Goal: Task Accomplishment & Management: Complete application form

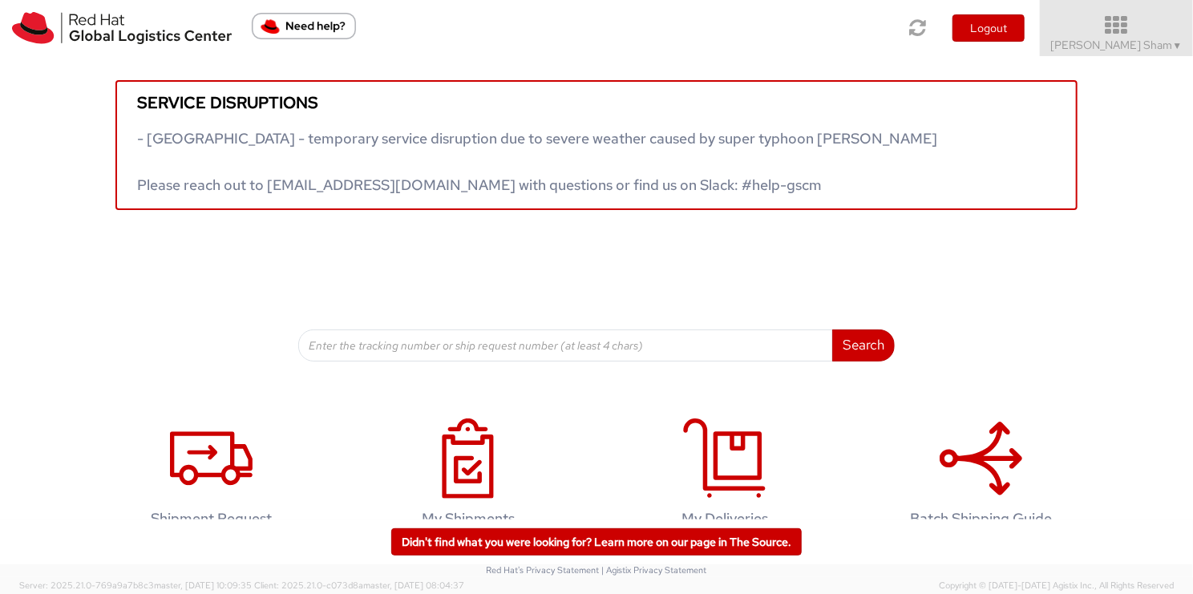
click at [1142, 27] on icon at bounding box center [1116, 25] width 176 height 22
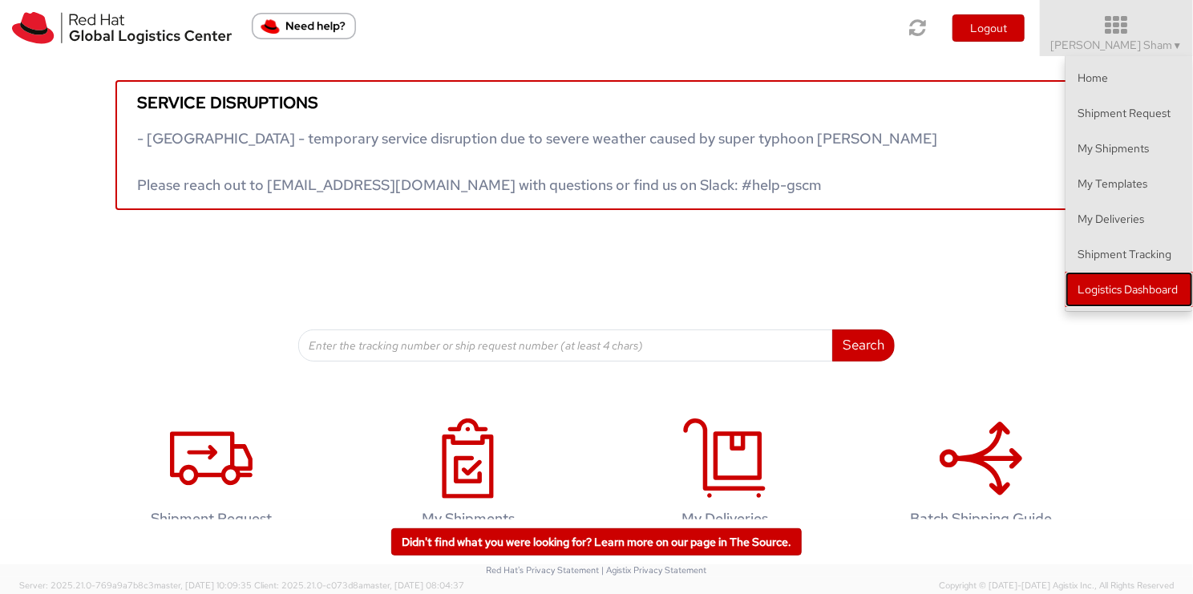
click at [1124, 297] on link "Logistics Dashboard" at bounding box center [1128, 289] width 127 height 35
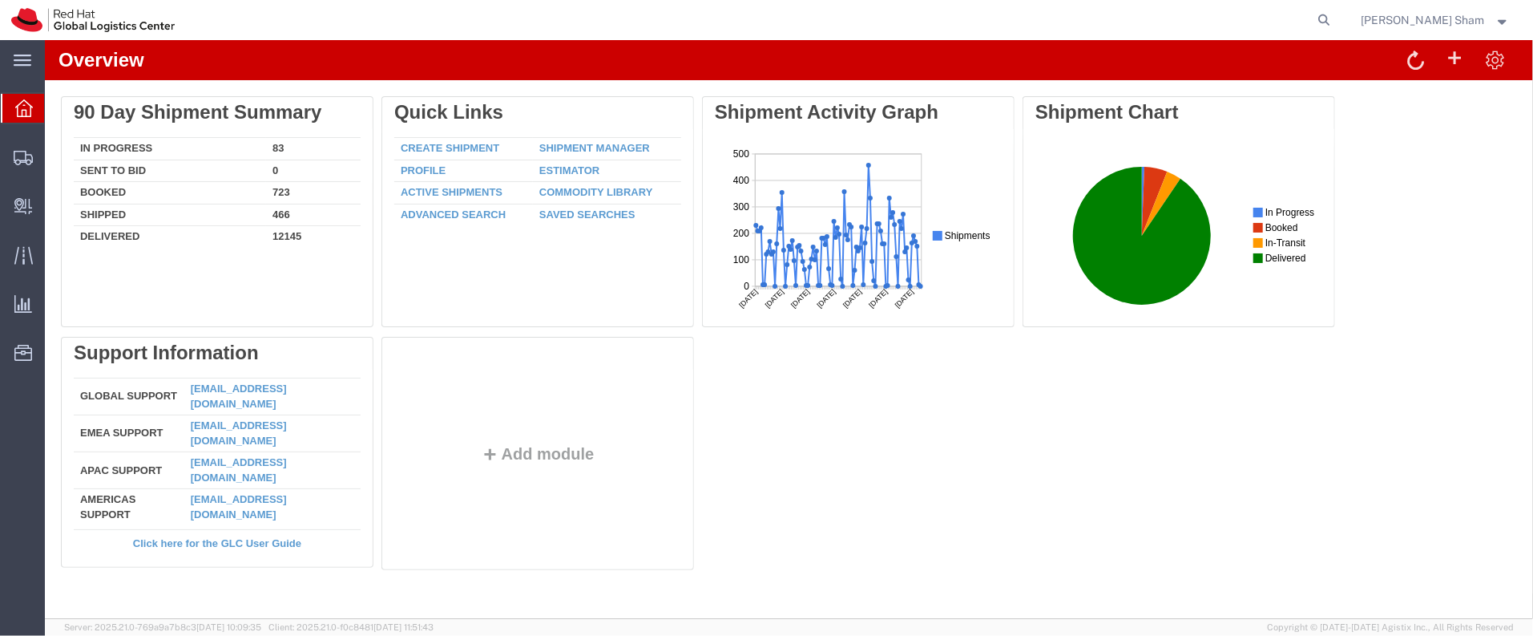
click at [803, 511] on div "Delete 90 Day Shipment Summary In Progress 83 Sent To Bid 0 Booked 723 Shipped …" at bounding box center [788, 335] width 1456 height 481
click at [0, 0] on span "Create Delivery" at bounding box center [0, 0] width 0 height 0
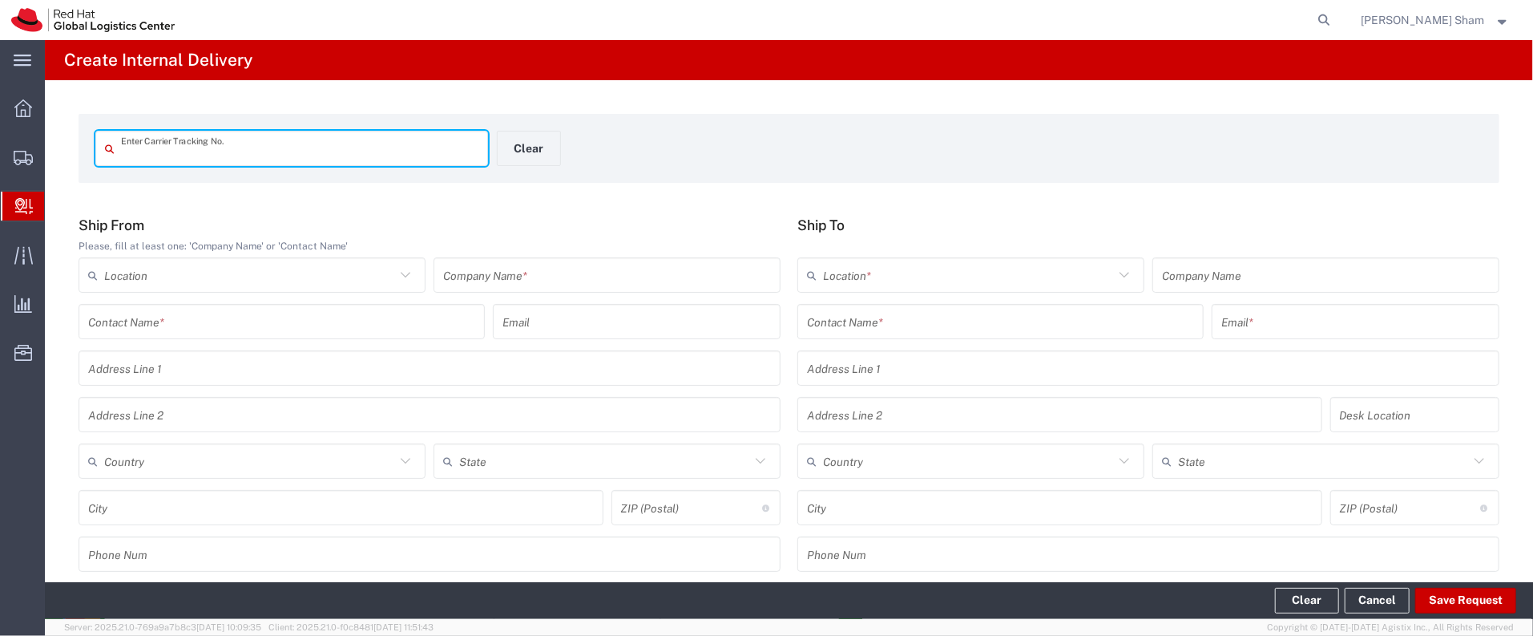
click at [299, 139] on input "text" at bounding box center [299, 149] width 357 height 28
type input "34839470573"
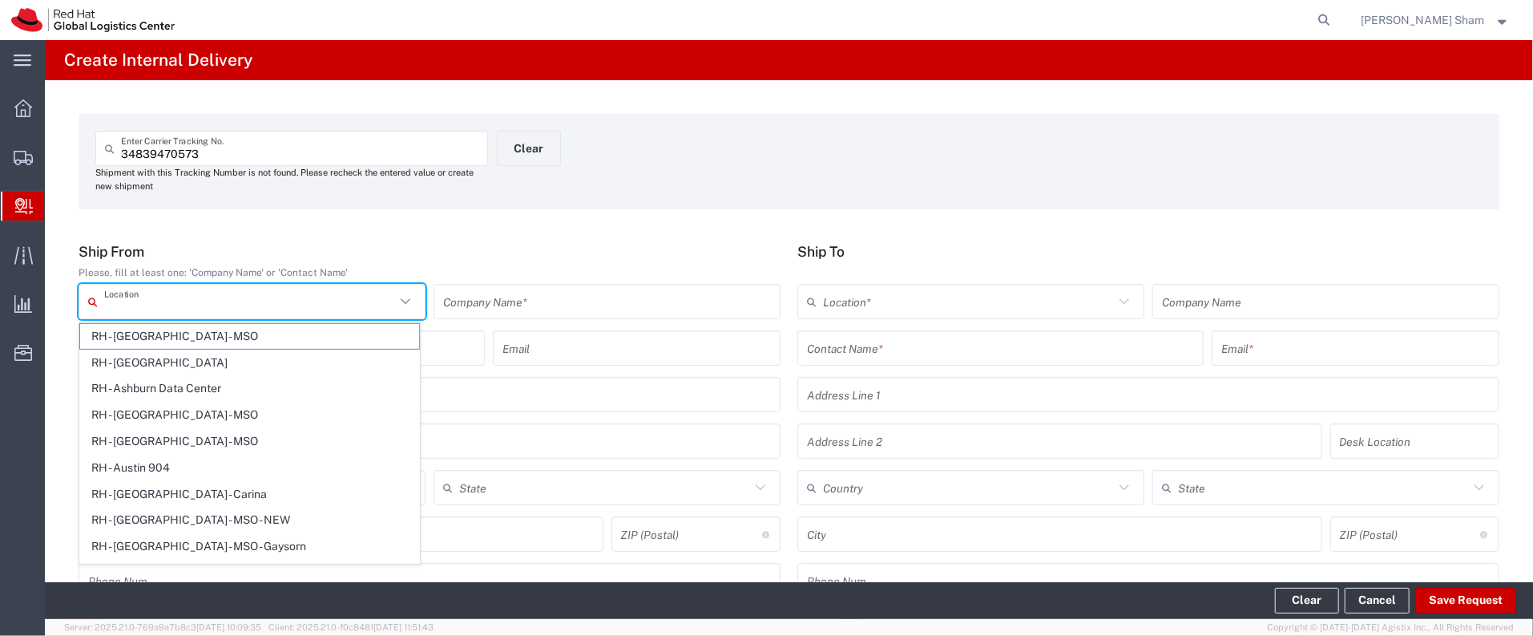
click at [212, 301] on input "text" at bounding box center [249, 302] width 291 height 28
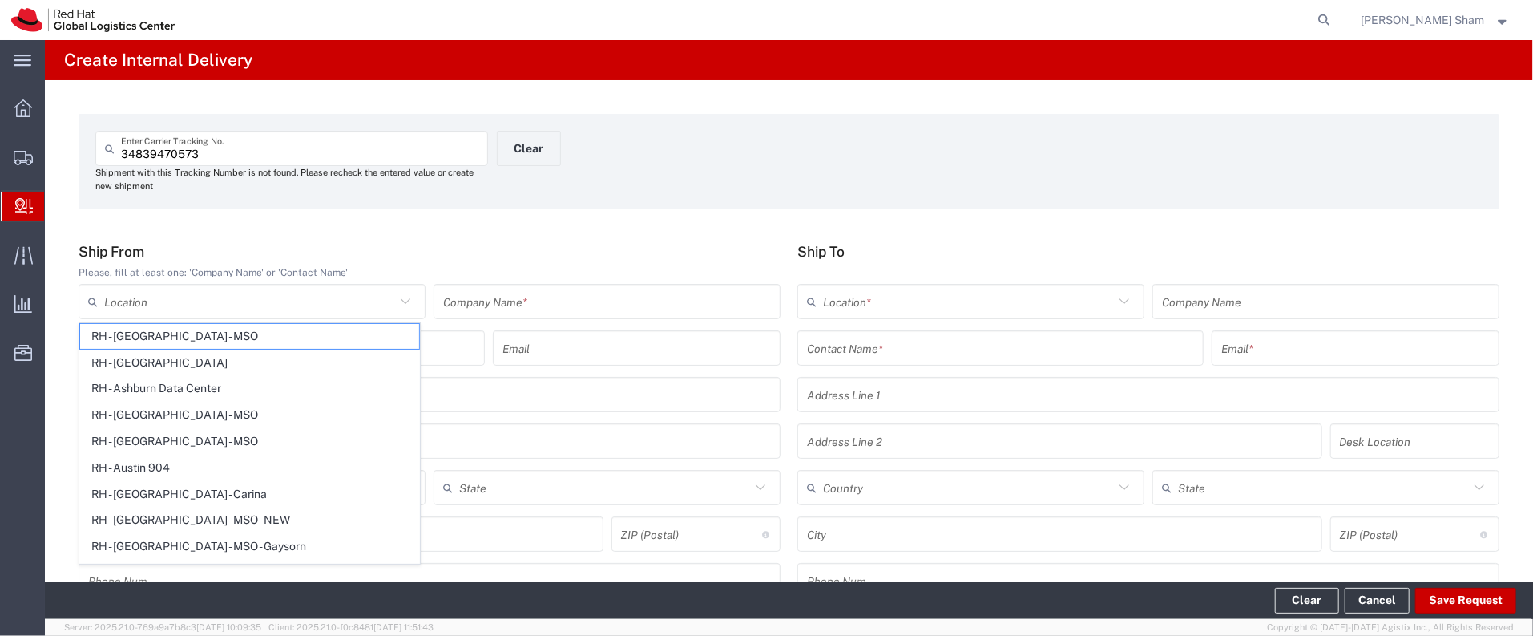
click at [200, 268] on div "Please, fill at least one: 'Company Name' or 'Contact Name'" at bounding box center [430, 272] width 702 height 14
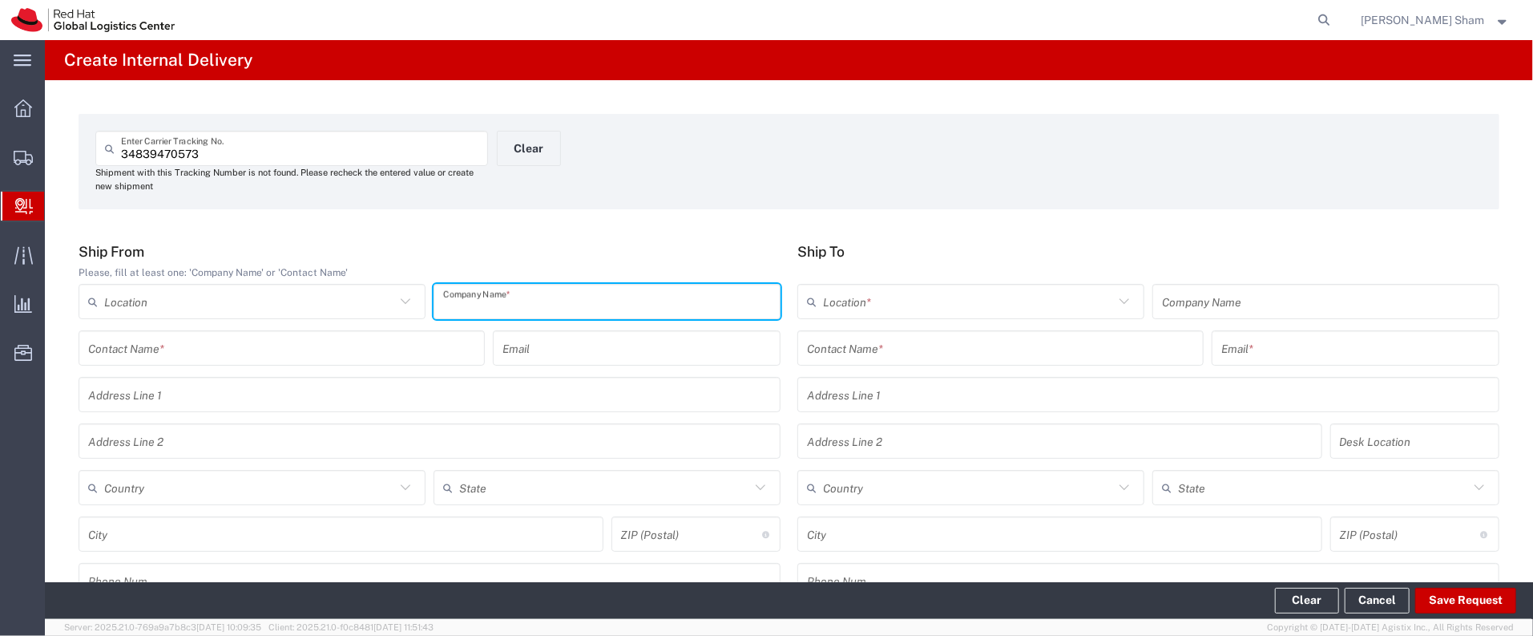
click at [583, 311] on input "text" at bounding box center [607, 302] width 328 height 28
type input "j"
type input "[PERSON_NAME]"
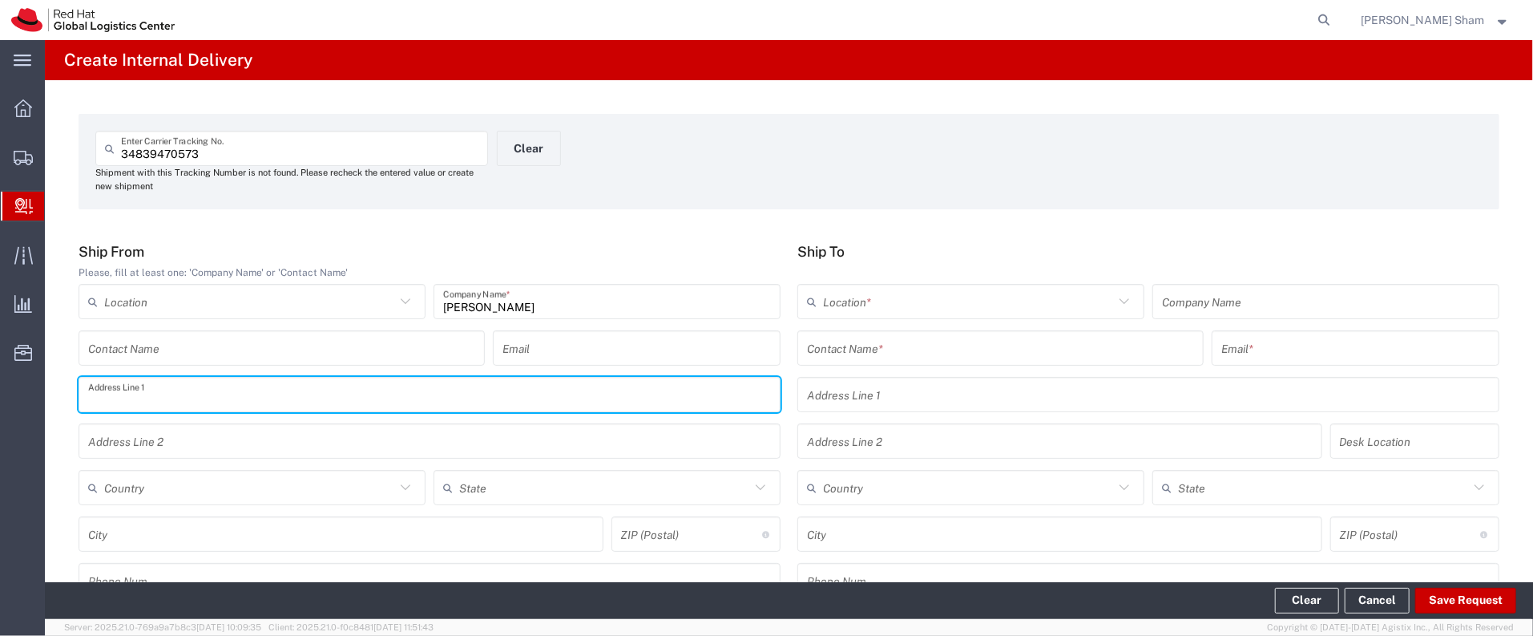
click at [226, 402] on input "text" at bounding box center [429, 395] width 683 height 28
type input "Santacruz"
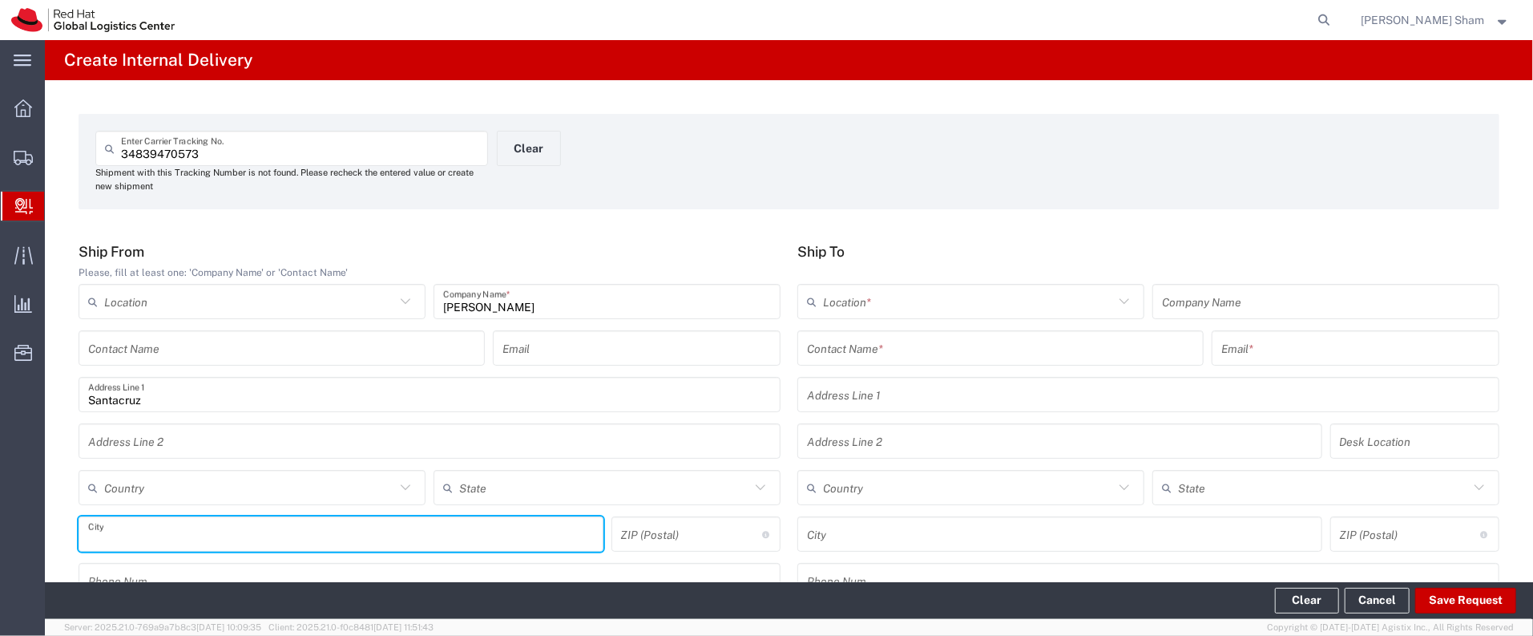
click at [324, 536] on input "text" at bounding box center [341, 534] width 506 height 28
type input "K"
type input "[GEOGRAPHIC_DATA]"
click at [687, 527] on input "undefined" at bounding box center [691, 534] width 141 height 28
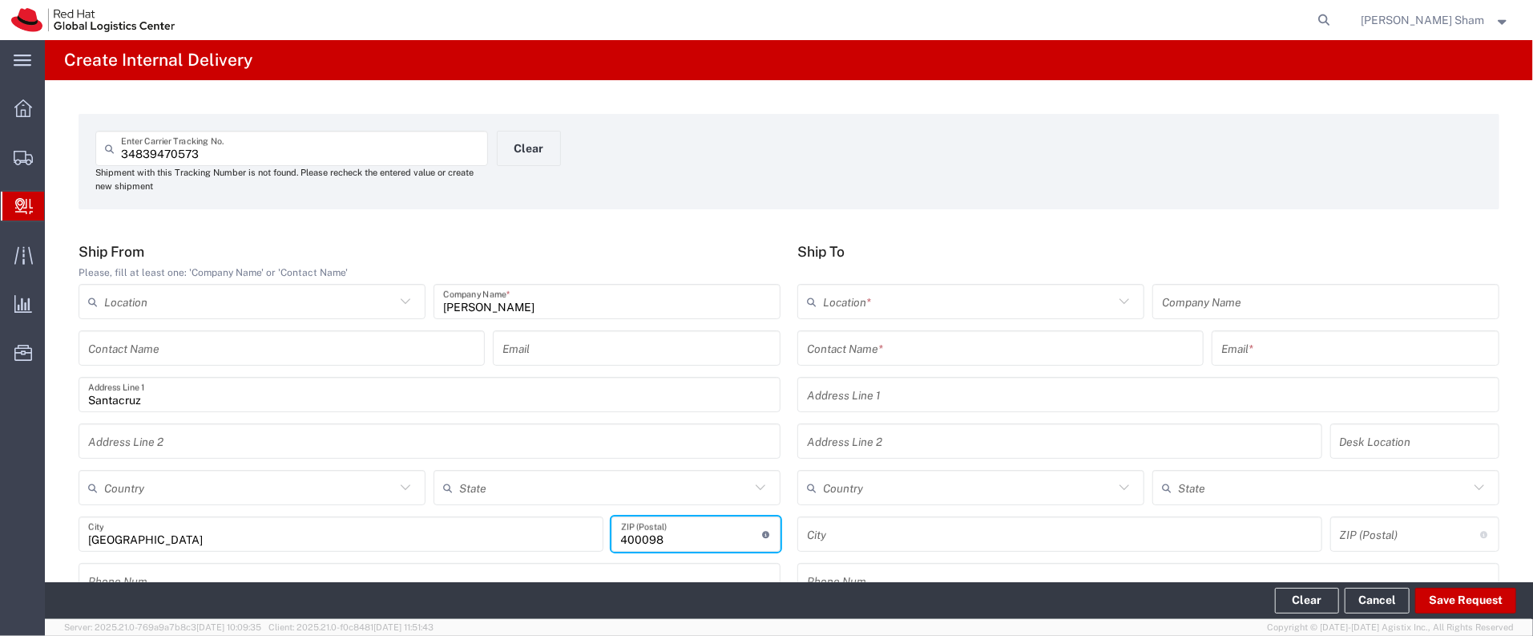
type input "400098"
click at [886, 305] on input "text" at bounding box center [968, 302] width 291 height 28
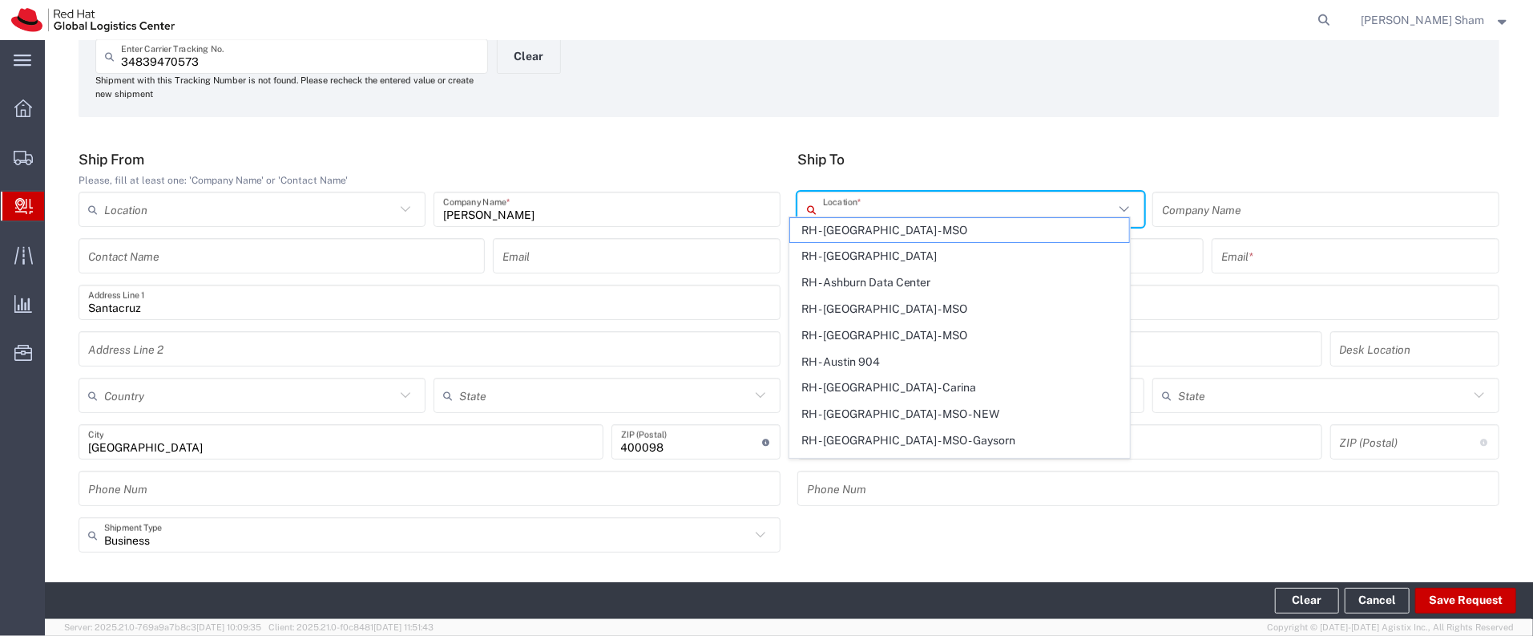
scroll to position [128, 0]
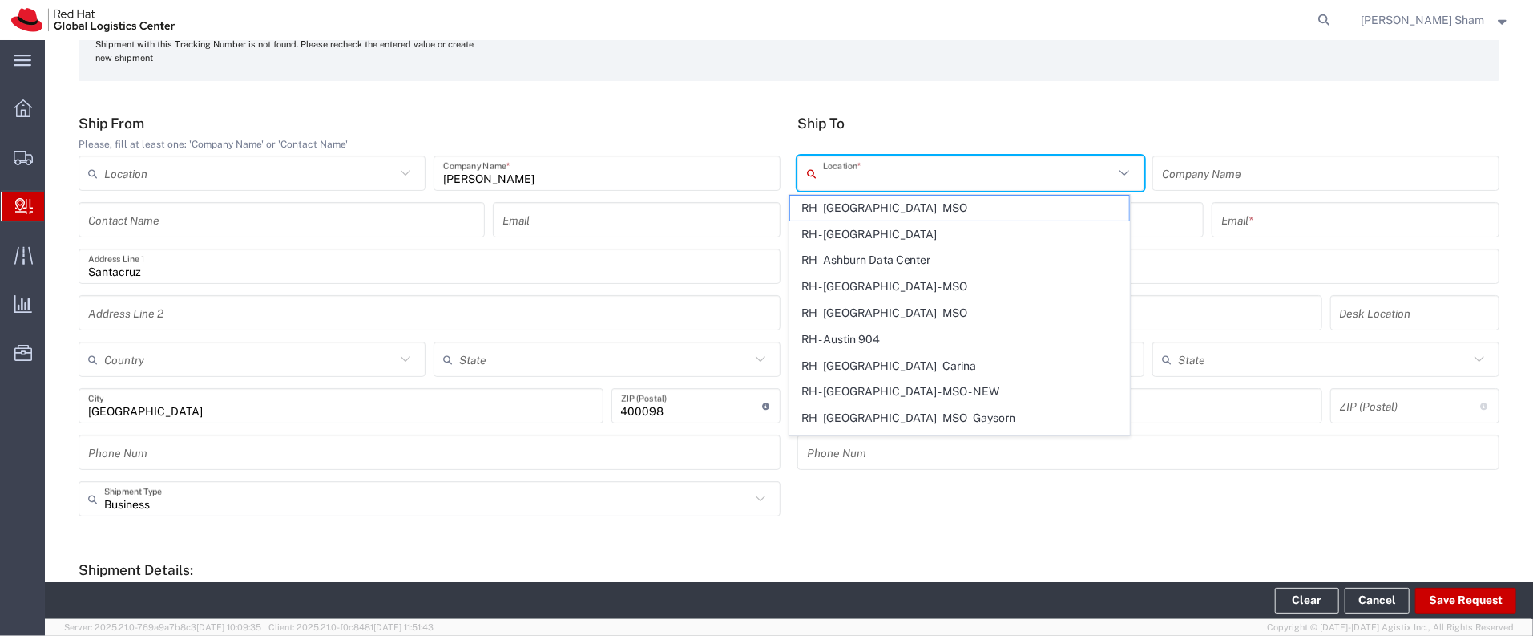
click at [1217, 509] on div "Business Shipment Type Business Personal" at bounding box center [790, 504] width 1438 height 46
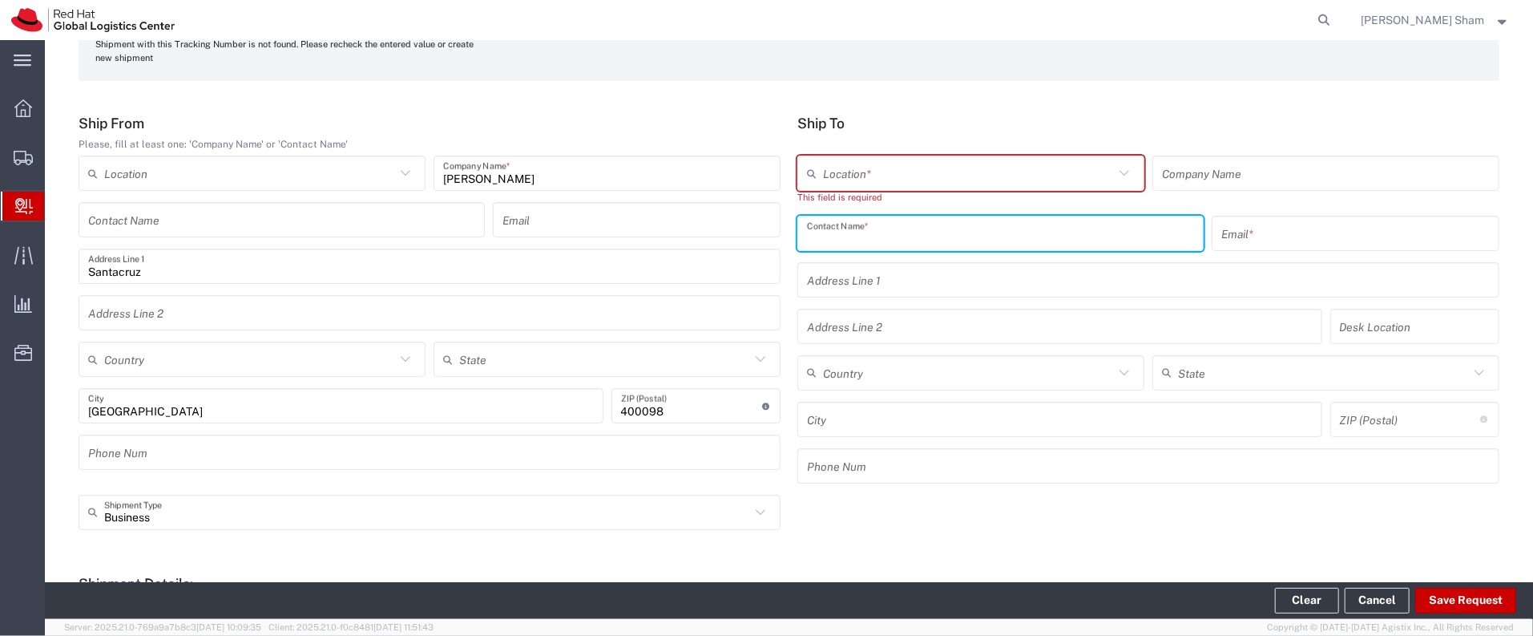
click at [1002, 235] on input "text" at bounding box center [1000, 233] width 387 height 28
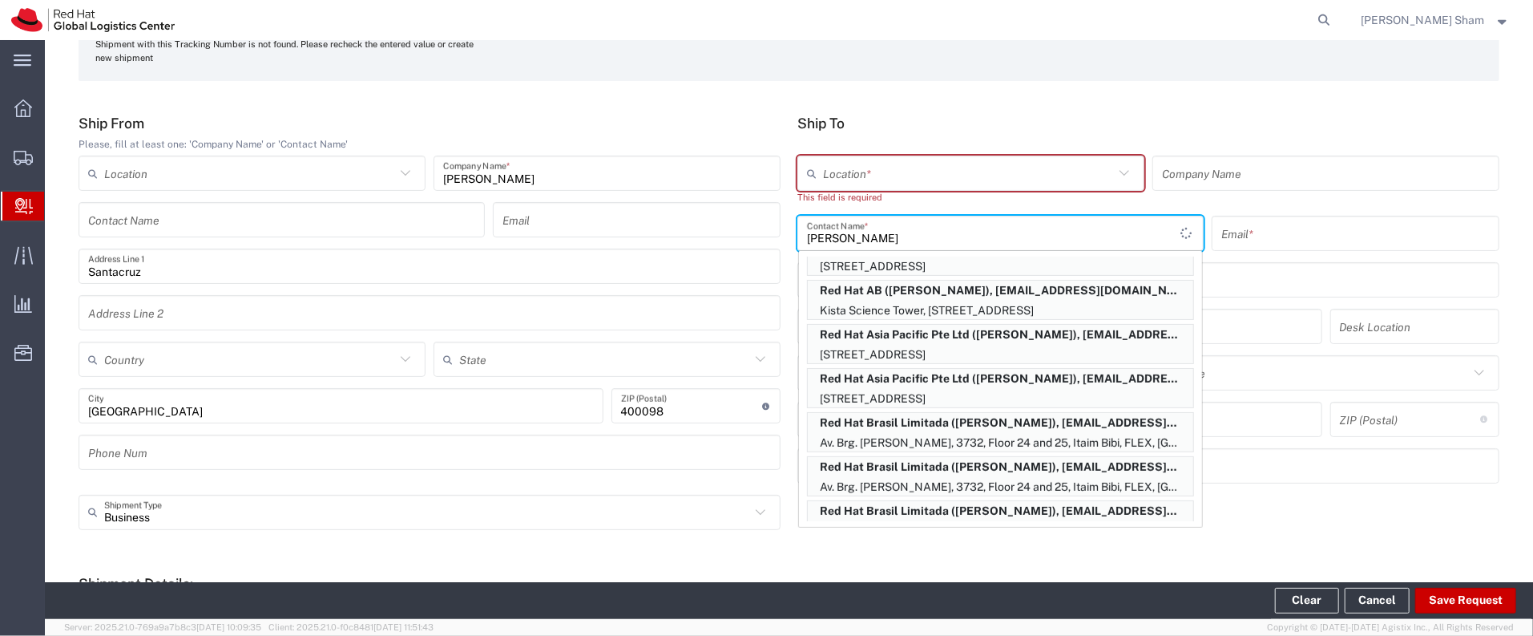
scroll to position [0, 0]
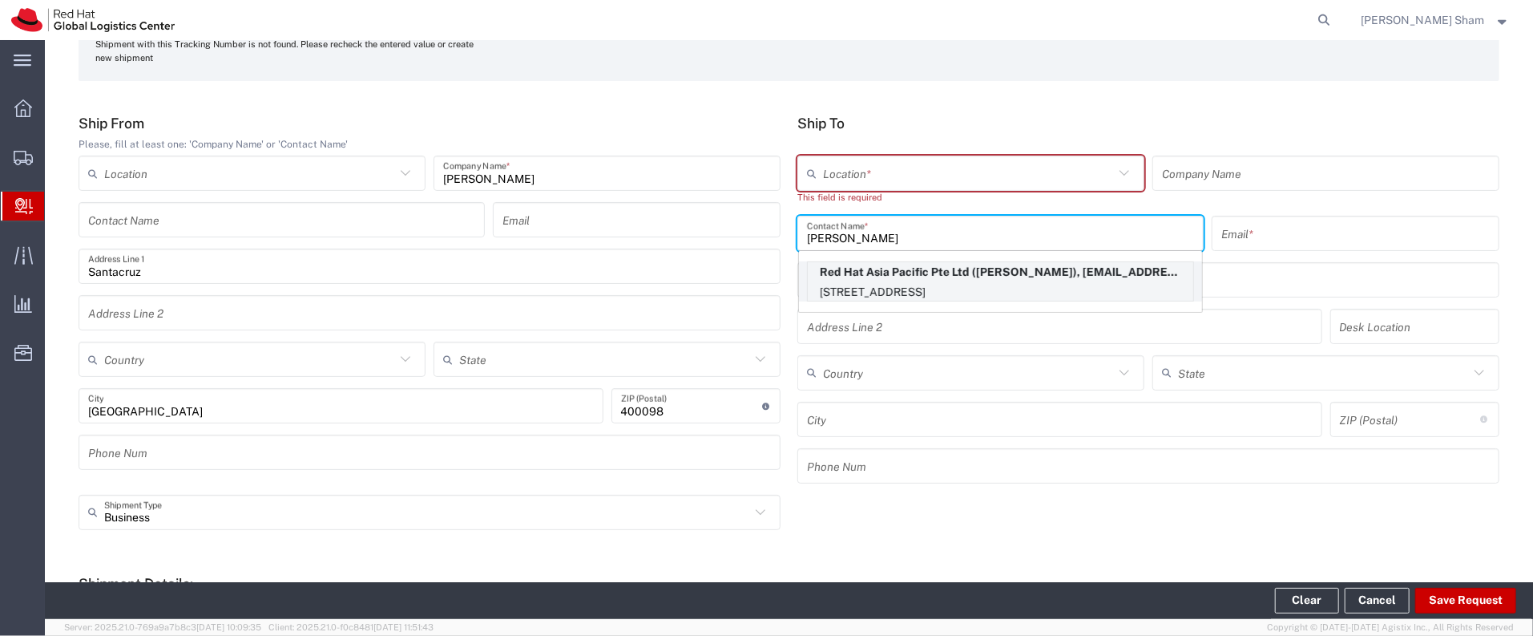
type input "[PERSON_NAME]"
click at [990, 279] on p "Red Hat Asia Pacific Pte Ltd ([PERSON_NAME]), [EMAIL_ADDRESS][DOMAIN_NAME]" at bounding box center [1000, 272] width 385 height 20
type input "RH - [GEOGRAPHIC_DATA]"
type input "Red Hat Asia Pacific Pte Ltd"
type input "[PERSON_NAME]"
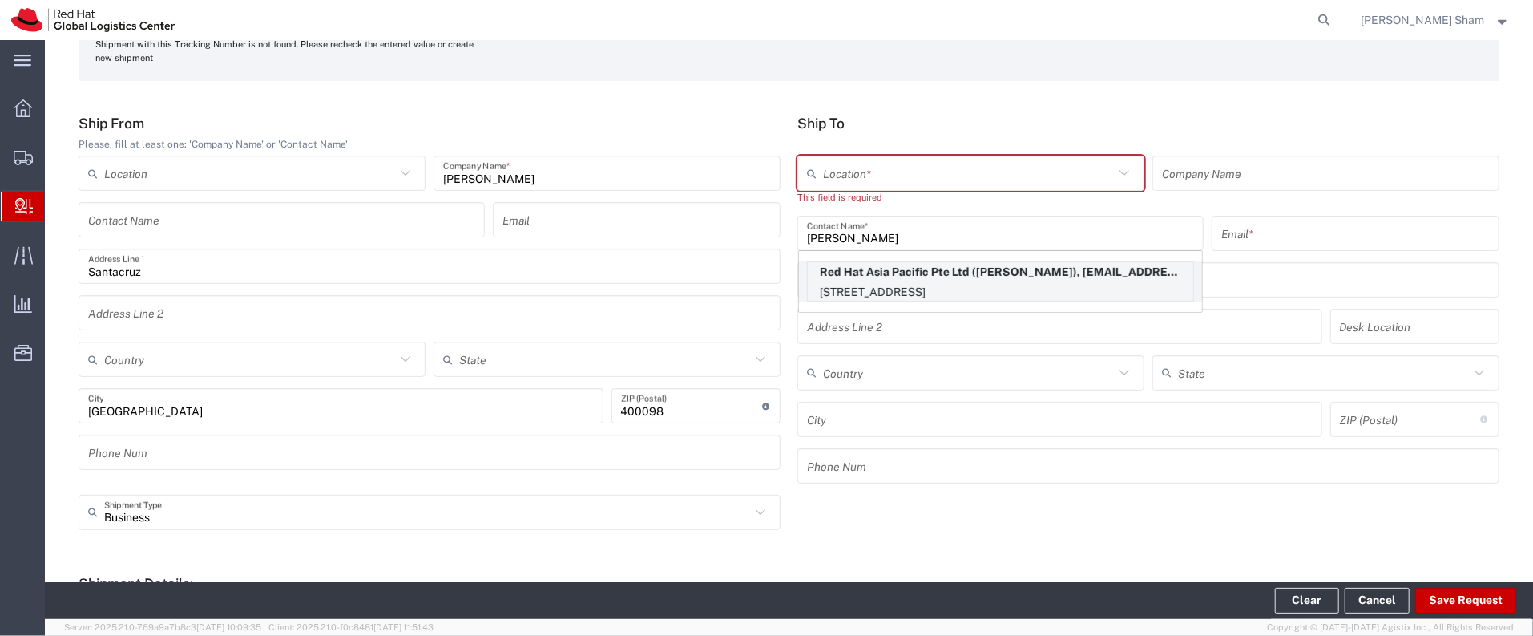
type input "[EMAIL_ADDRESS][DOMAIN_NAME]"
type input "[STREET_ADDRESS]"
type input "CapitaSpring"
type input "FLEX"
type input "[GEOGRAPHIC_DATA]"
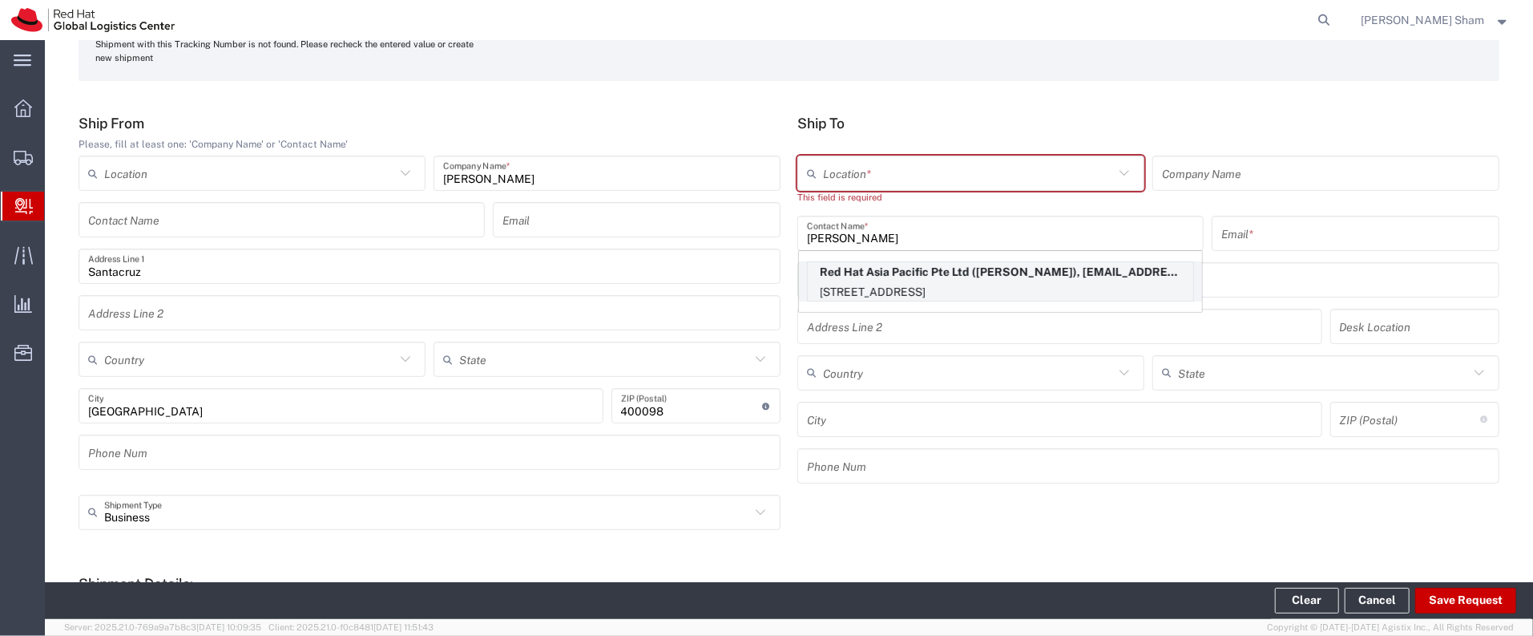
type input "[GEOGRAPHIC_DATA]"
type input "048948"
type input "6564904126"
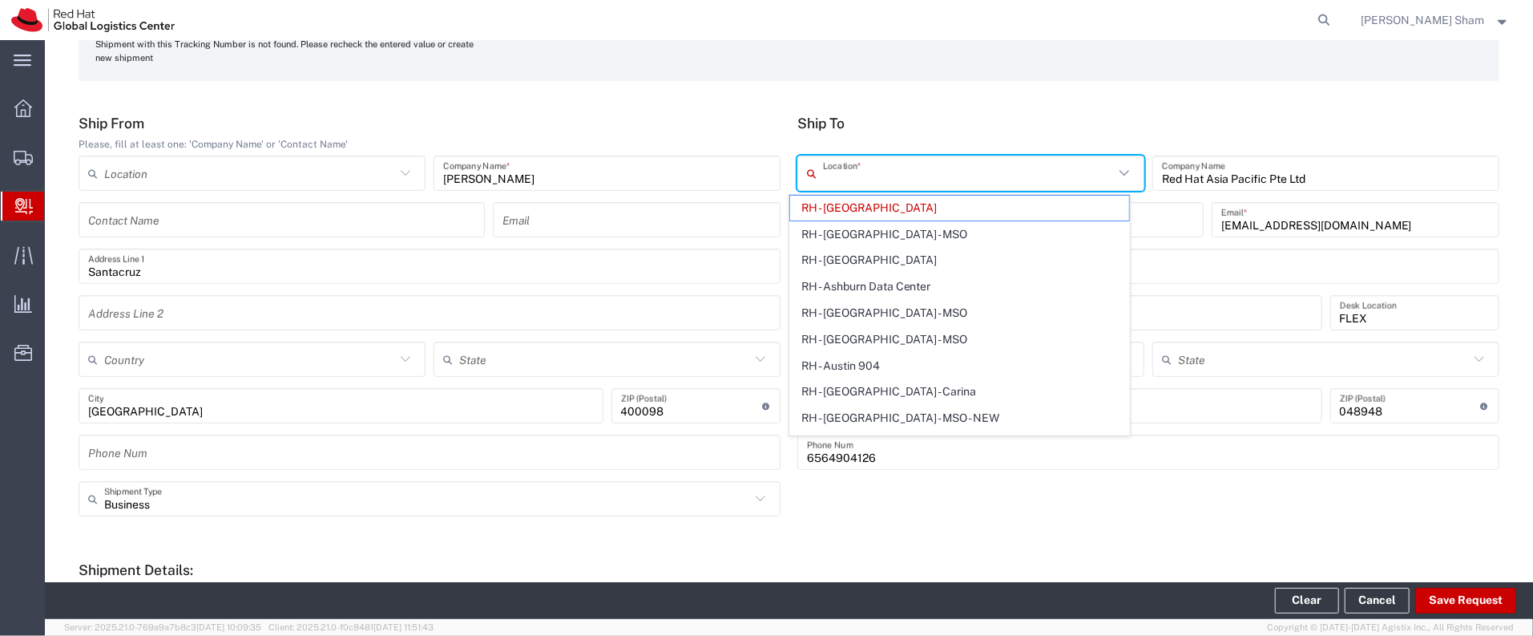
click at [1114, 169] on icon at bounding box center [1124, 173] width 21 height 21
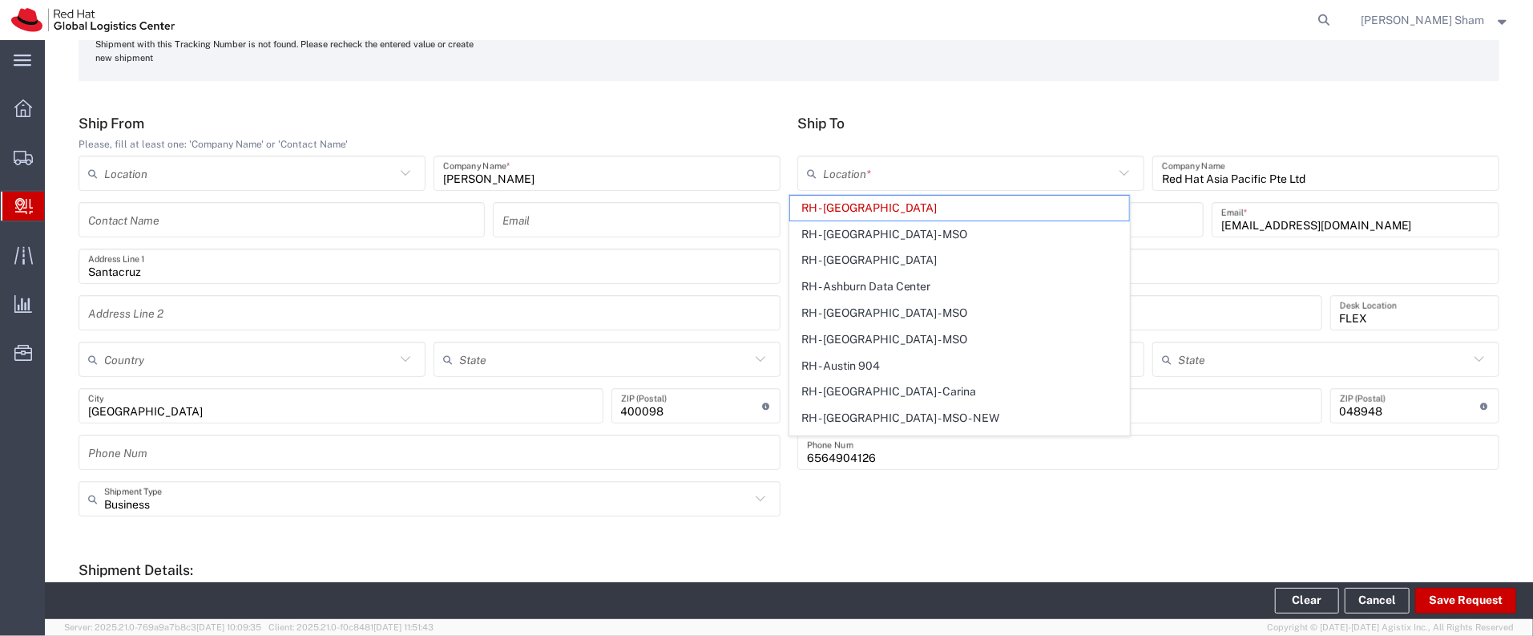
click at [1114, 169] on icon at bounding box center [1124, 173] width 21 height 21
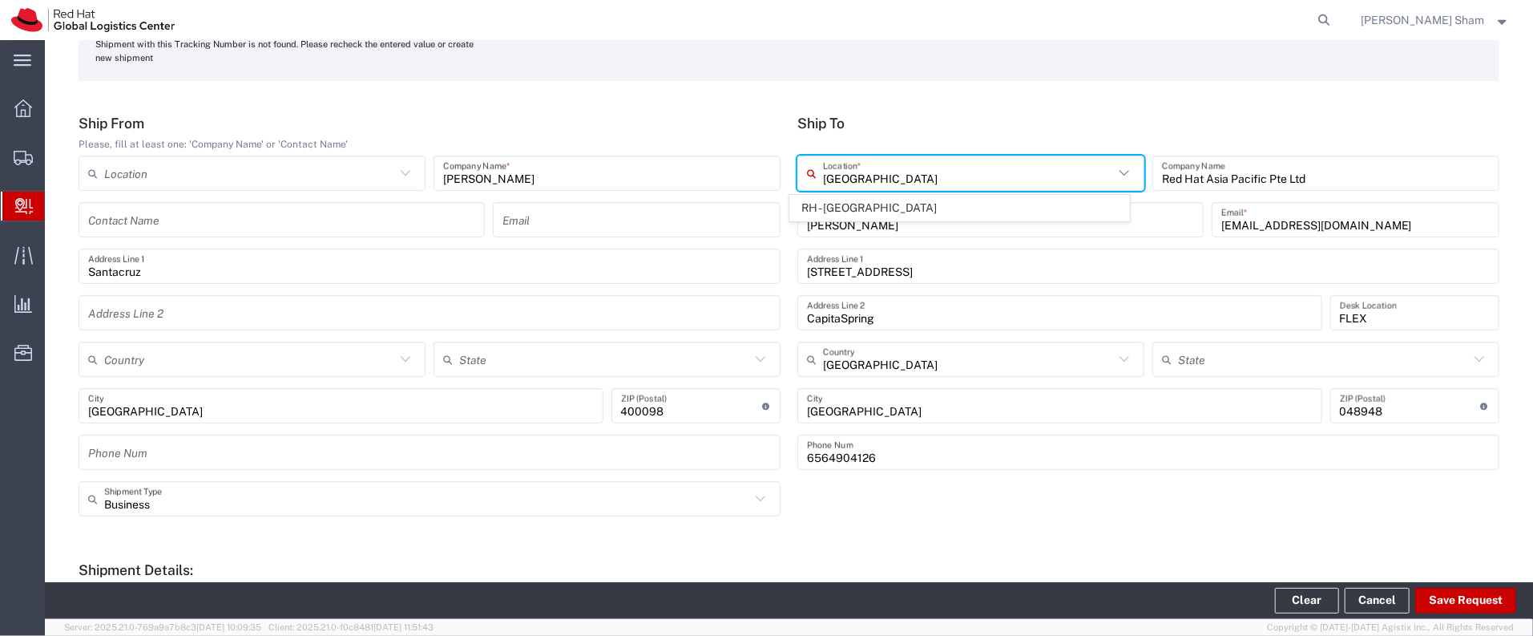
type input "RH - [GEOGRAPHIC_DATA]"
type input "Red Hat India Private Limited"
type input "A-201, Supreme Business Park"
type input "[GEOGRAPHIC_DATA]"
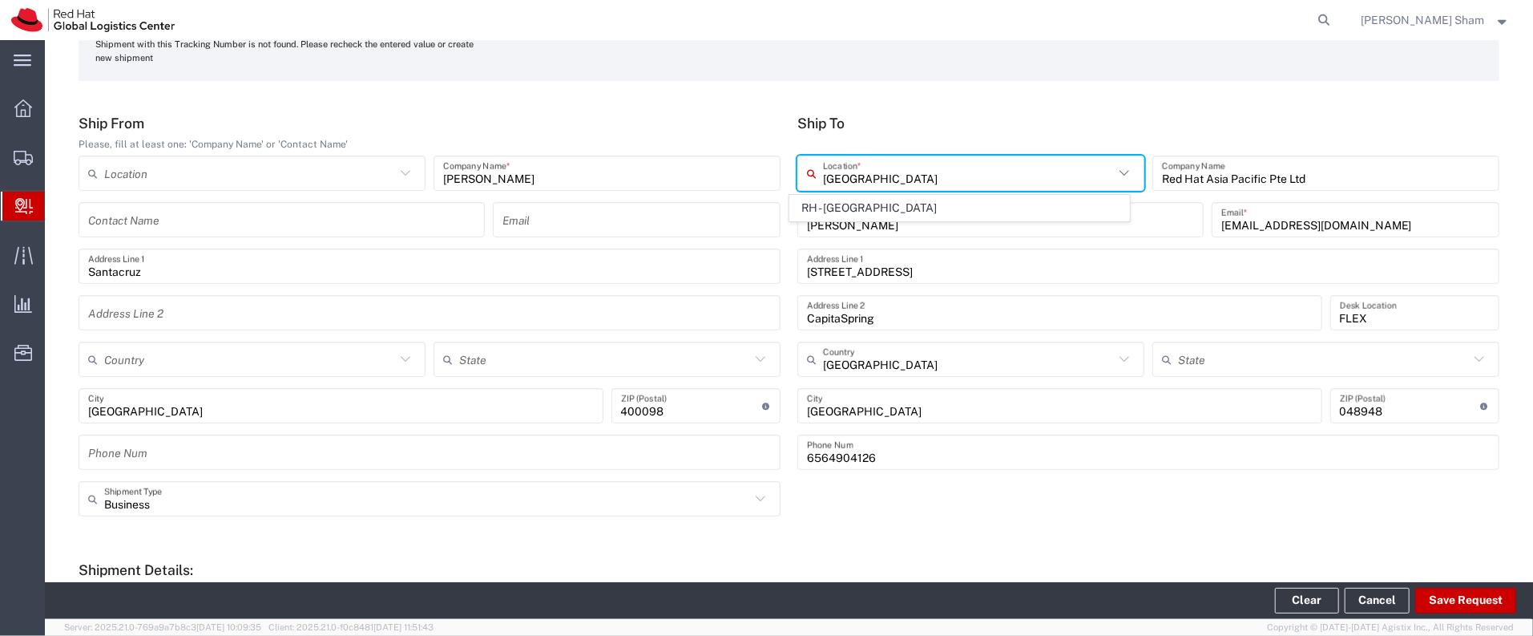
type input "[GEOGRAPHIC_DATA]"
type input "400076"
type input "912261147559"
type input "Mahārāshtra"
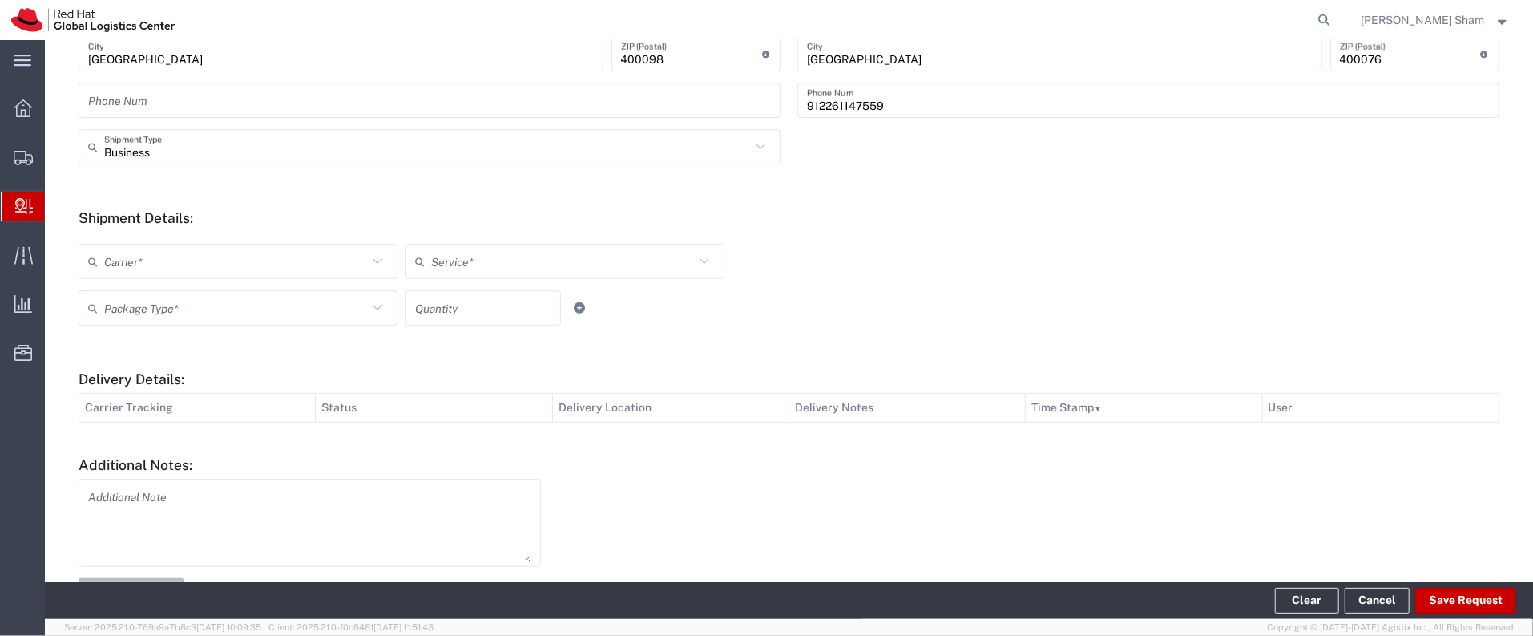
scroll to position [539, 0]
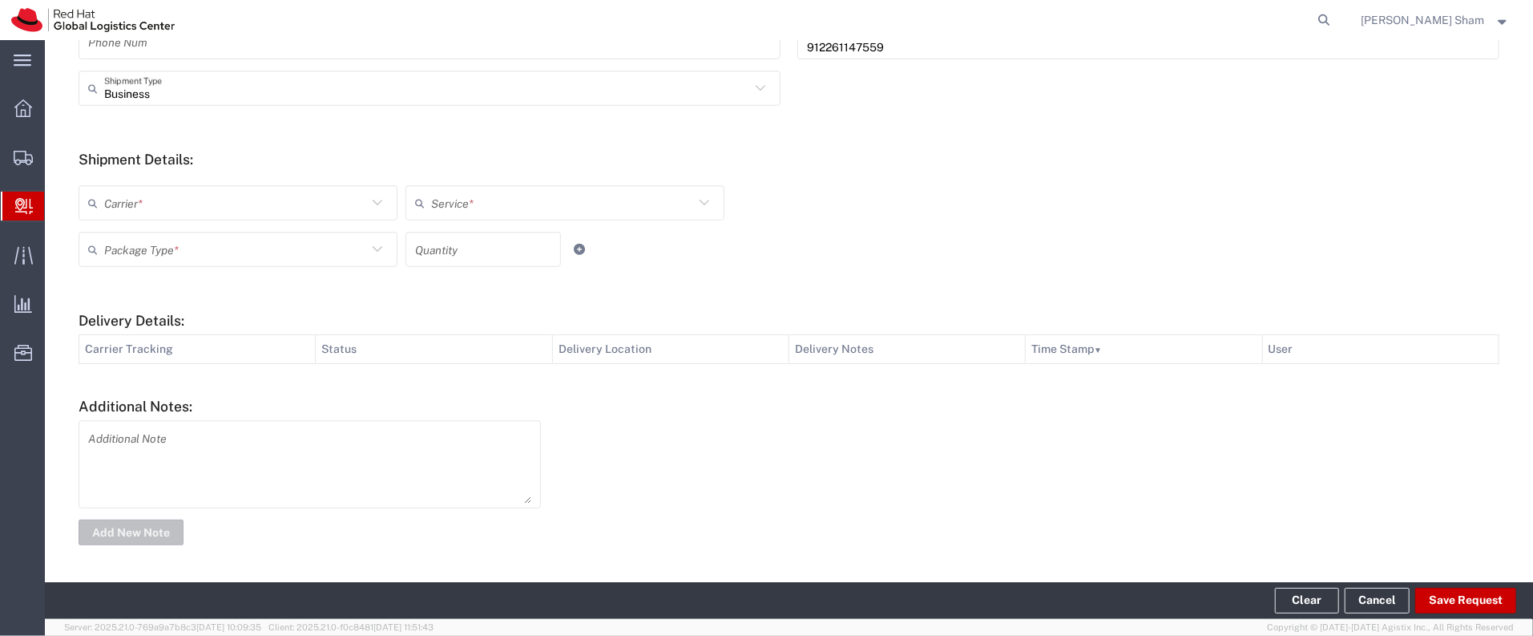
type input "RH - [GEOGRAPHIC_DATA]"
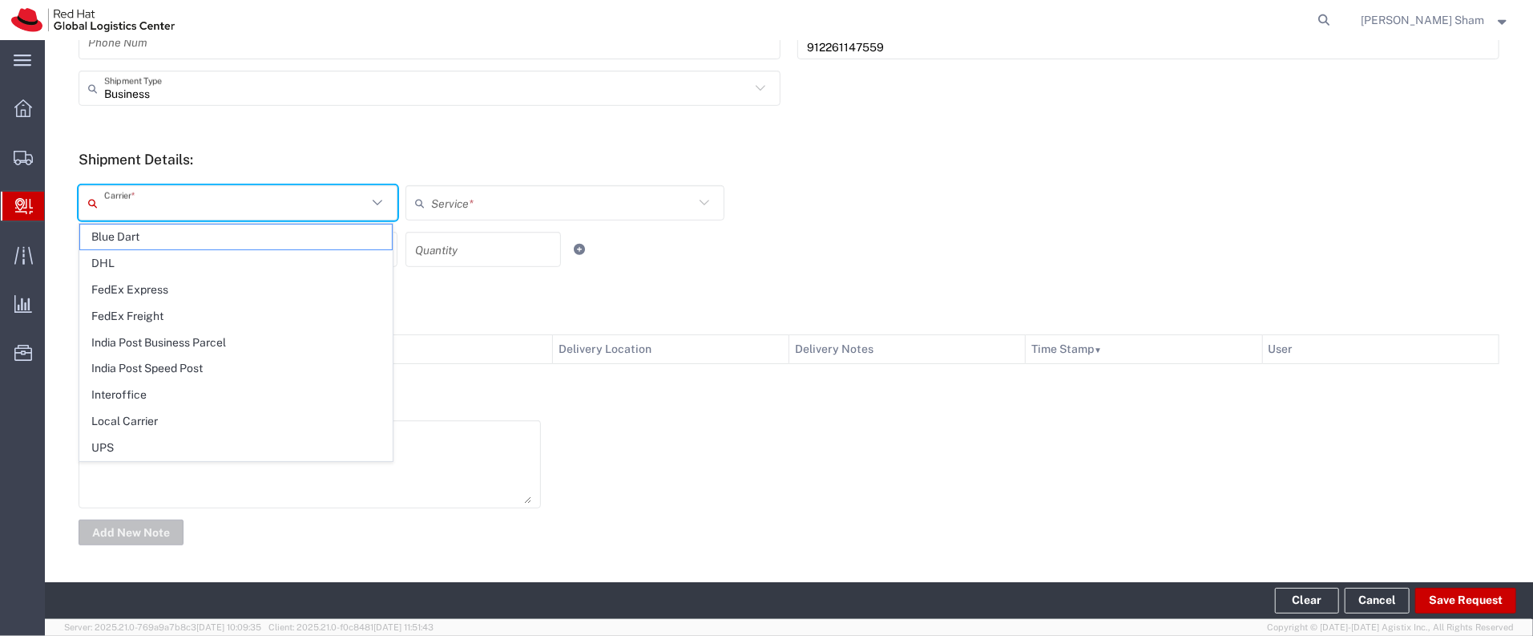
click at [164, 203] on input "text" at bounding box center [235, 203] width 263 height 28
click at [115, 241] on span "Blue Dart" at bounding box center [236, 236] width 312 height 25
type input "Blue Dart"
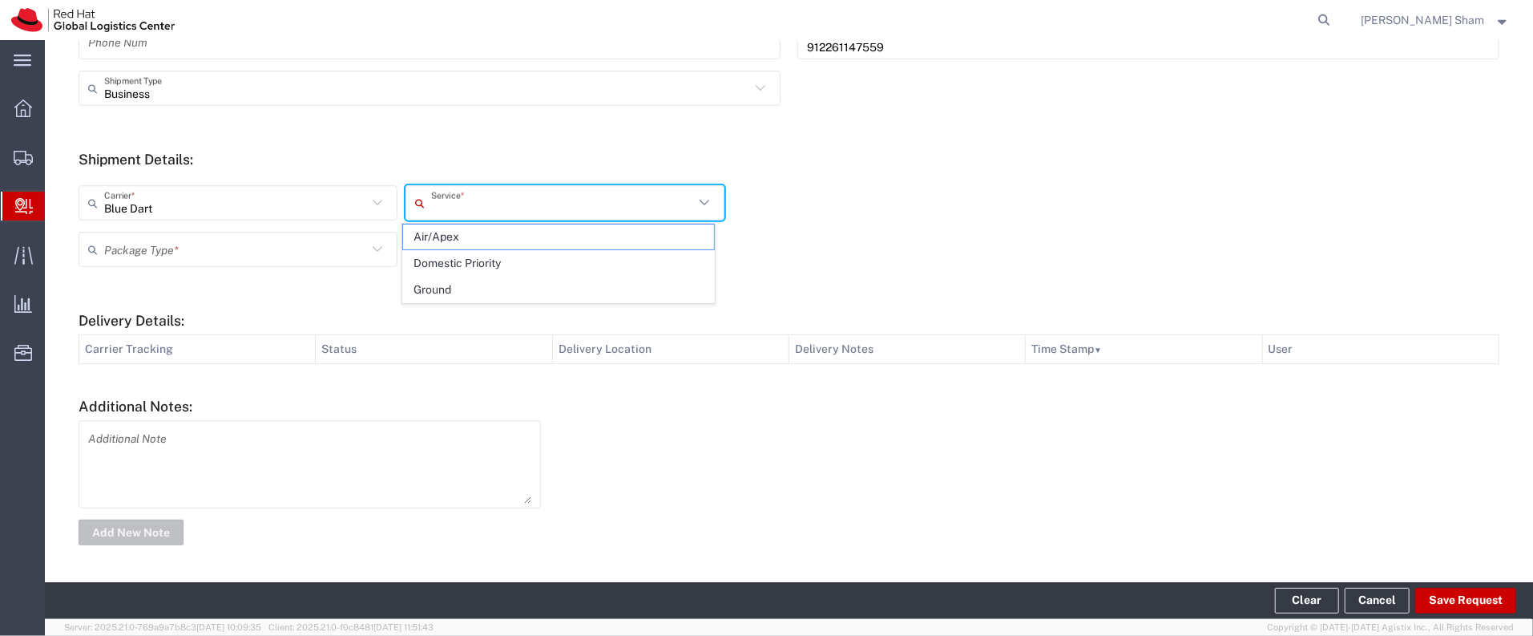
click at [479, 208] on input "text" at bounding box center [562, 203] width 263 height 28
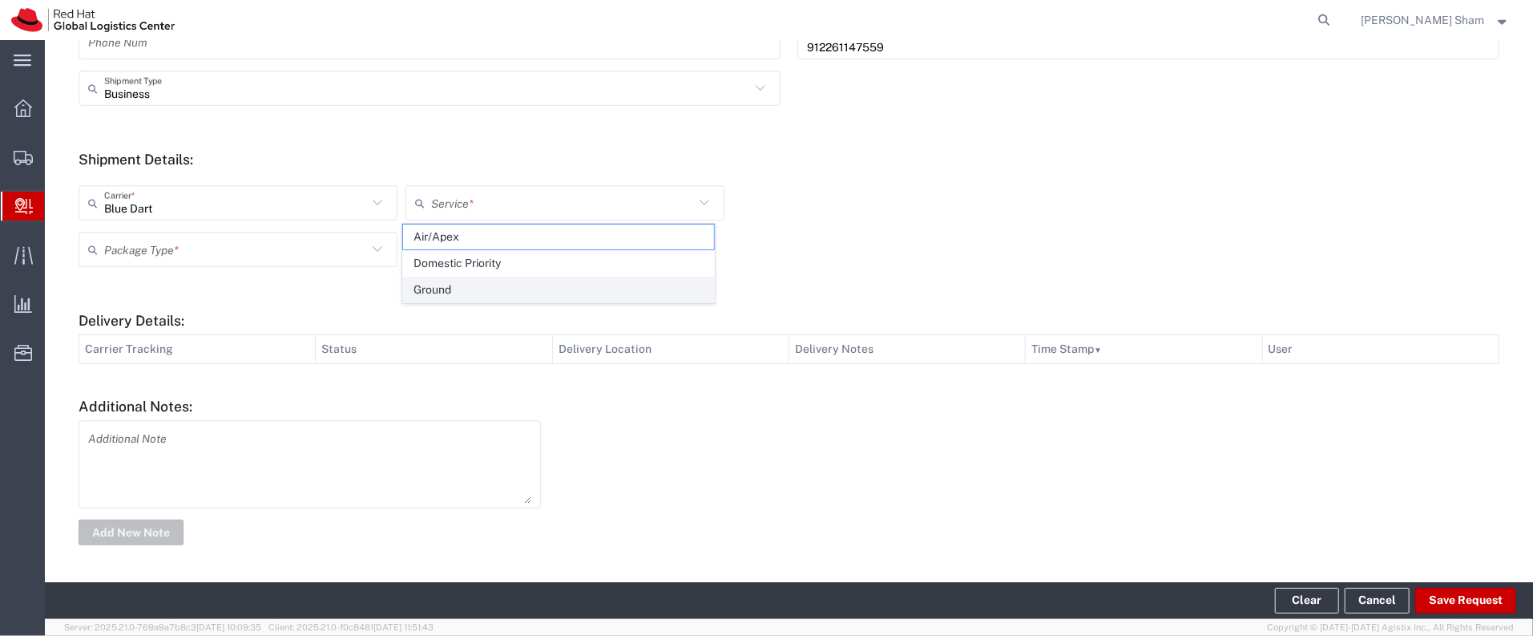
click at [456, 293] on span "Ground" at bounding box center [559, 289] width 312 height 25
type input "Ground"
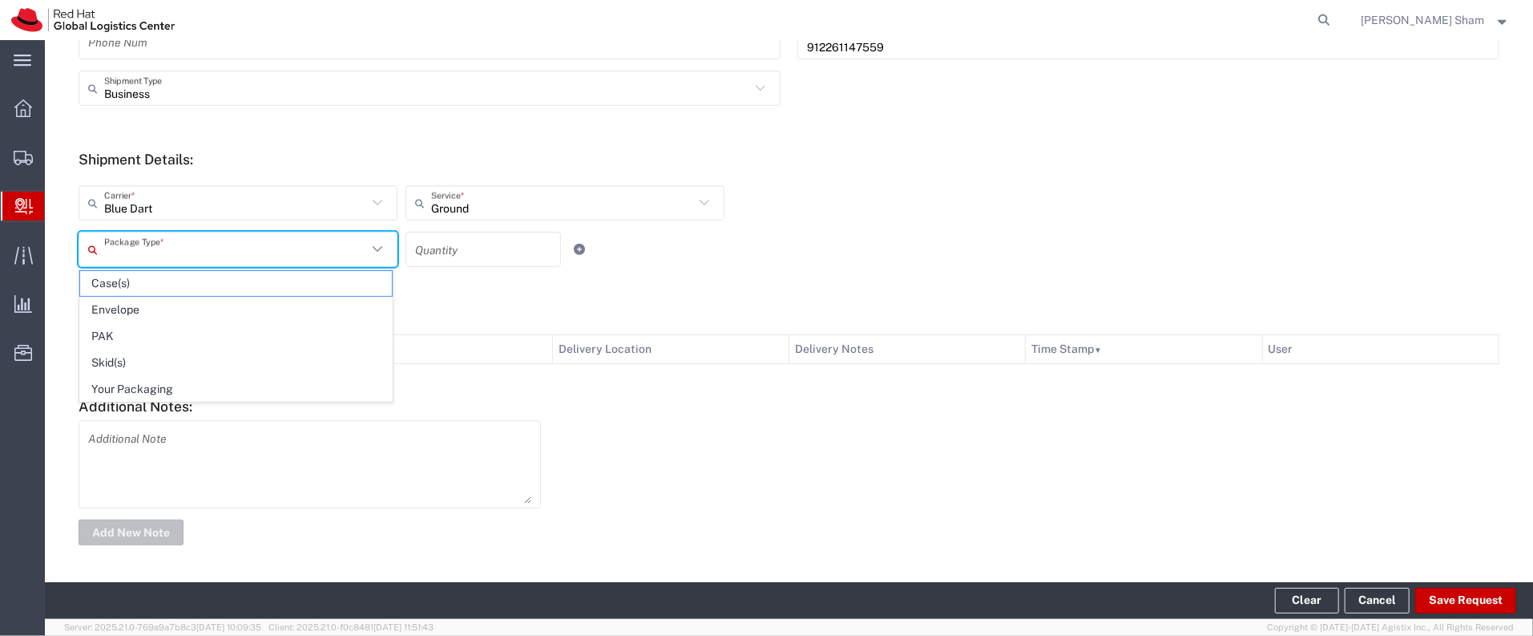
click at [173, 255] on input "text" at bounding box center [235, 250] width 263 height 28
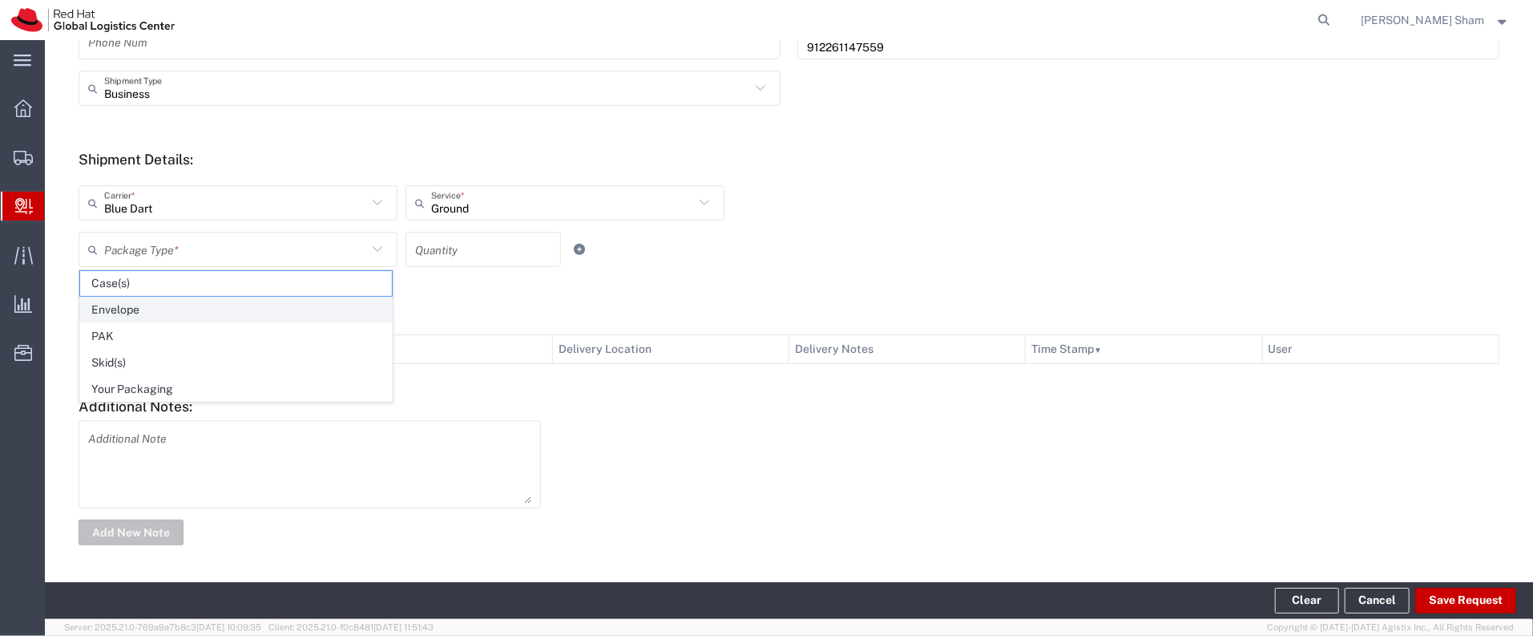
click at [163, 317] on span "Envelope" at bounding box center [236, 309] width 312 height 25
type input "Envelope"
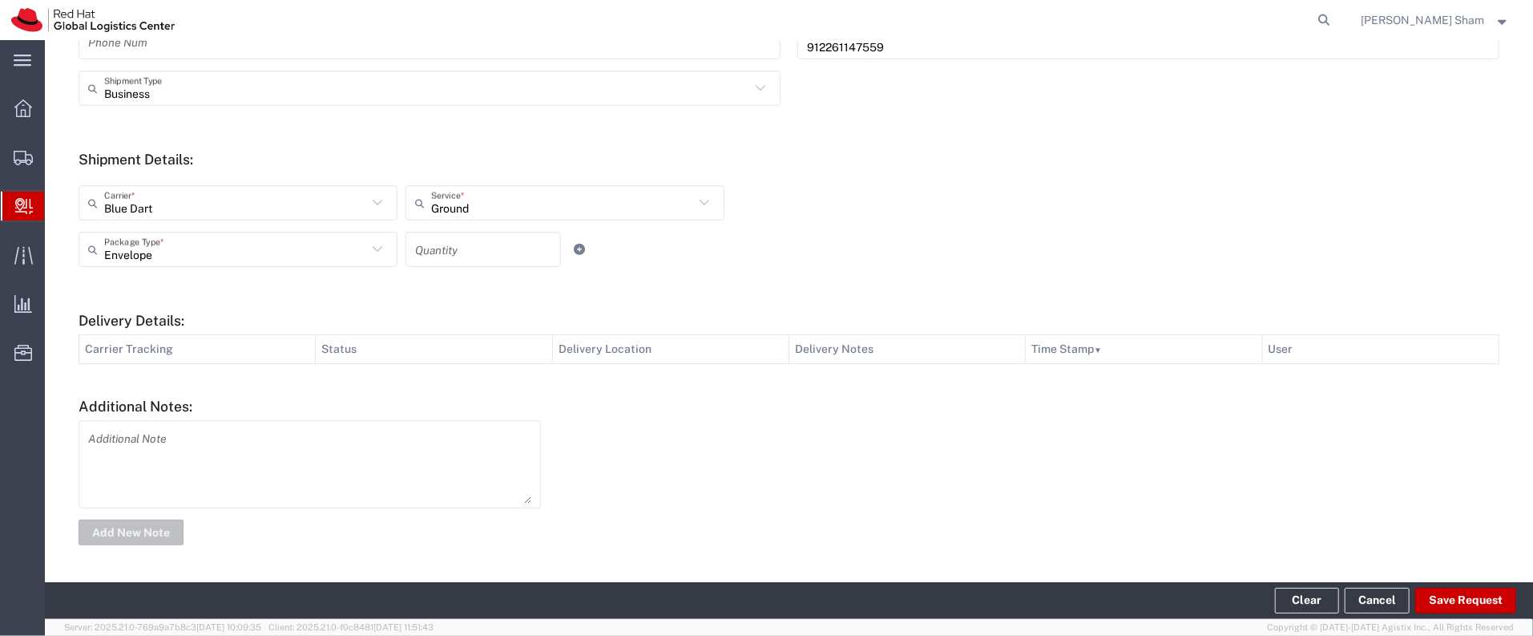
click at [478, 249] on input "number" at bounding box center [483, 250] width 136 height 28
type input "1"
click at [1467, 603] on button "Save Request" at bounding box center [1465, 600] width 101 height 26
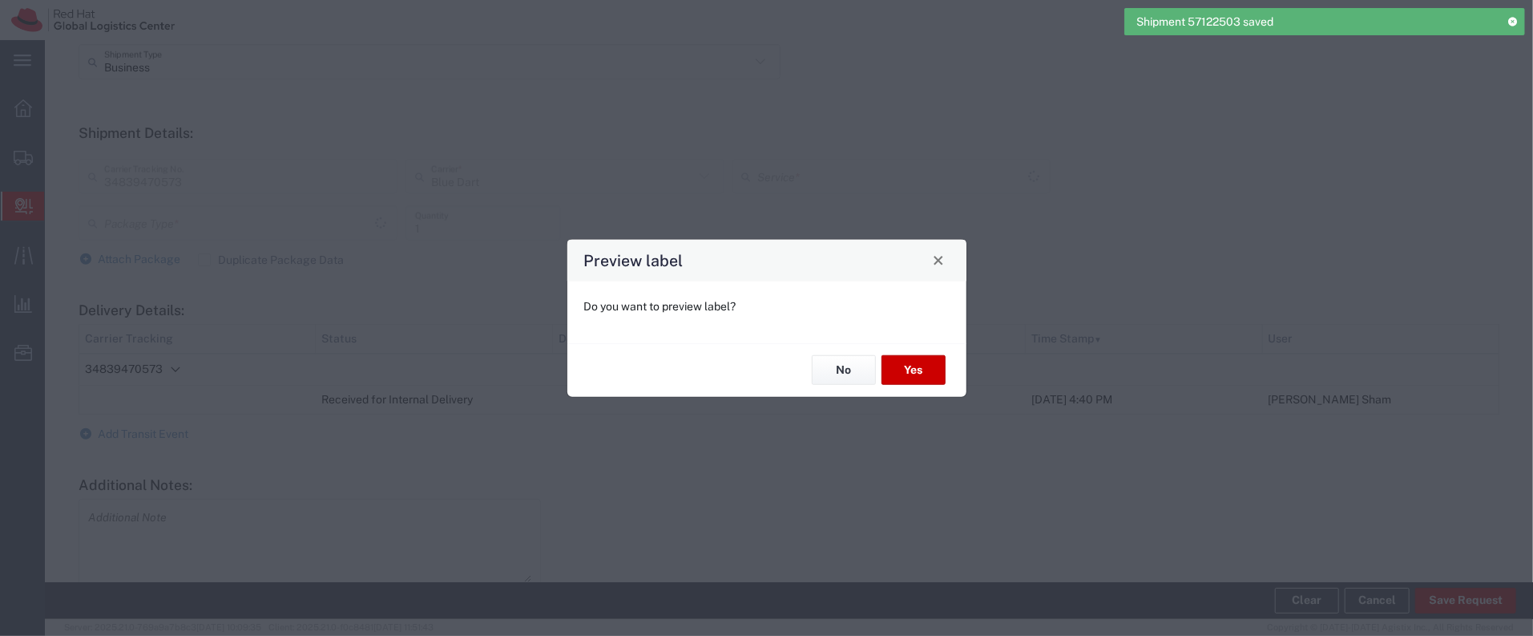
scroll to position [512, 0]
type input "Envelope"
type input "Ground"
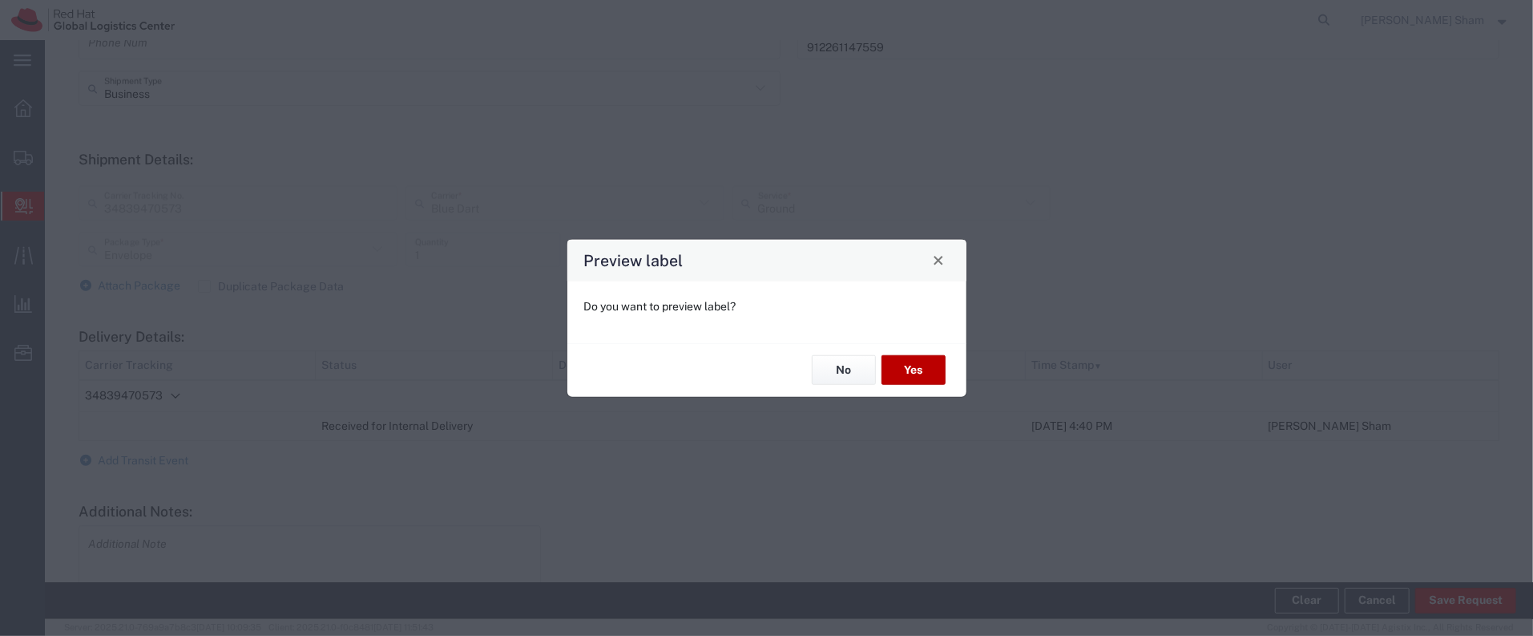
click at [921, 365] on button "Yes" at bounding box center [914, 370] width 64 height 30
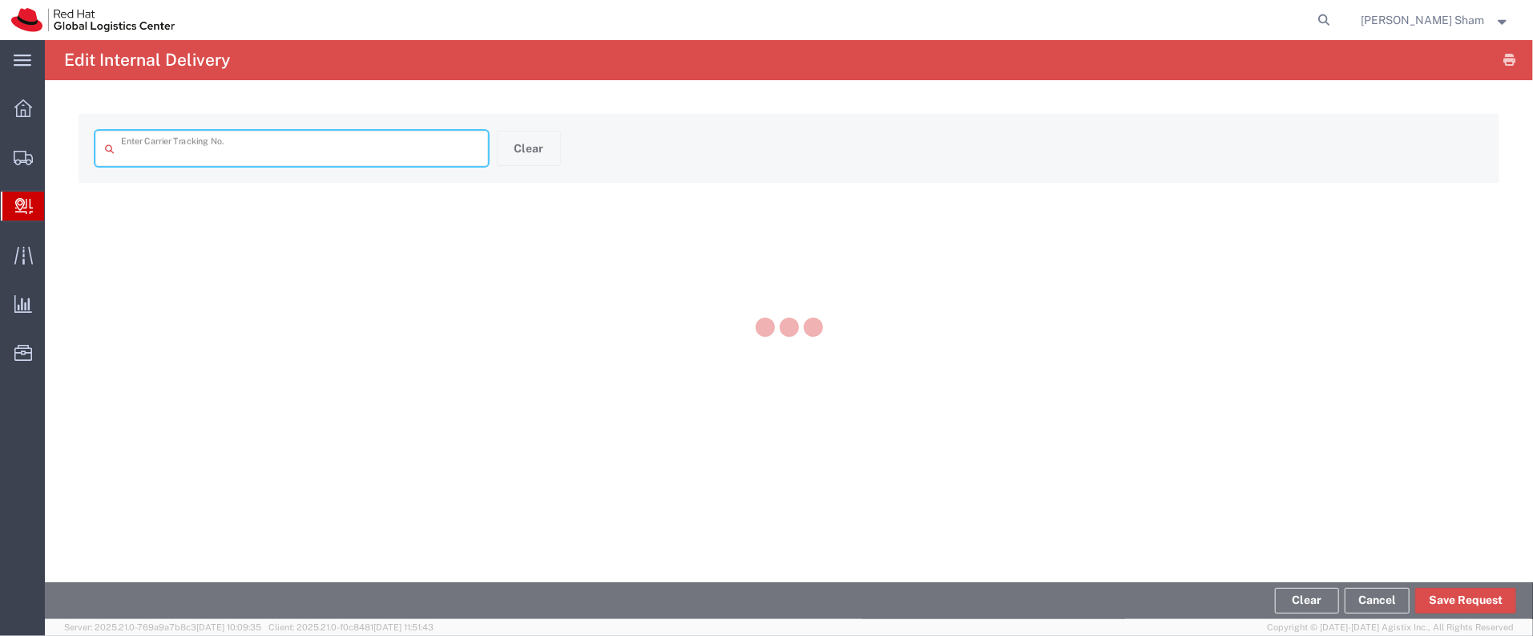
type input "34839470573"
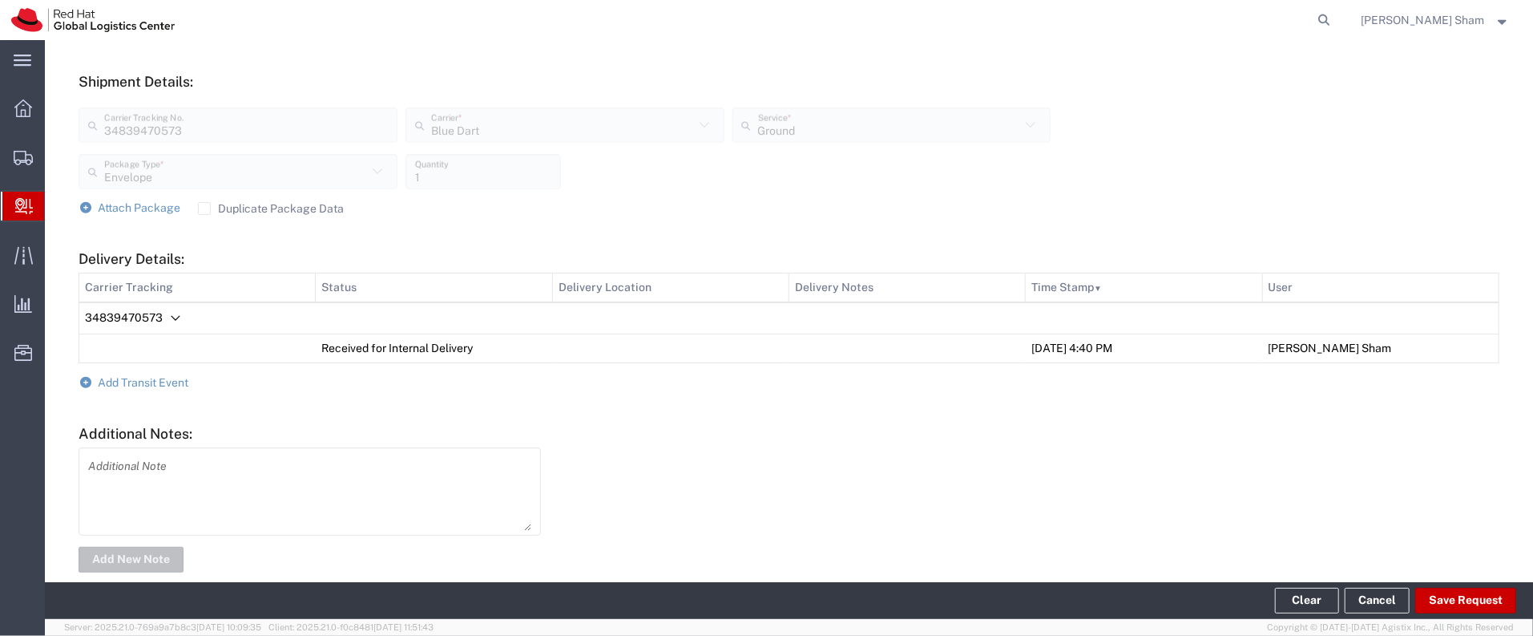
scroll to position [586, 0]
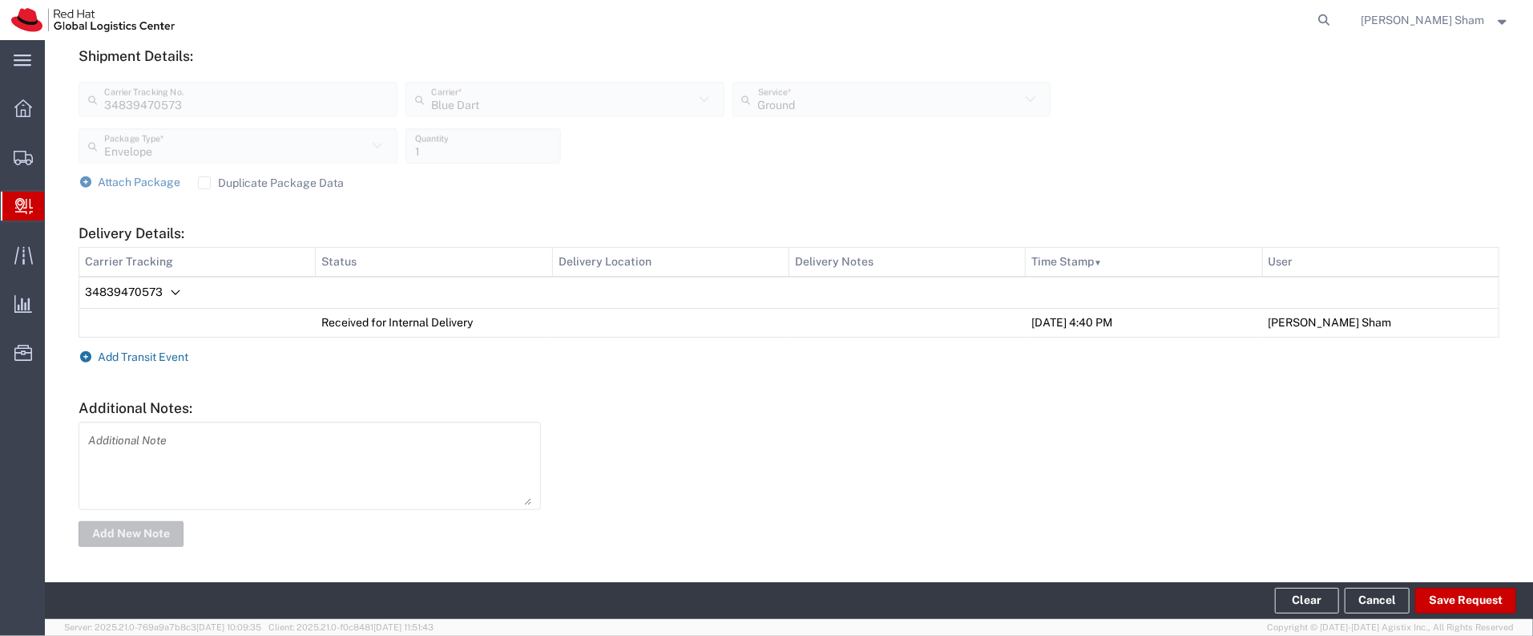
click at [136, 351] on span "Add Transit Event" at bounding box center [144, 356] width 91 height 13
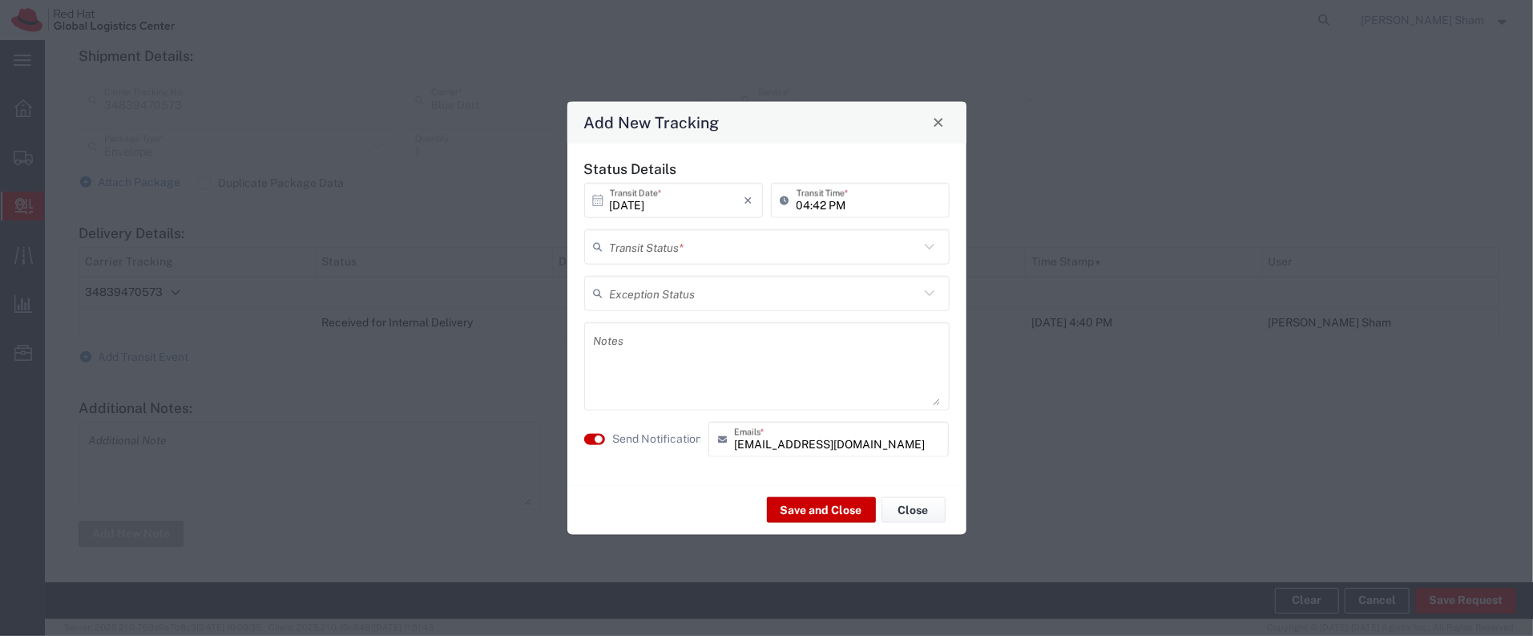
click at [931, 244] on icon at bounding box center [929, 246] width 21 height 21
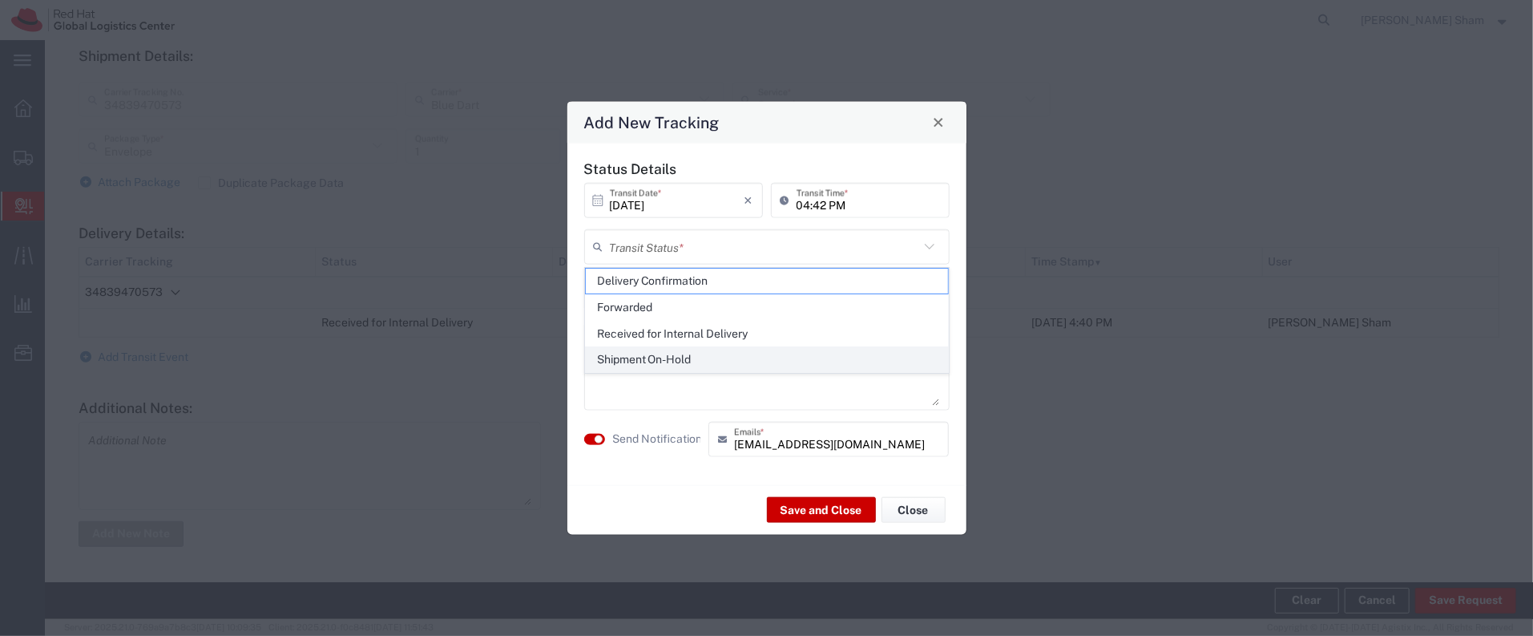
click at [747, 357] on span "Shipment On-Hold" at bounding box center [767, 359] width 362 height 25
type input "Shipment On-Hold"
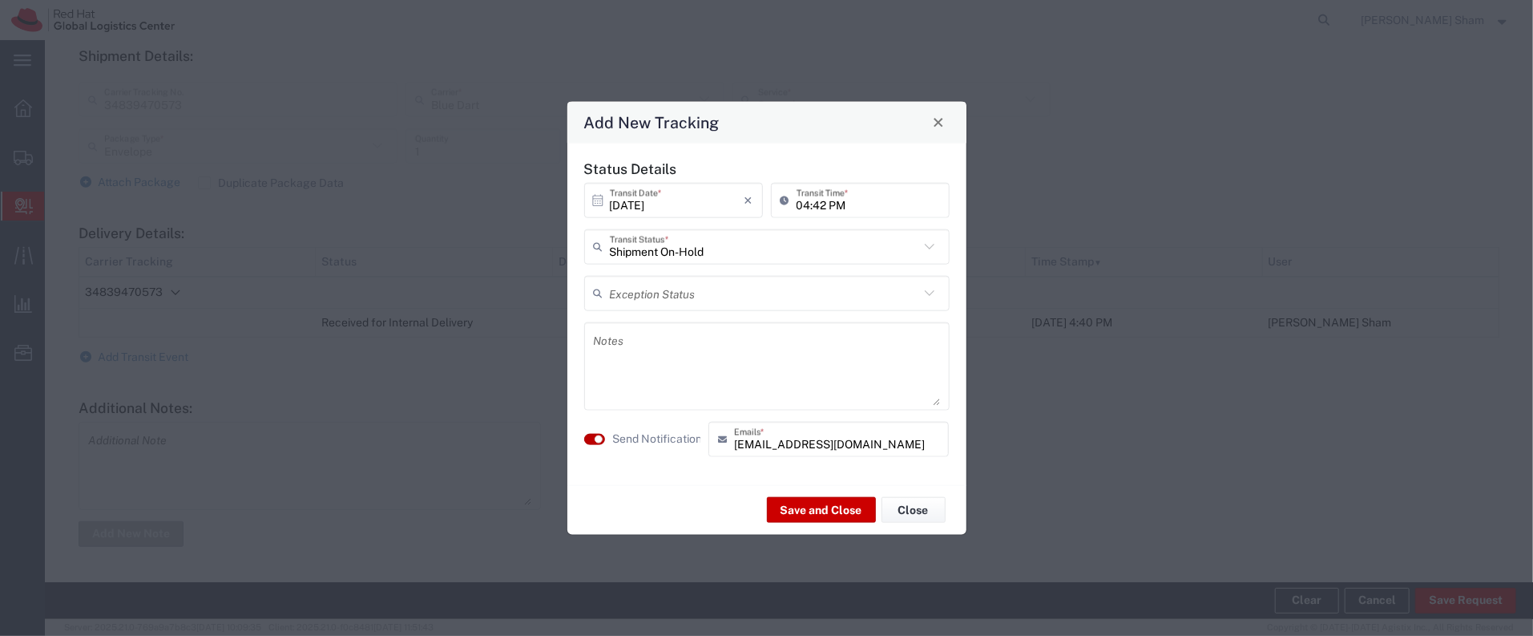
click at [584, 442] on button "button" at bounding box center [594, 438] width 21 height 11
click at [603, 437] on button "button" at bounding box center [594, 438] width 21 height 11
click at [843, 514] on button "Save and Close" at bounding box center [821, 510] width 109 height 26
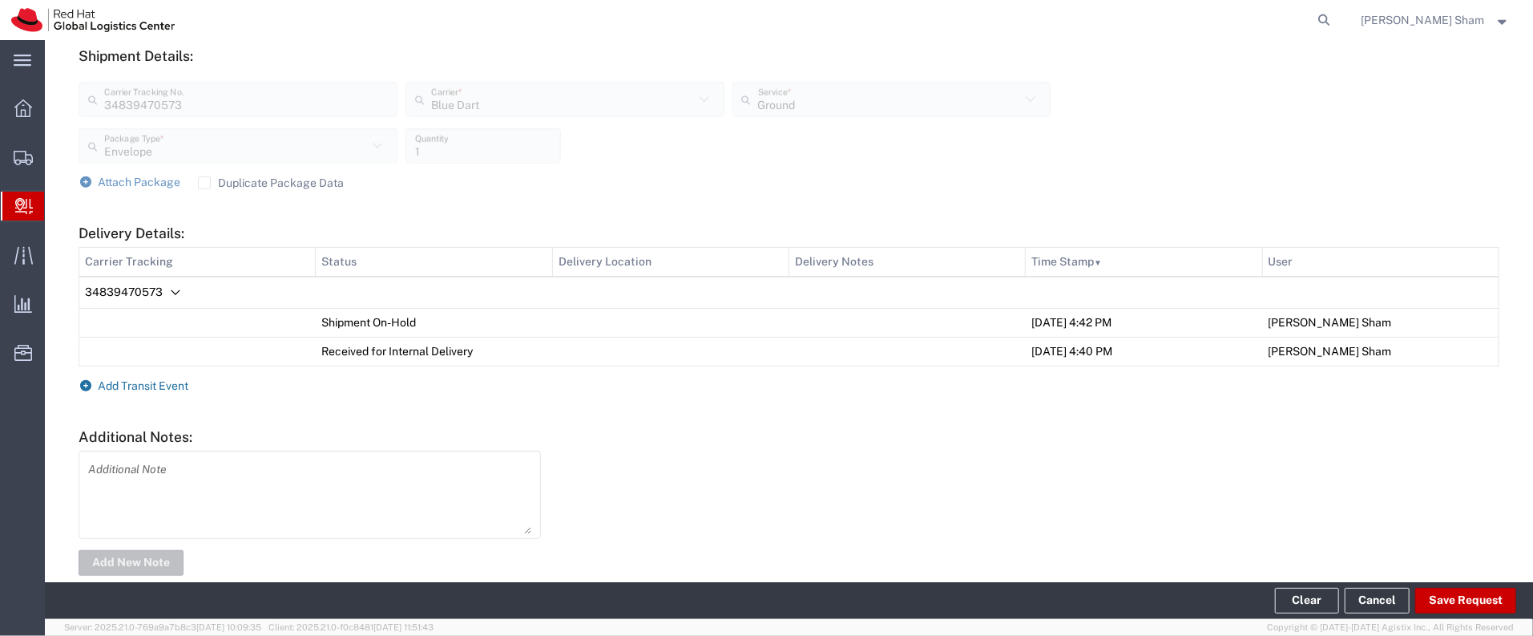
click at [124, 387] on span "Add Transit Event" at bounding box center [144, 385] width 91 height 13
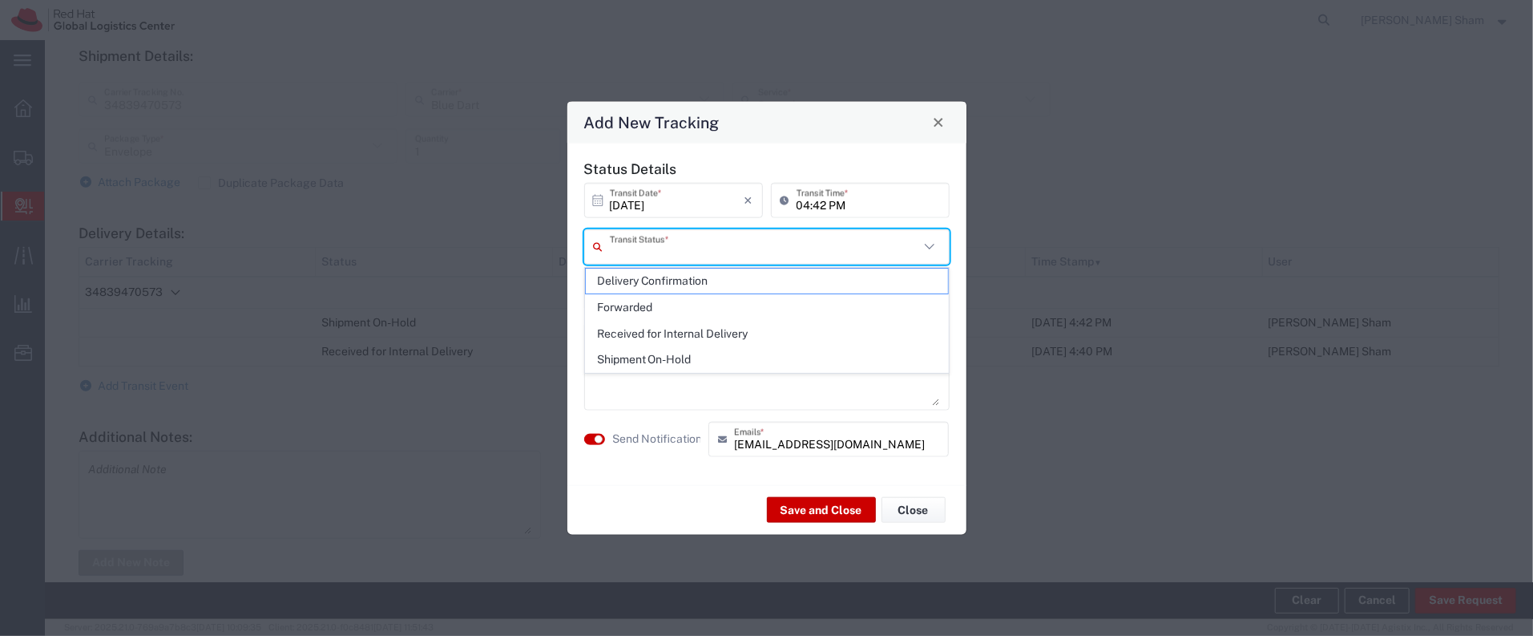
click at [728, 252] on input "text" at bounding box center [764, 246] width 309 height 28
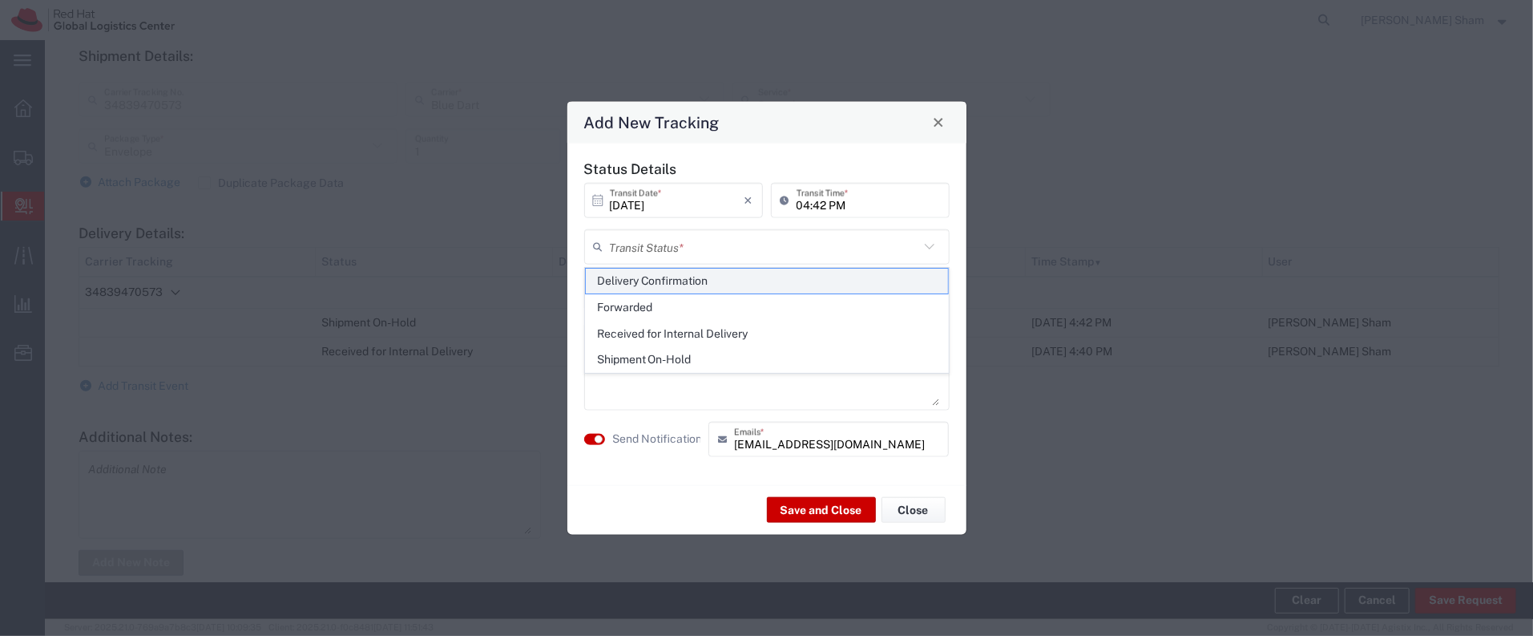
click at [680, 275] on span "Delivery Confirmation" at bounding box center [767, 280] width 362 height 25
type input "Delivery Confirmation"
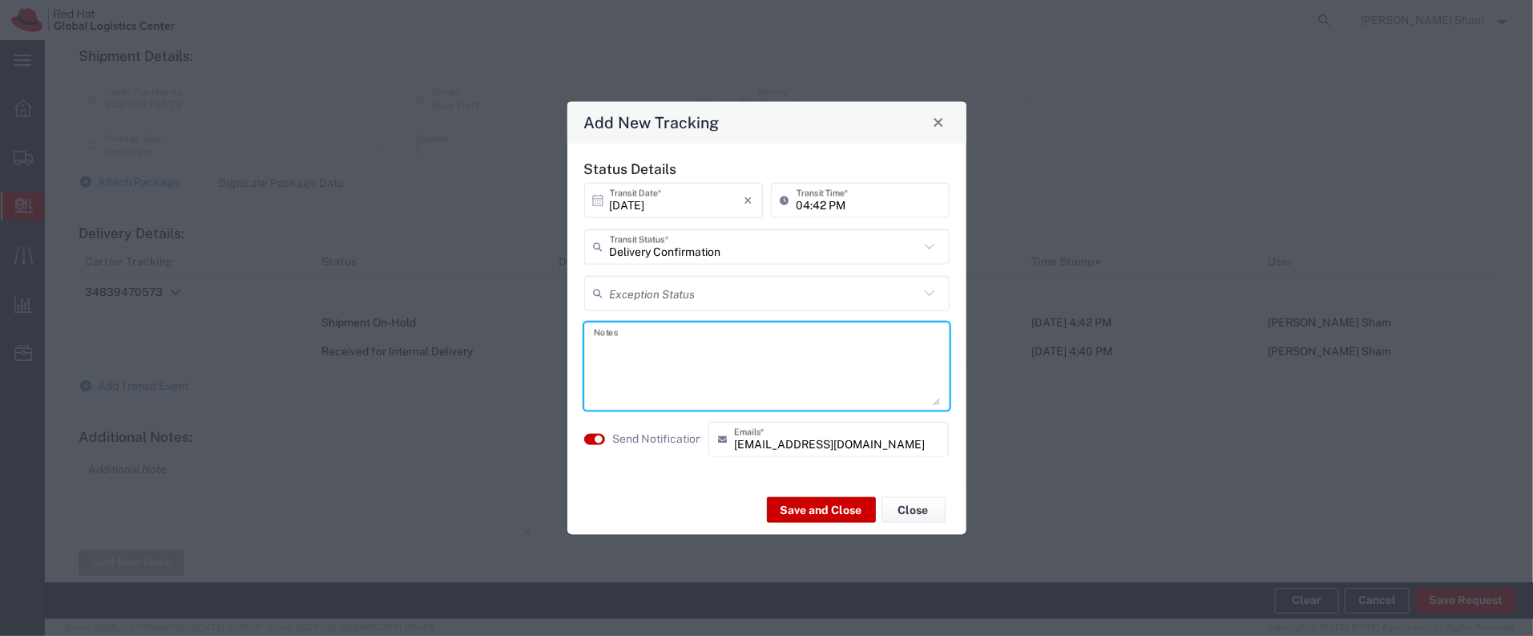
click at [671, 357] on textarea at bounding box center [767, 365] width 346 height 79
type textarea "Handed over to [PERSON_NAME]"
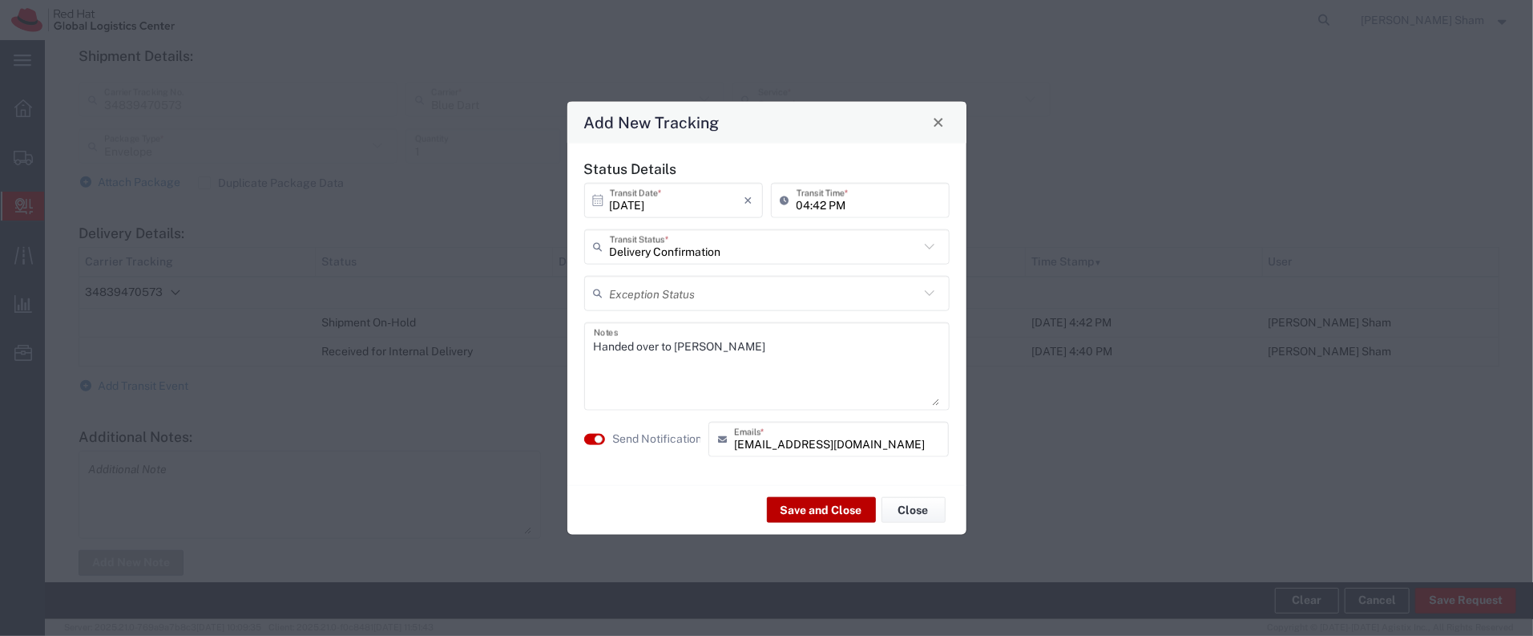
click at [849, 508] on button "Save and Close" at bounding box center [821, 510] width 109 height 26
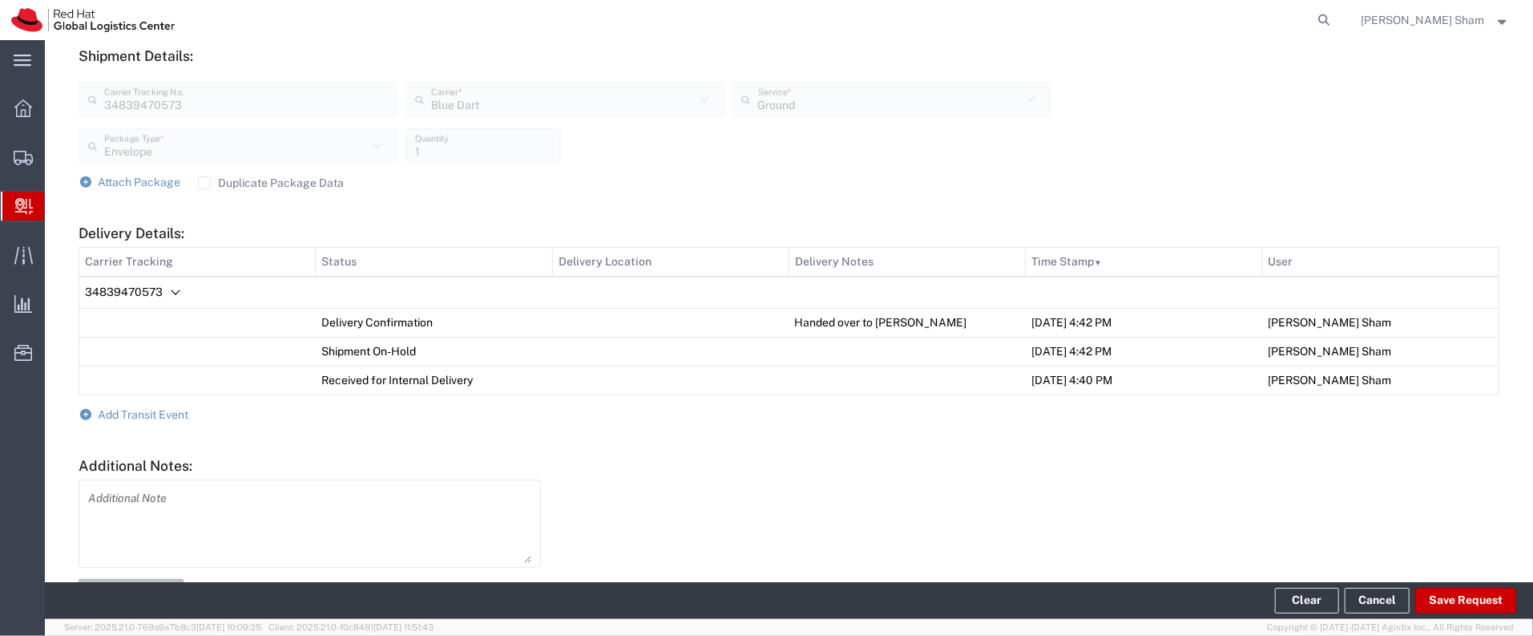
click at [57, 205] on span "Internal Delivery" at bounding box center [50, 206] width 13 height 32
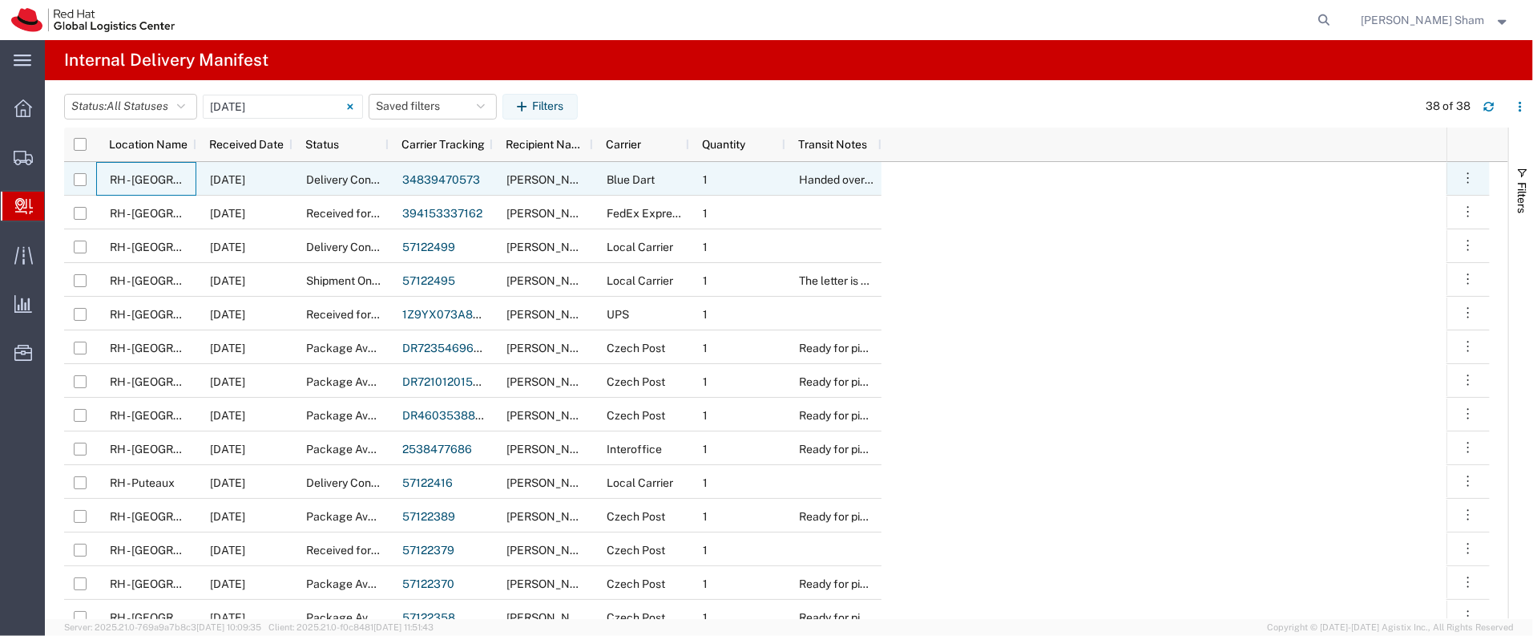
click at [123, 181] on span "RH - [GEOGRAPHIC_DATA]" at bounding box center [178, 179] width 136 height 13
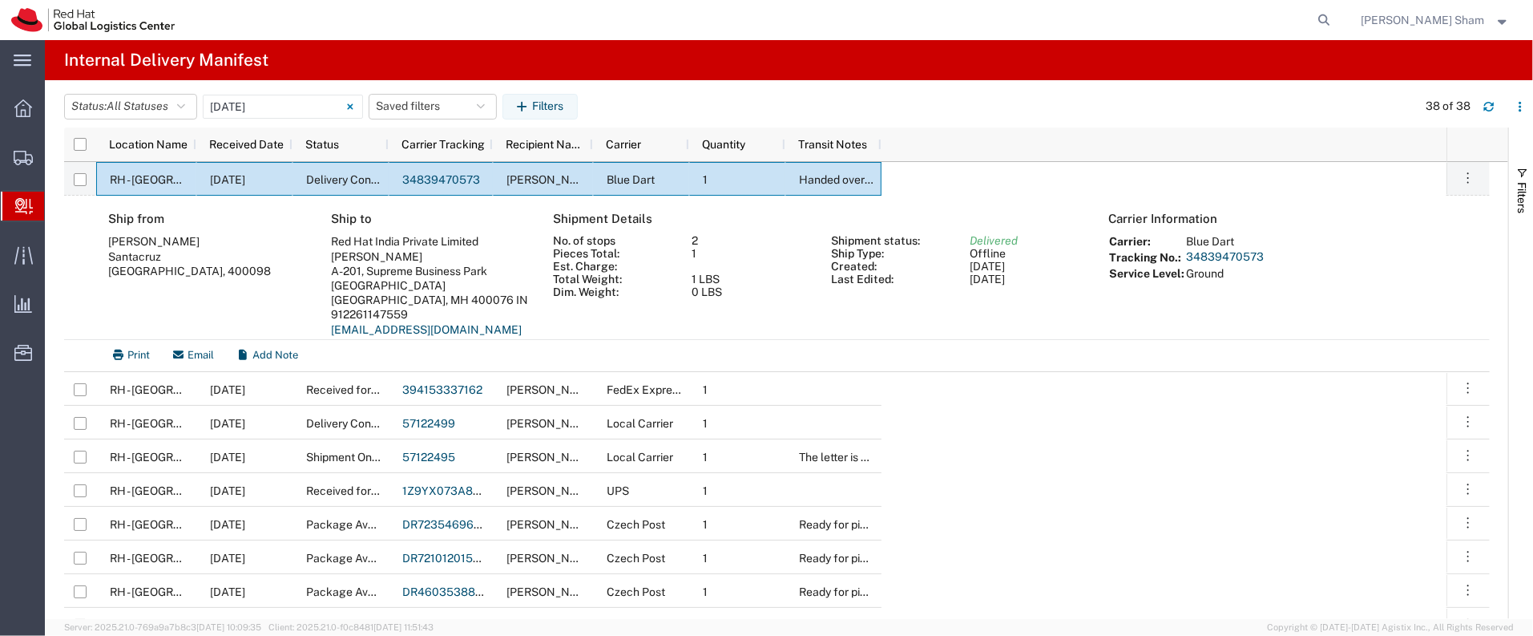
click at [0, 0] on span "Create Delivery" at bounding box center [0, 0] width 0 height 0
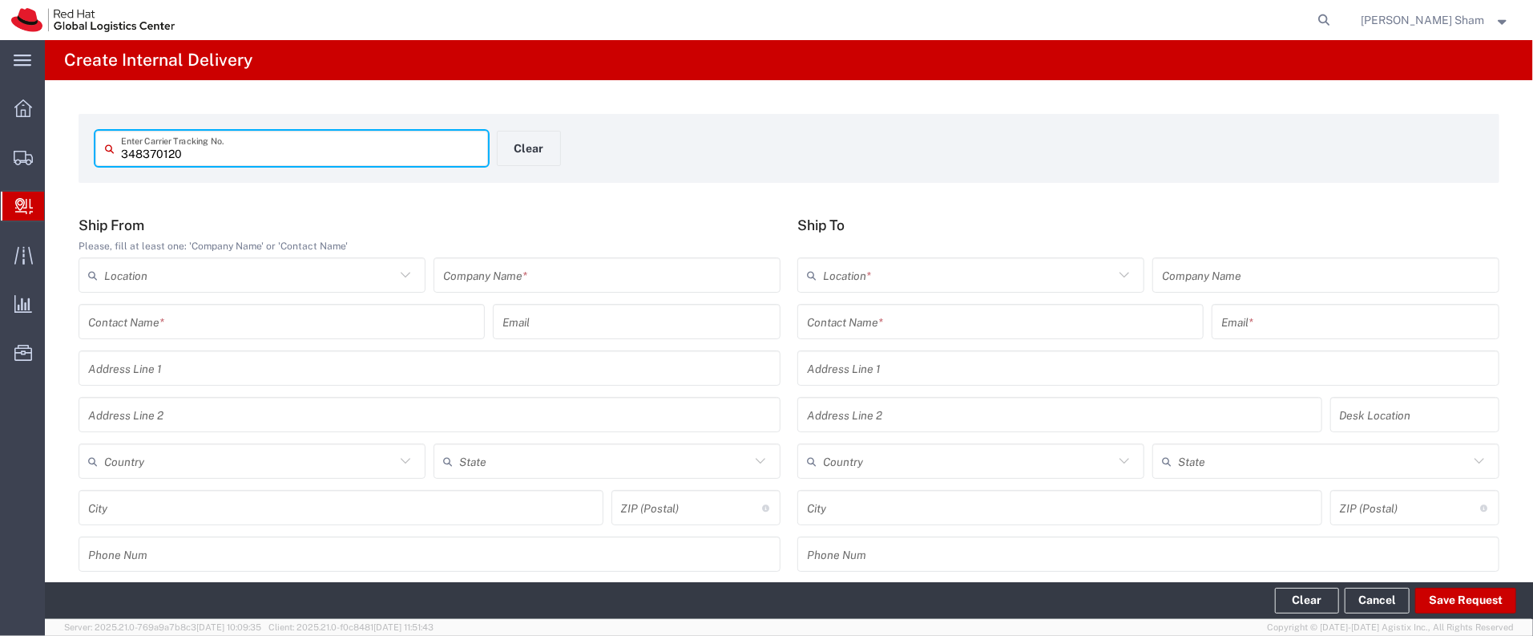
click at [148, 143] on input "348370120" at bounding box center [299, 149] width 357 height 28
click at [148, 155] on input "348370120" at bounding box center [299, 149] width 357 height 28
type input "34839470120"
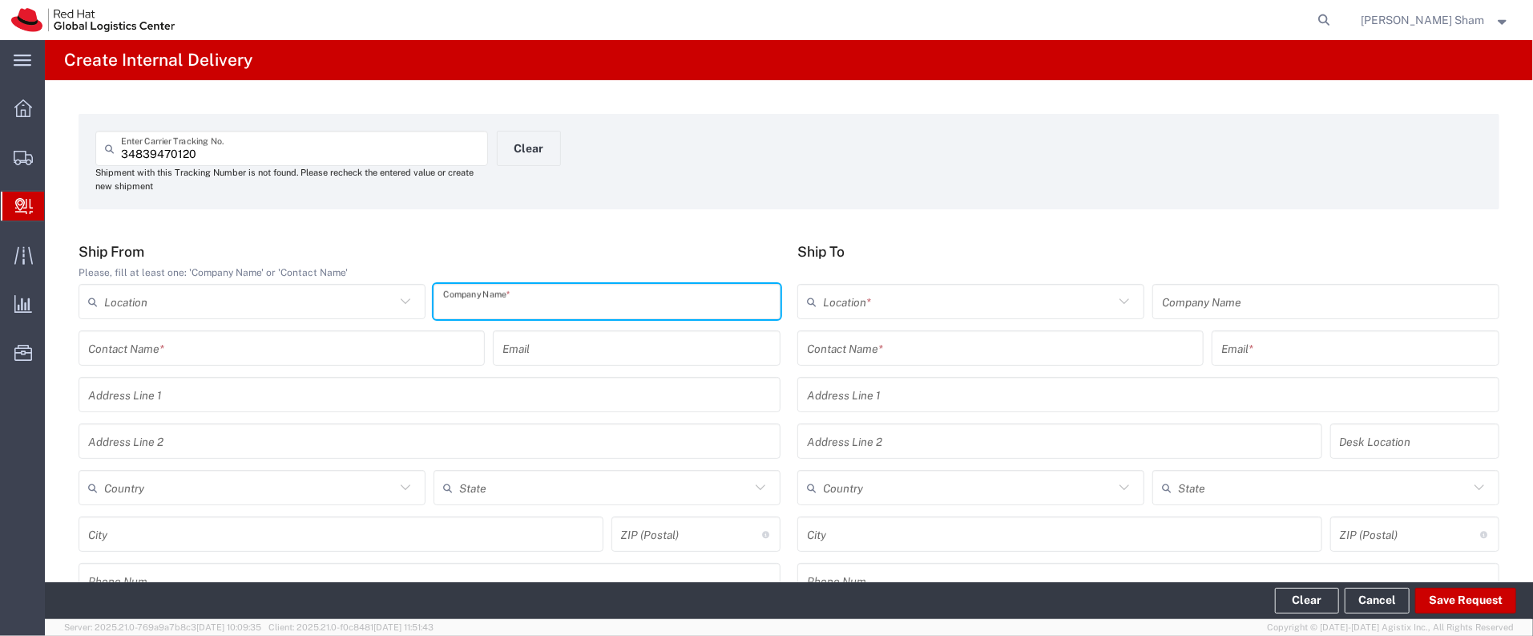
click at [509, 301] on input "text" at bounding box center [607, 302] width 328 height 28
type input "[PERSON_NAME]"
click at [223, 400] on input "text" at bounding box center [429, 395] width 683 height 28
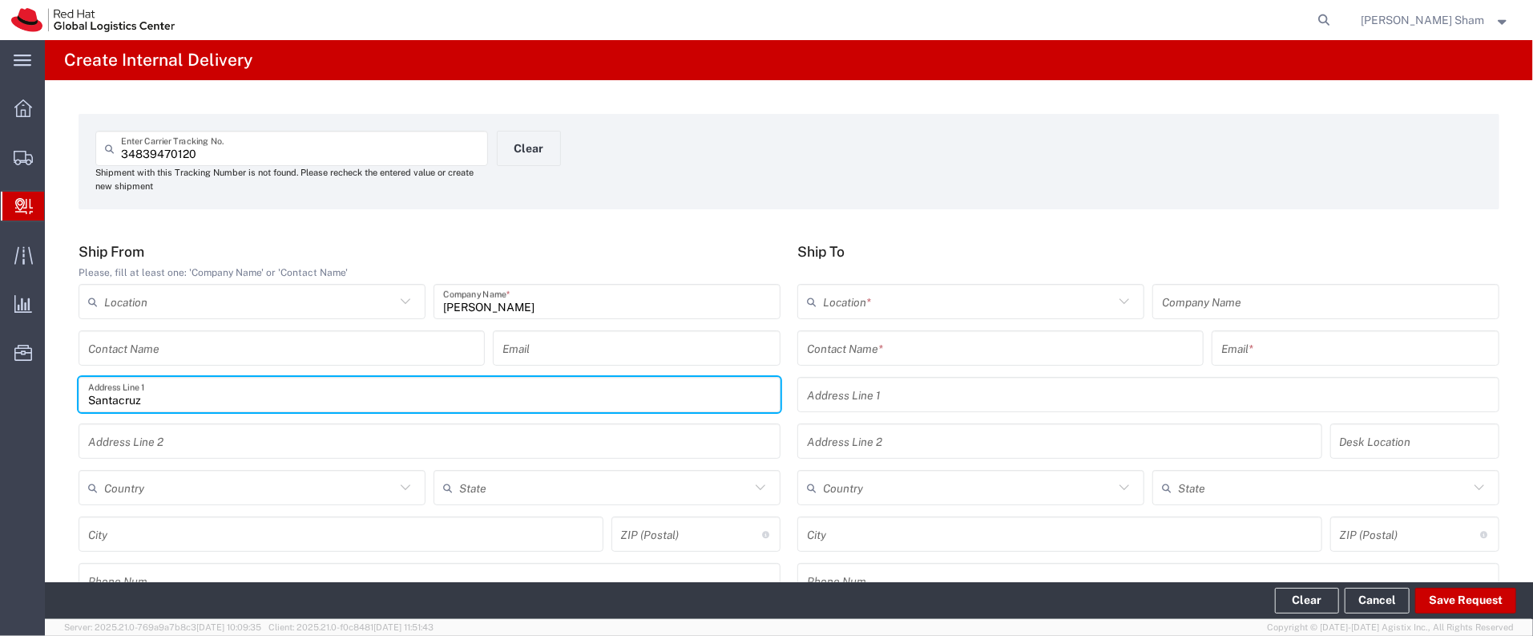
type input "Santacruz"
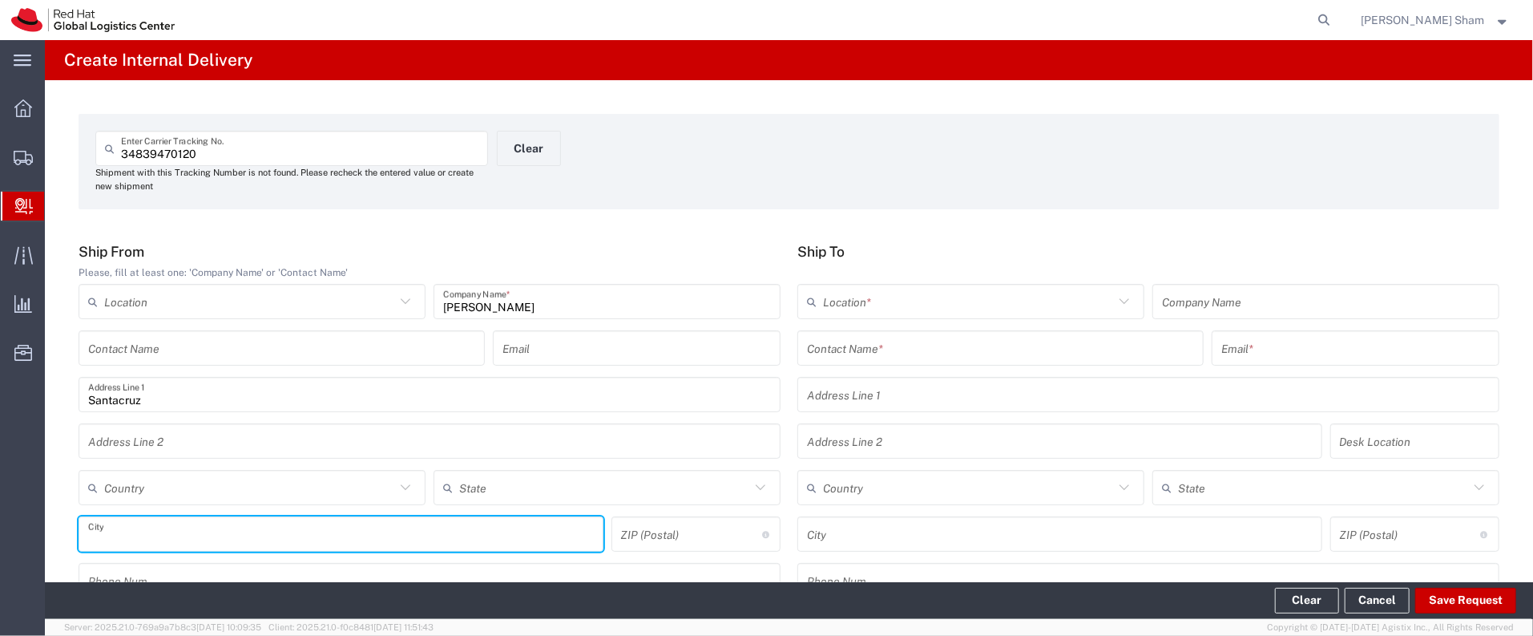
click at [171, 528] on input "text" at bounding box center [341, 534] width 506 height 28
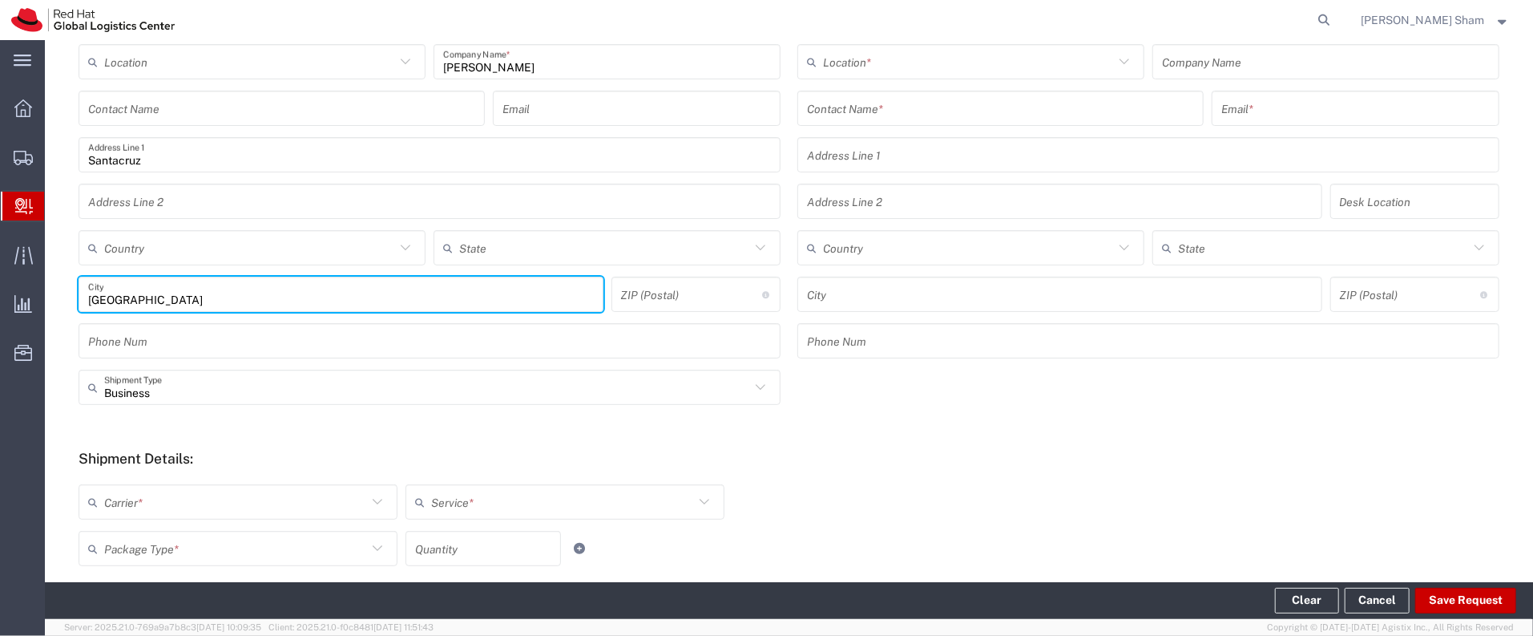
scroll to position [263, 0]
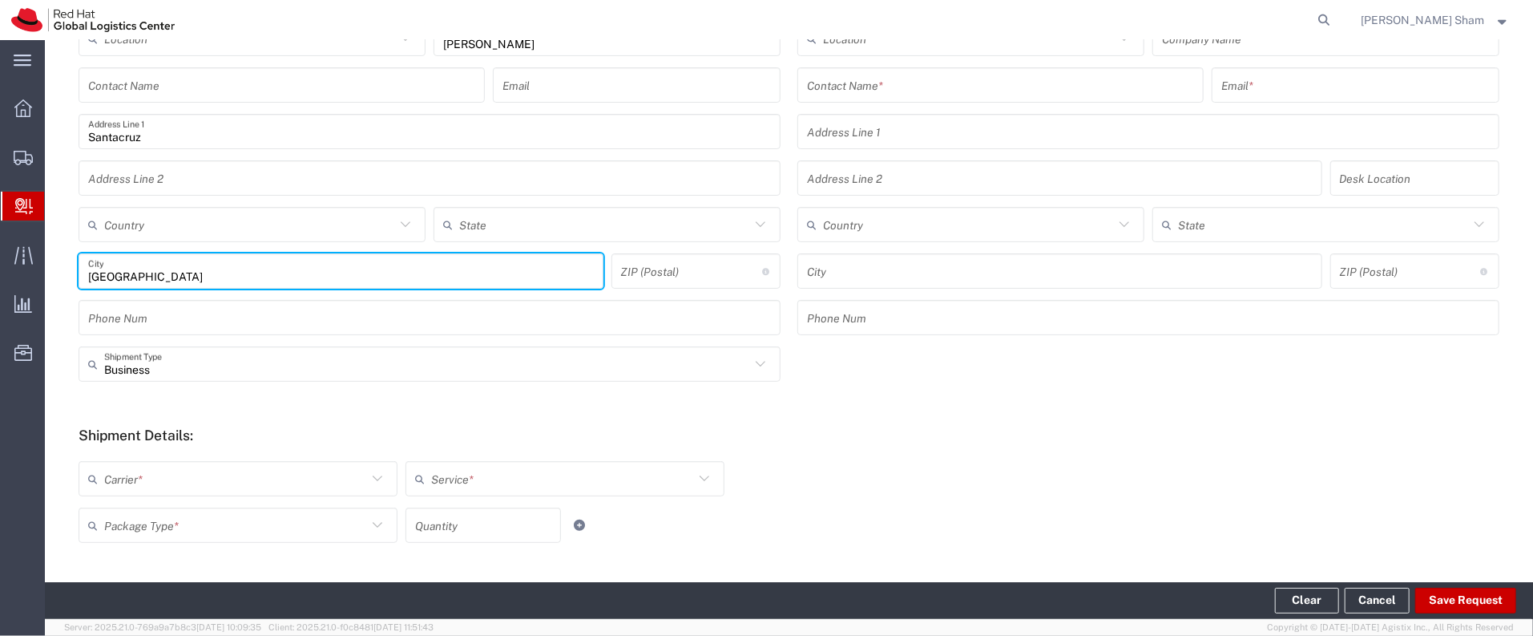
type input "[GEOGRAPHIC_DATA]"
click at [670, 272] on input "undefined" at bounding box center [691, 271] width 141 height 28
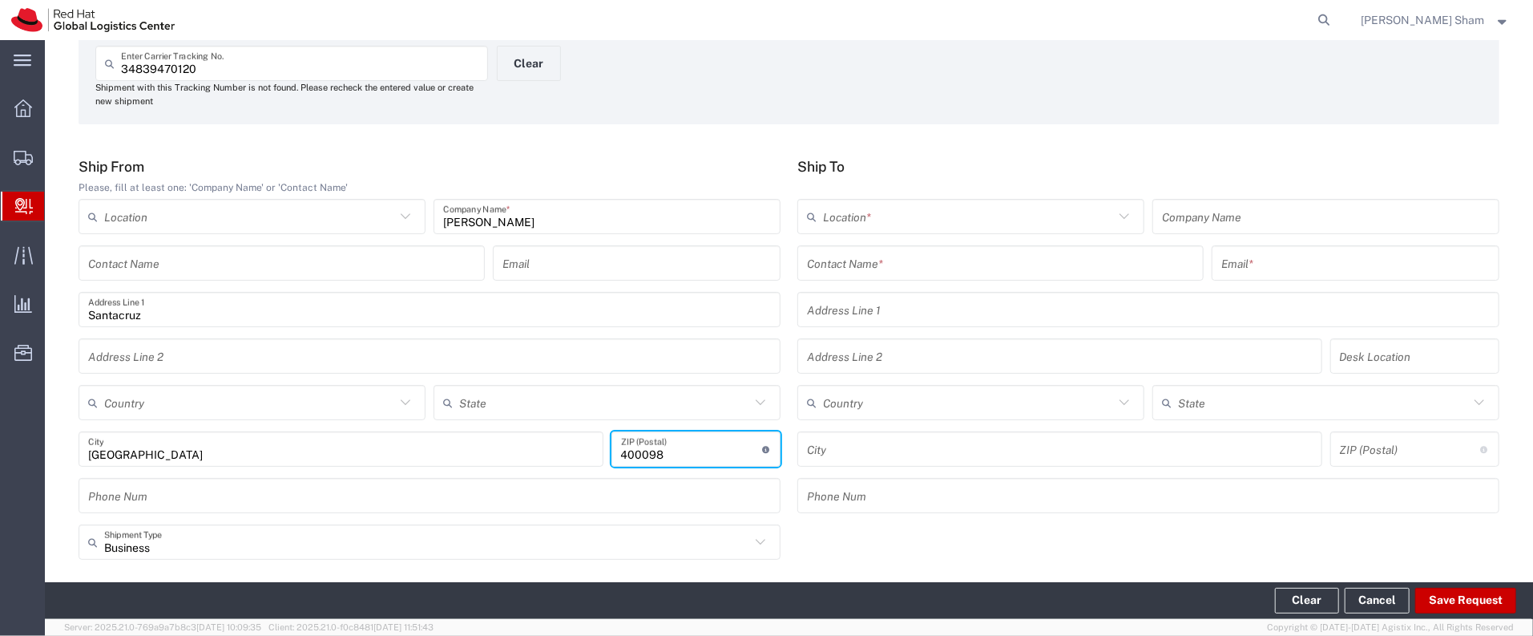
scroll to position [0, 0]
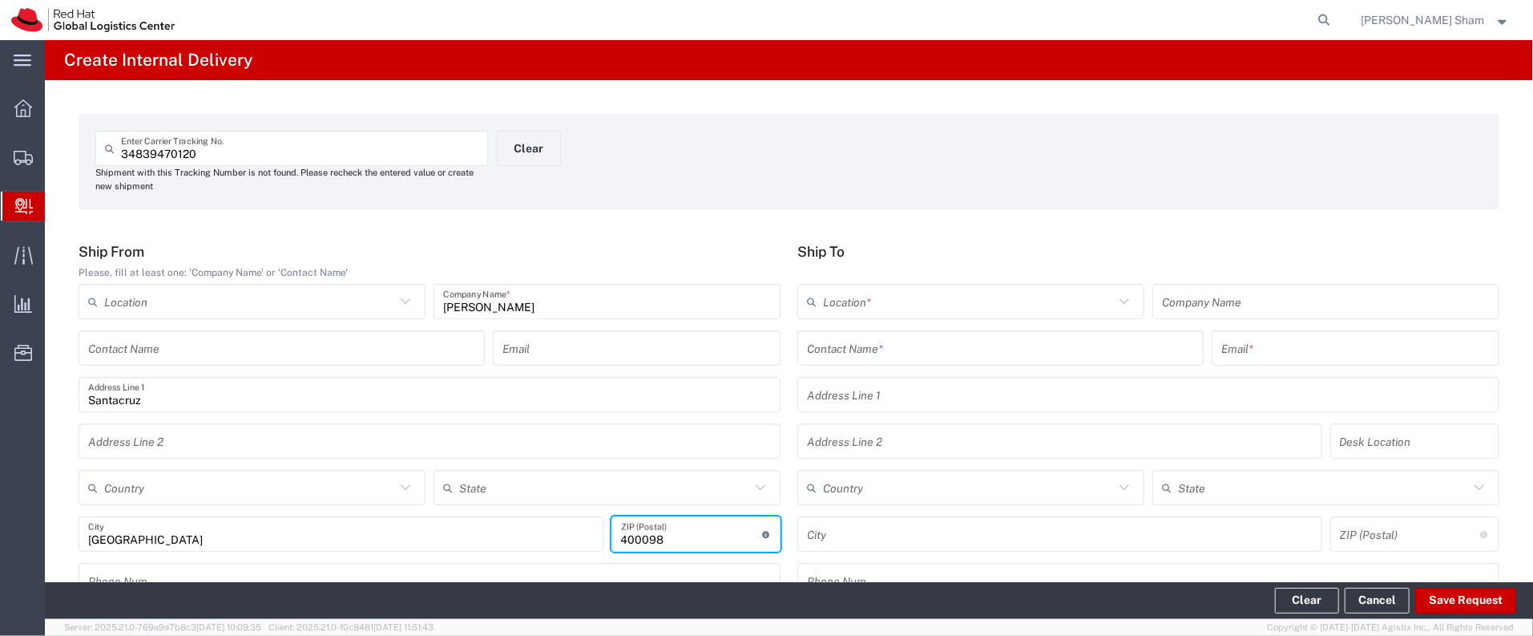
type input "400098"
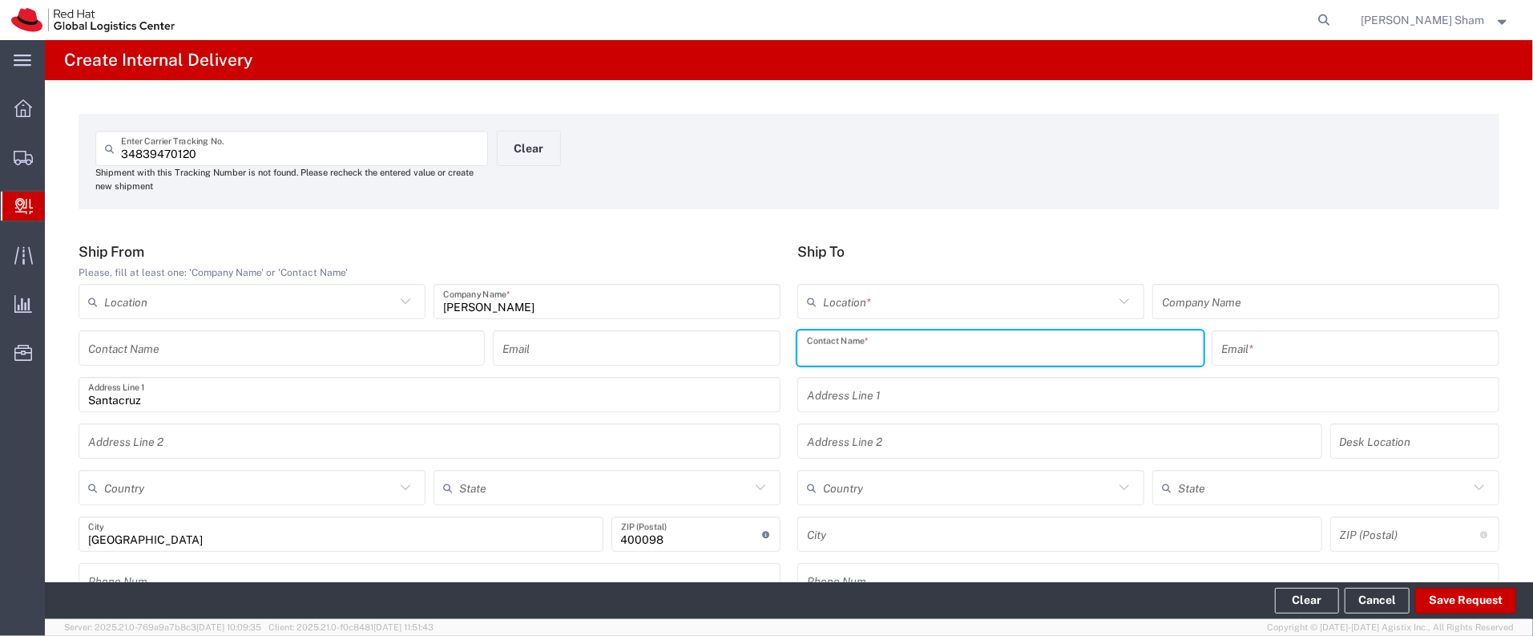
click at [987, 346] on input "text" at bounding box center [1000, 348] width 387 height 28
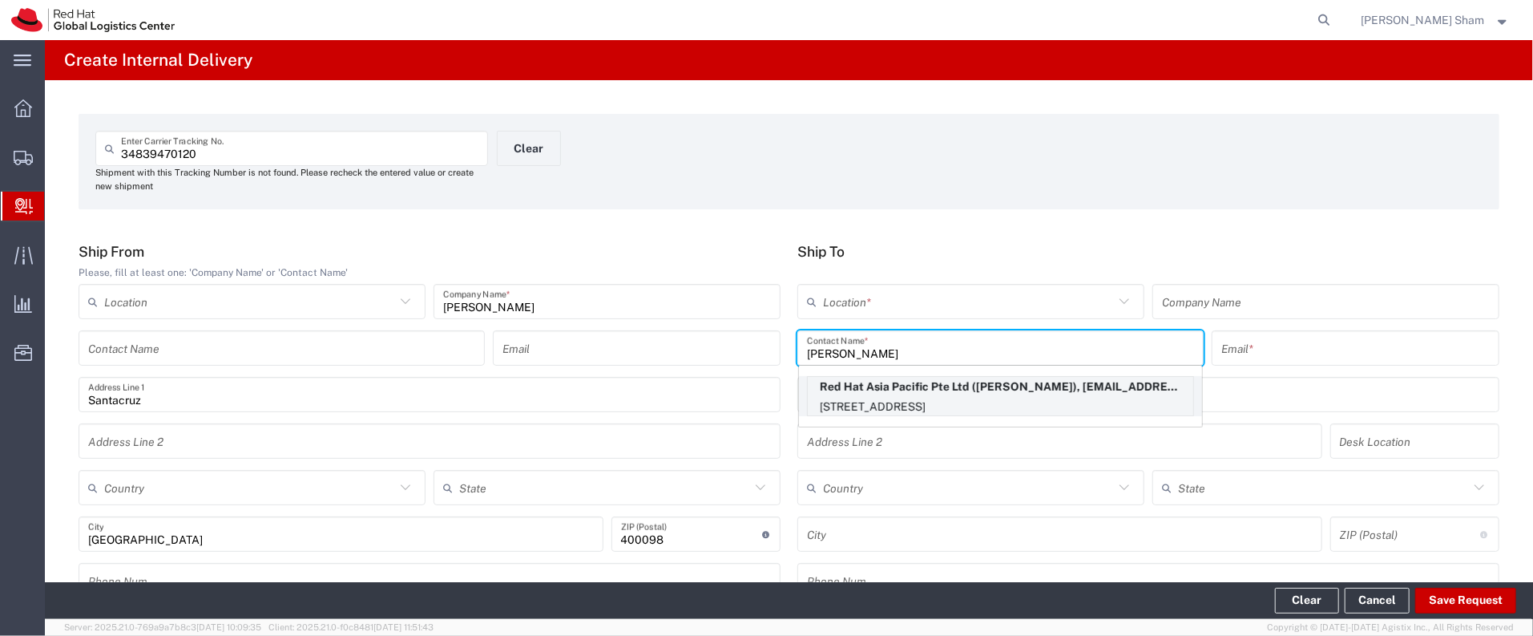
type input "[PERSON_NAME]"
click at [984, 386] on p "Red Hat Asia Pacific Pte Ltd ([PERSON_NAME]), [EMAIL_ADDRESS][DOMAIN_NAME]" at bounding box center [1000, 387] width 385 height 20
type input "RH - [GEOGRAPHIC_DATA]"
type input "Red Hat Asia Pacific Pte Ltd"
type input "[PERSON_NAME]"
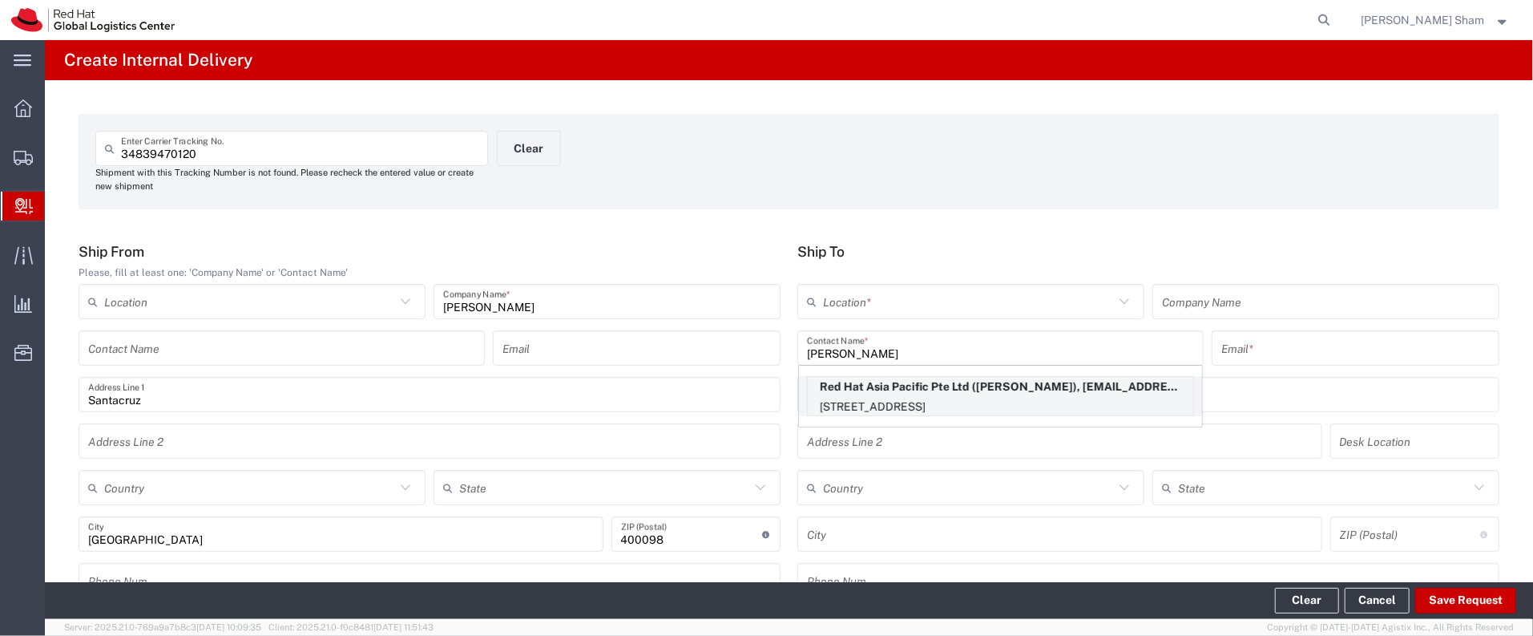
type input "[EMAIL_ADDRESS][DOMAIN_NAME]"
type input "[STREET_ADDRESS]"
type input "CapitaSpring"
type input "FLEX"
type input "[GEOGRAPHIC_DATA]"
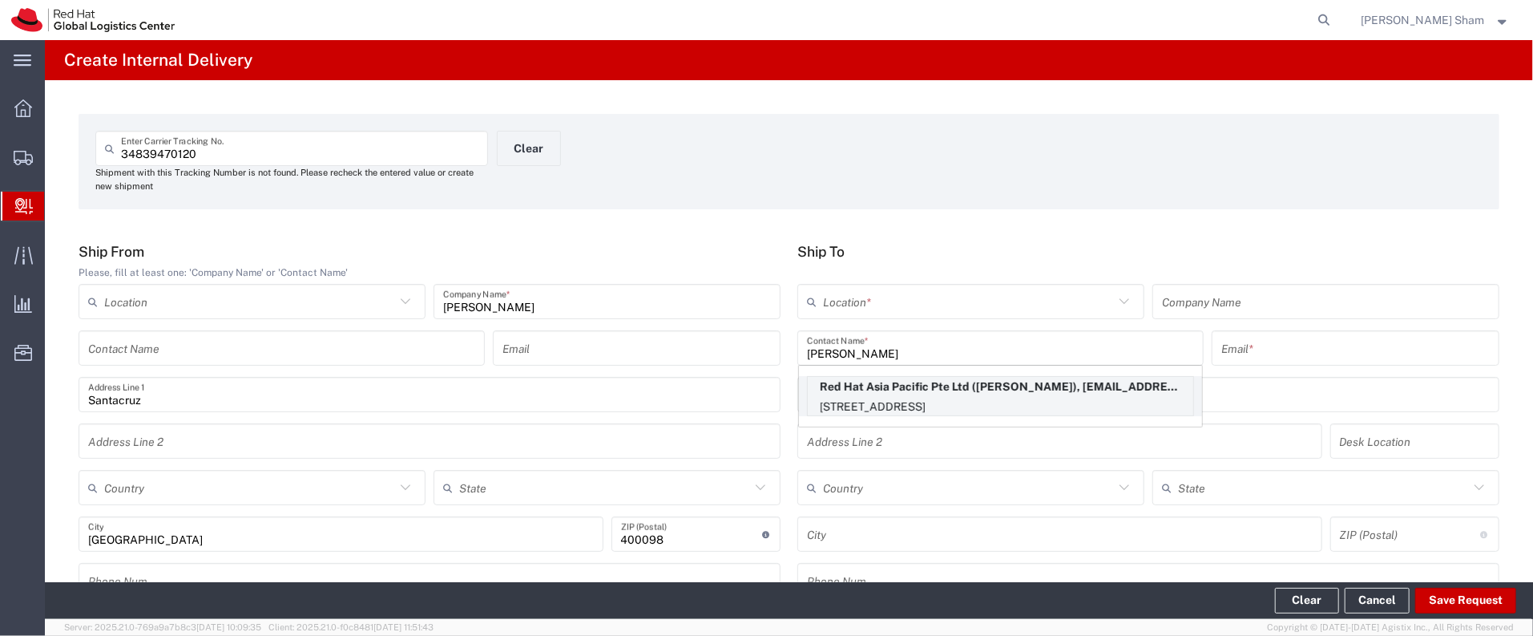
type input "[GEOGRAPHIC_DATA]"
type input "048948"
type input "6564904126"
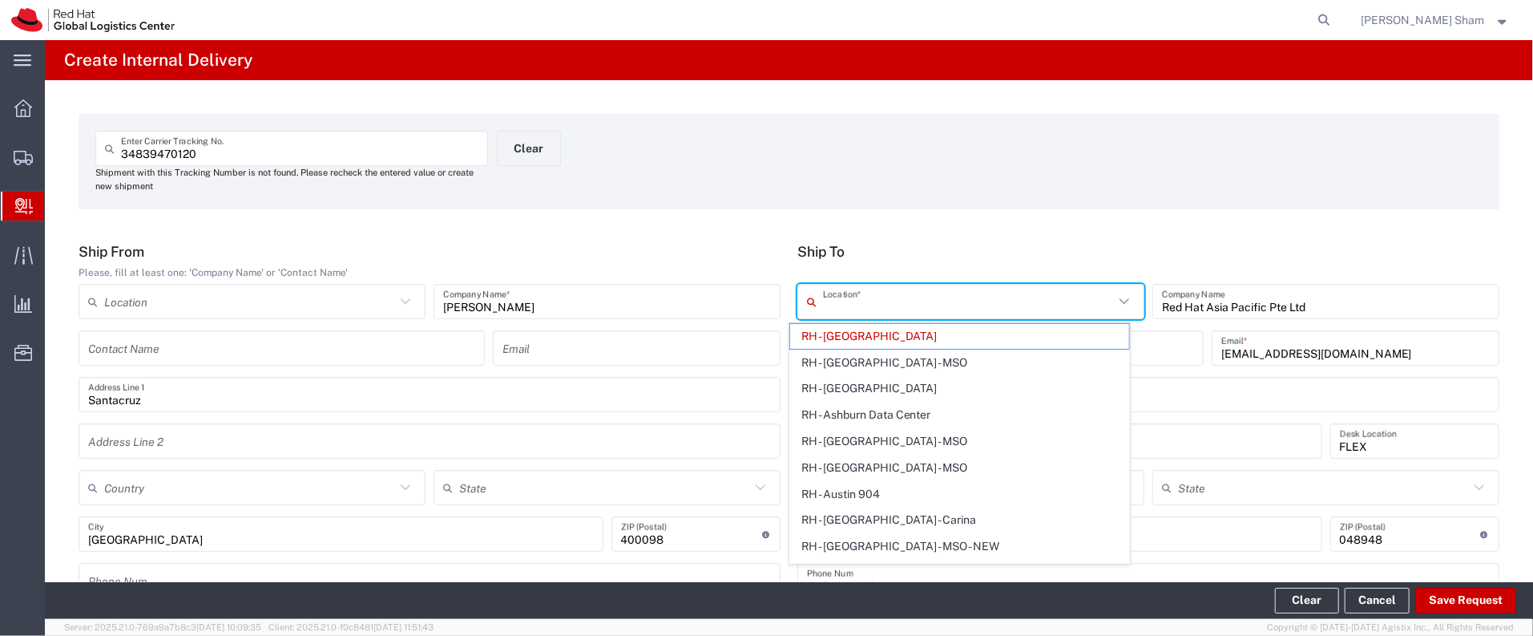
click at [988, 294] on input "text" at bounding box center [968, 302] width 291 height 28
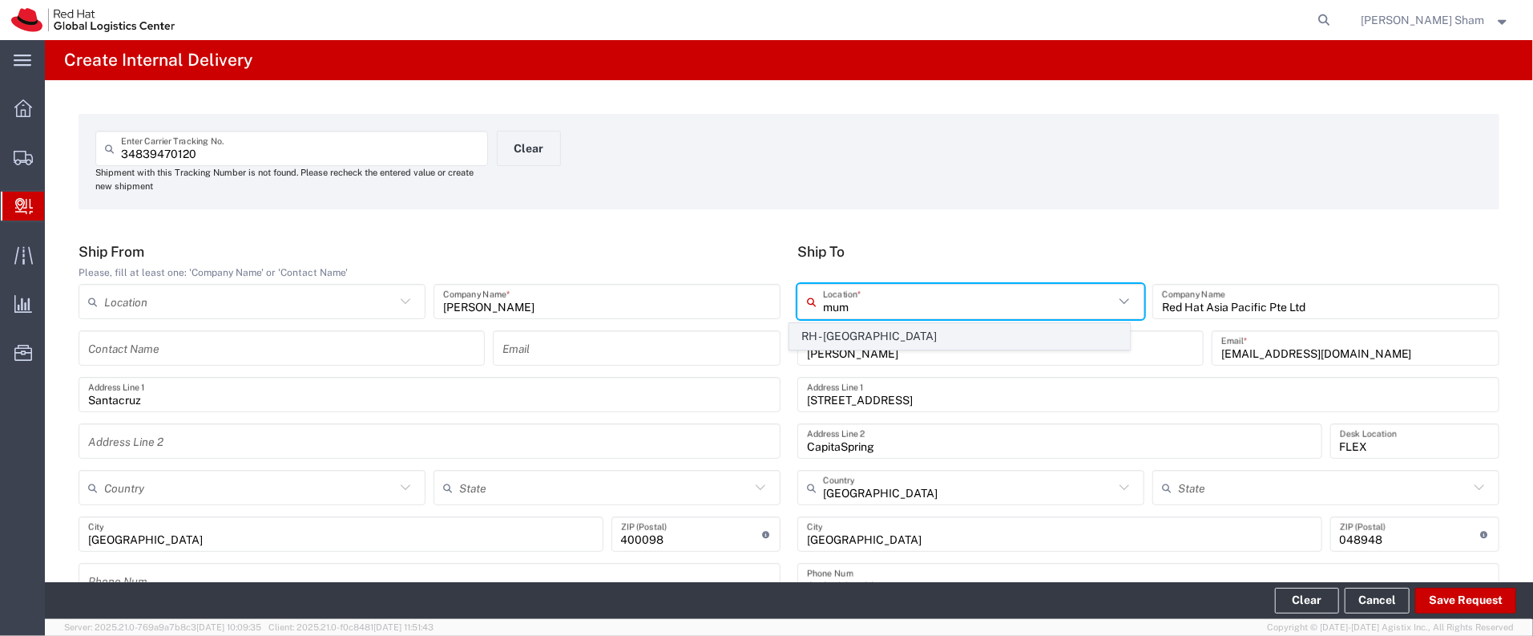
click at [959, 341] on span "RH - [GEOGRAPHIC_DATA]" at bounding box center [959, 336] width 339 height 25
type input "RH - [GEOGRAPHIC_DATA]"
type input "Red Hat India Private Limited"
type input "A-201, Supreme Business Park"
type input "[GEOGRAPHIC_DATA]"
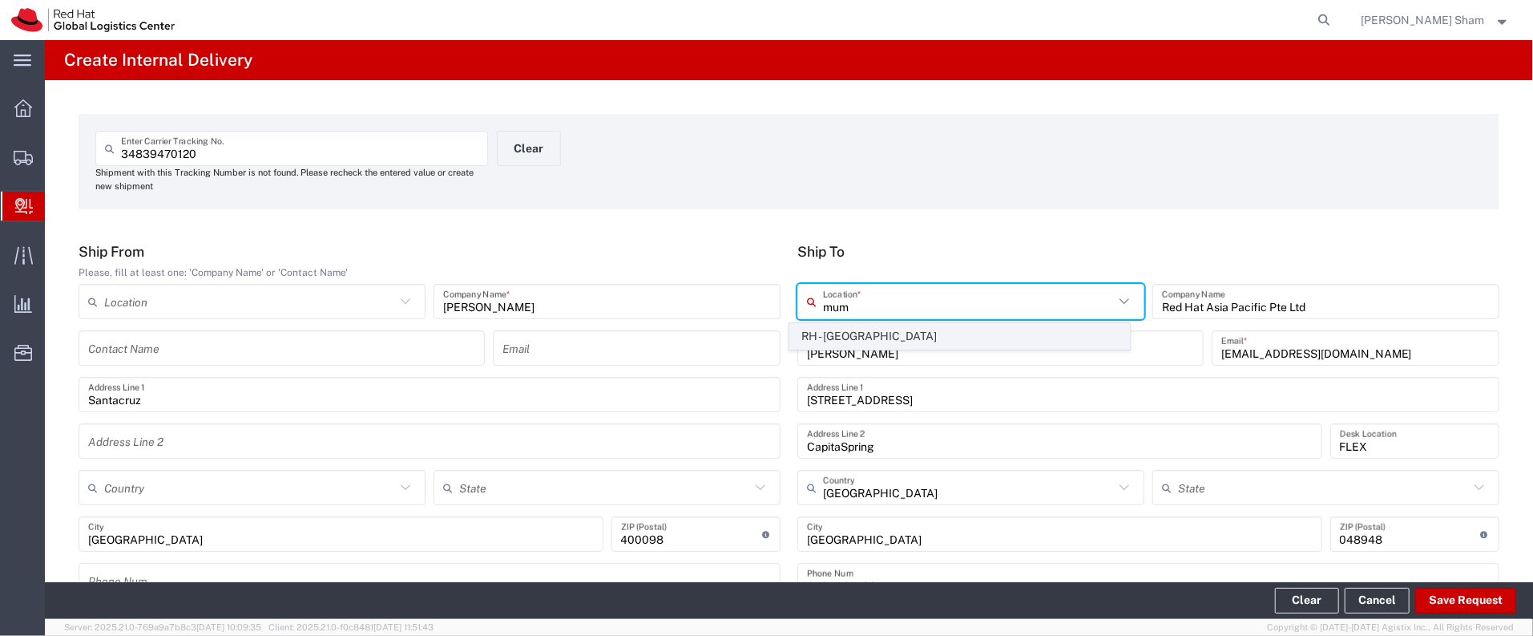
type input "[GEOGRAPHIC_DATA]"
type input "400076"
type input "912261147559"
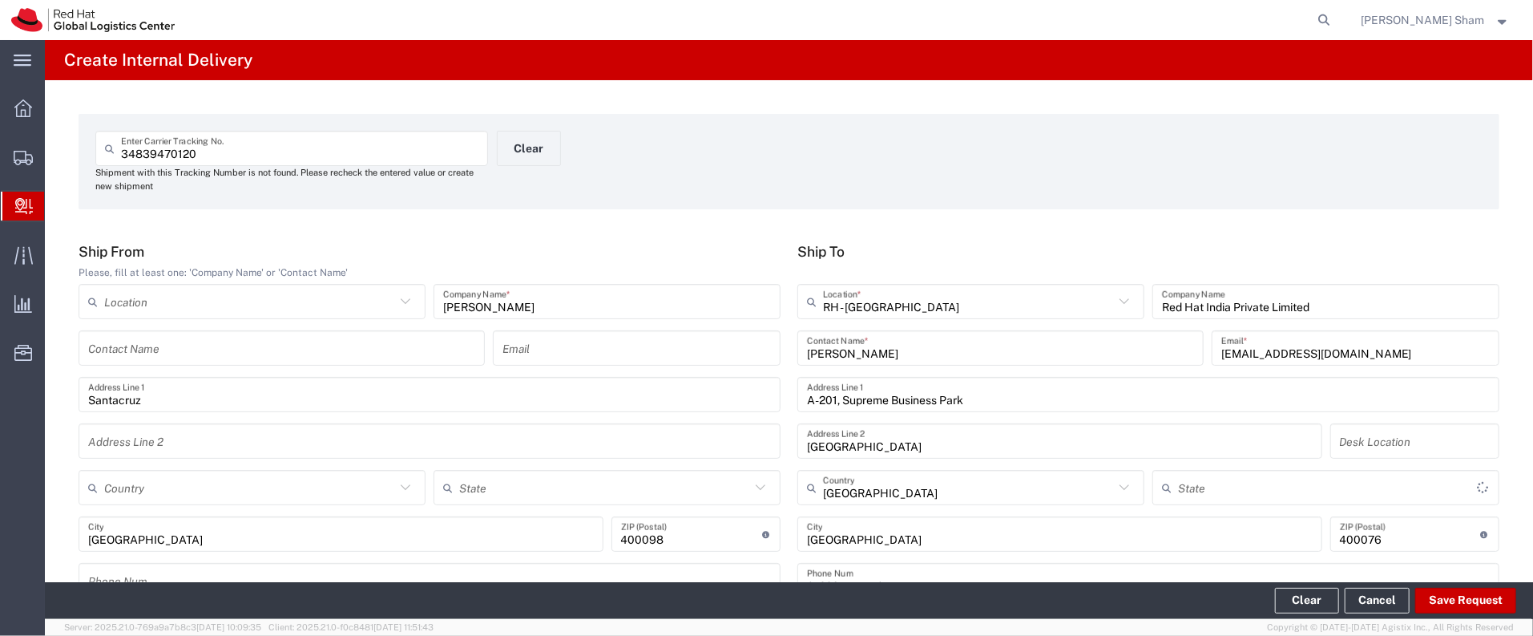
type input "Mahārāshtra"
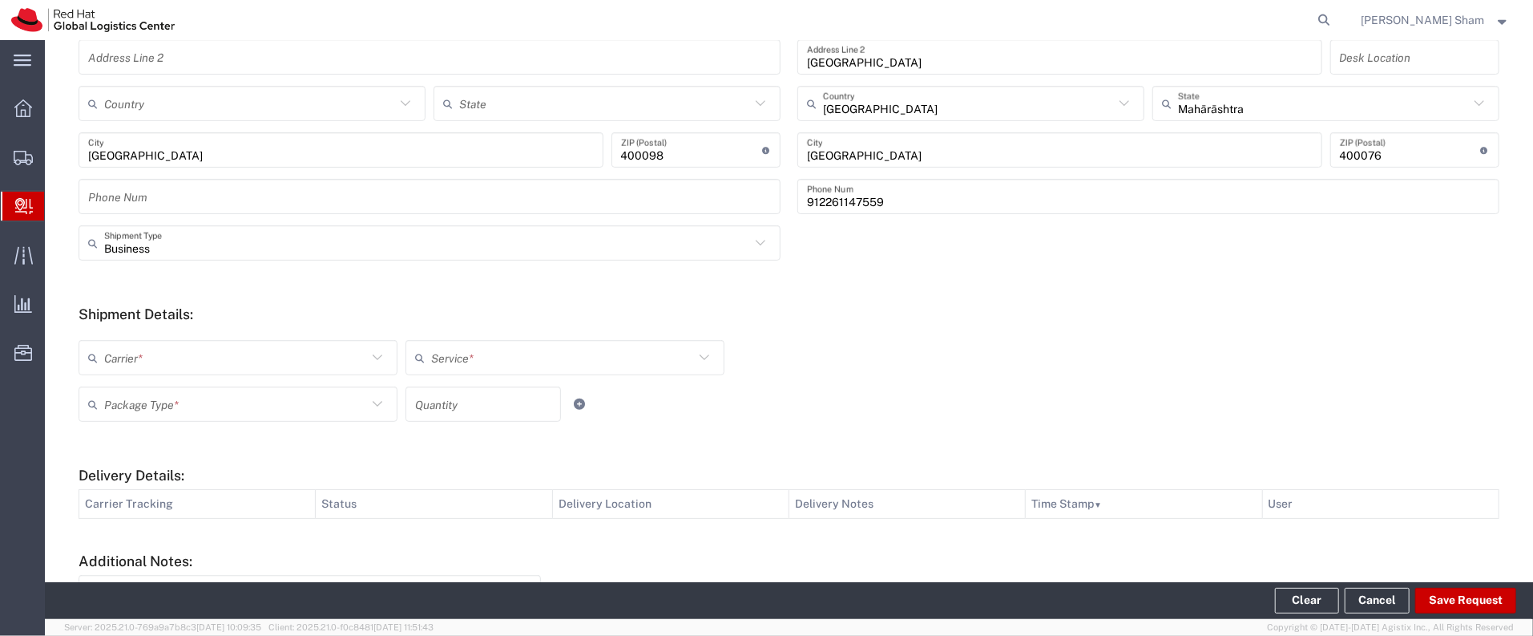
scroll to position [405, 0]
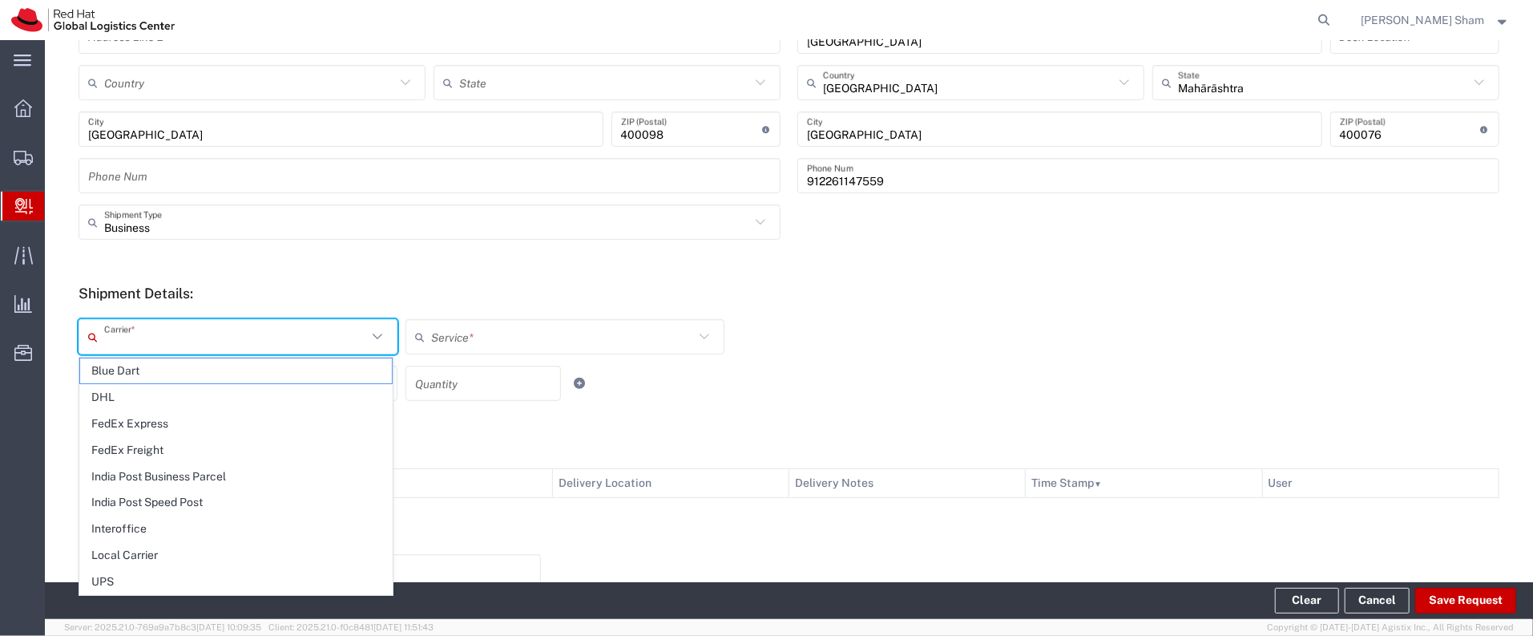
click at [196, 345] on input "text" at bounding box center [235, 337] width 263 height 28
click at [180, 377] on span "Blue Dart" at bounding box center [236, 370] width 312 height 25
type input "Blue Dart"
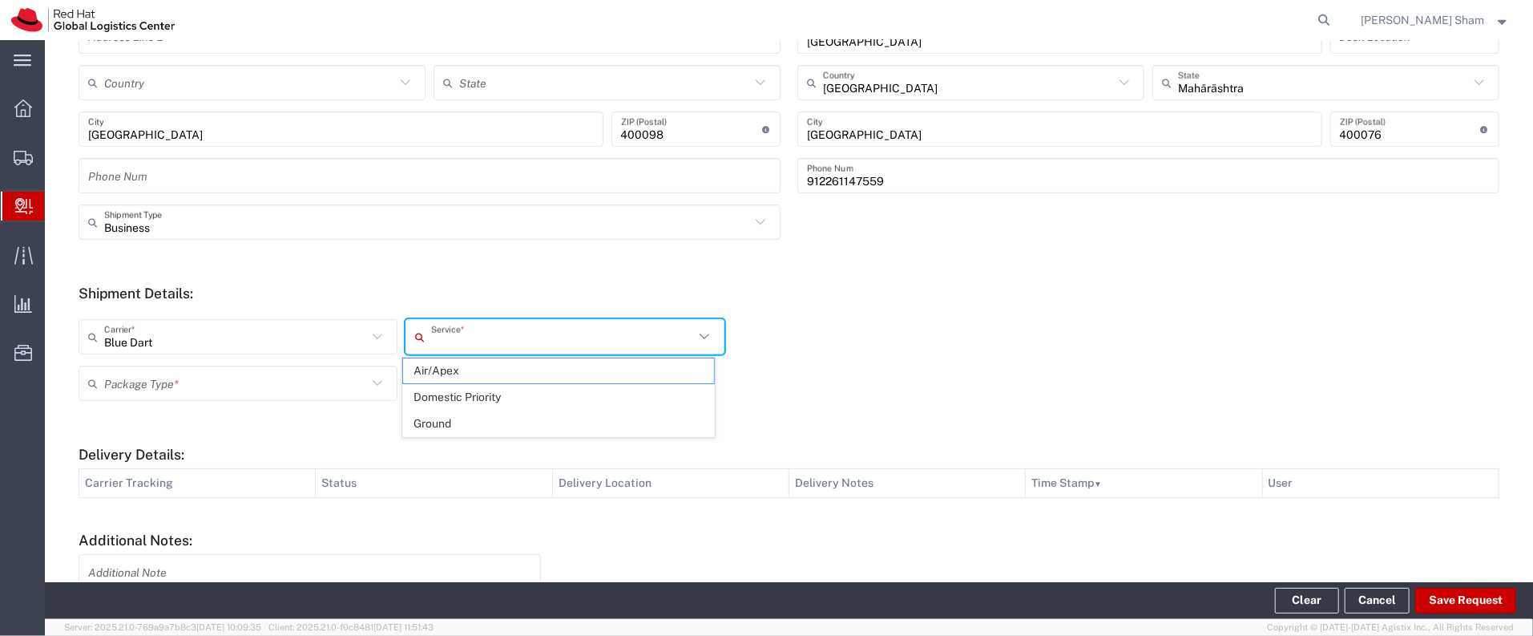
click at [506, 341] on input "text" at bounding box center [562, 337] width 263 height 28
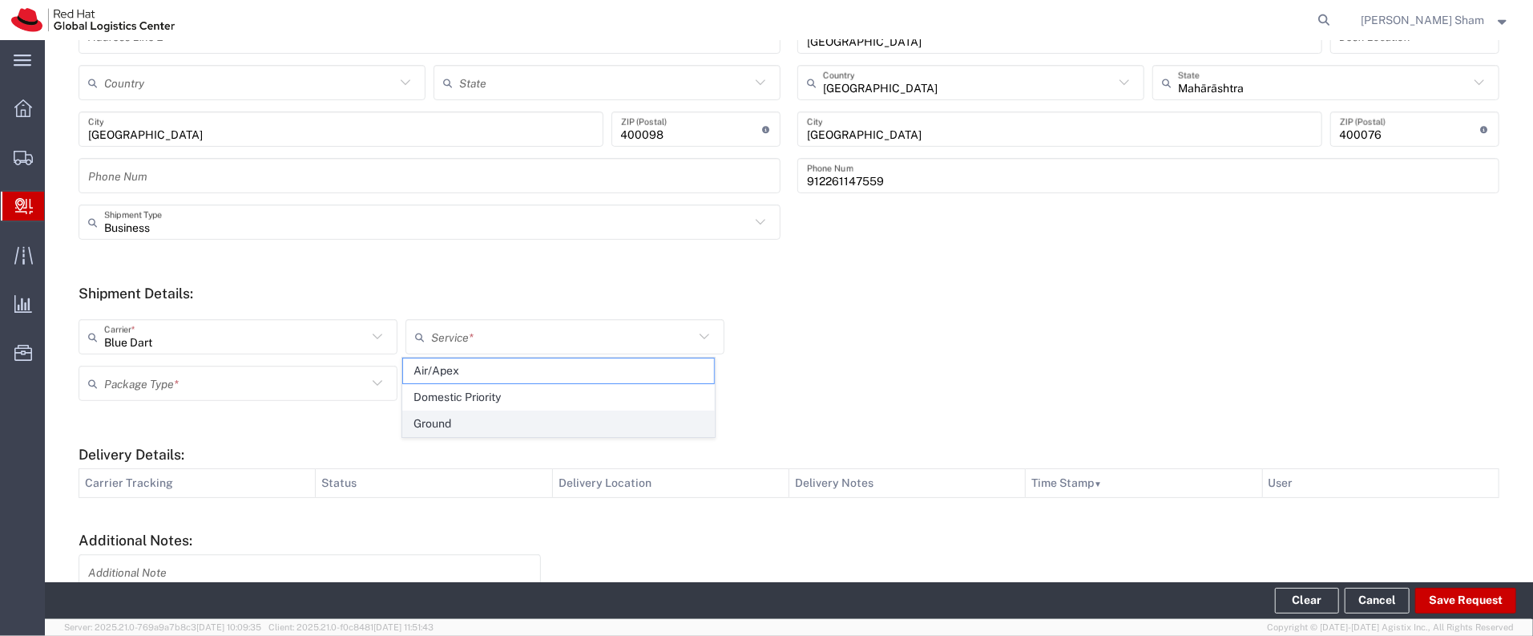
click at [498, 420] on span "Ground" at bounding box center [559, 423] width 312 height 25
type input "Ground"
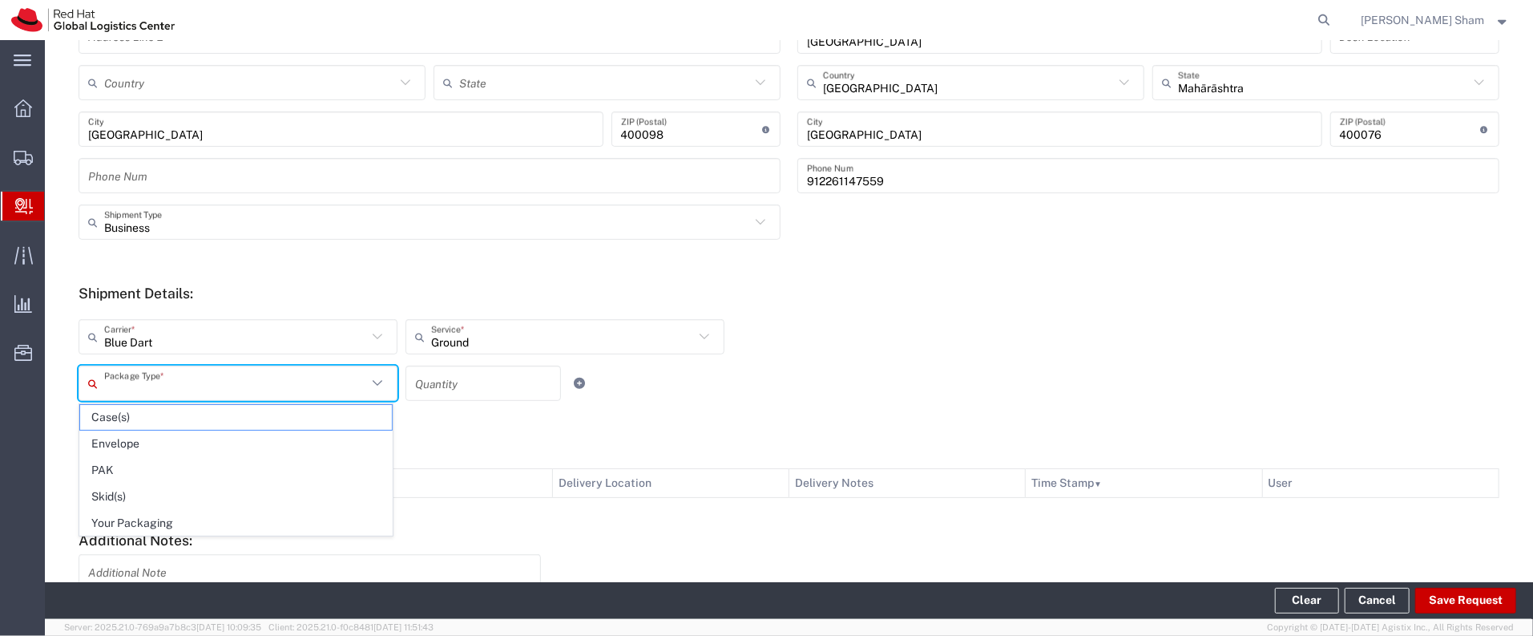
click at [256, 374] on input "text" at bounding box center [235, 383] width 263 height 28
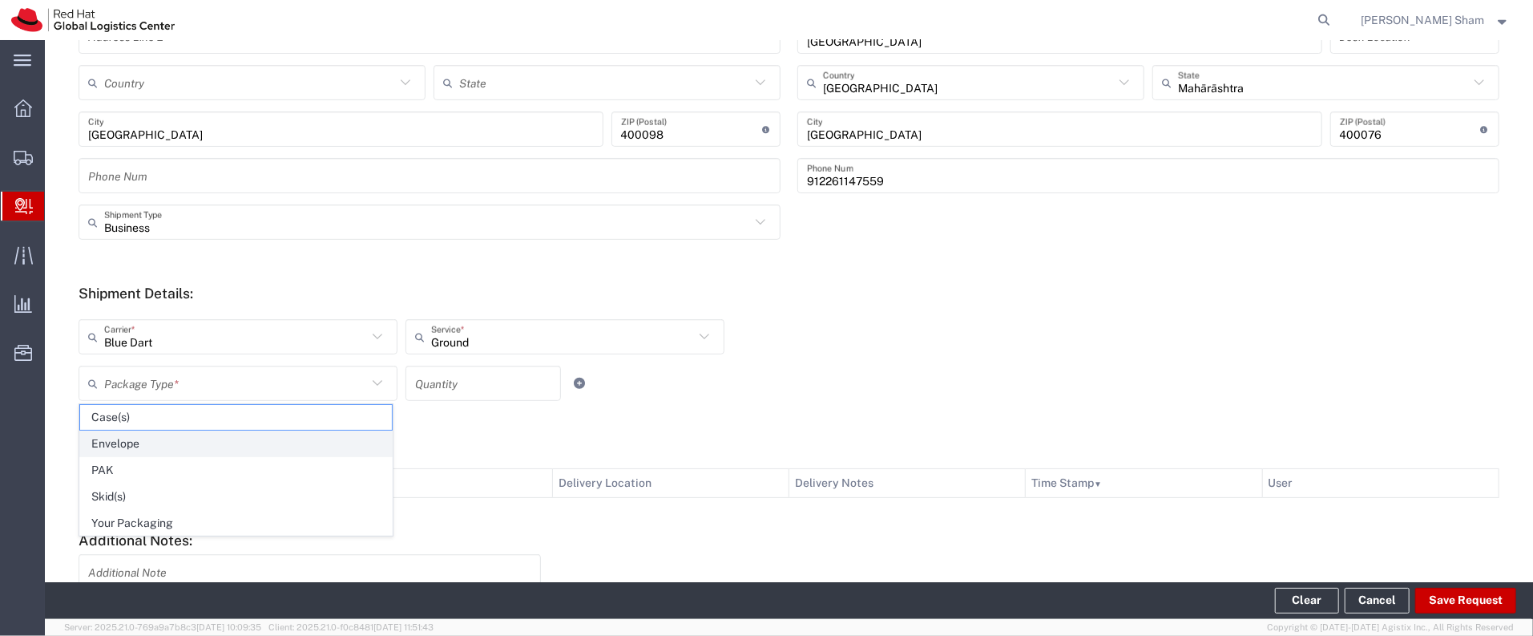
click at [227, 446] on span "Envelope" at bounding box center [236, 443] width 312 height 25
type input "Envelope"
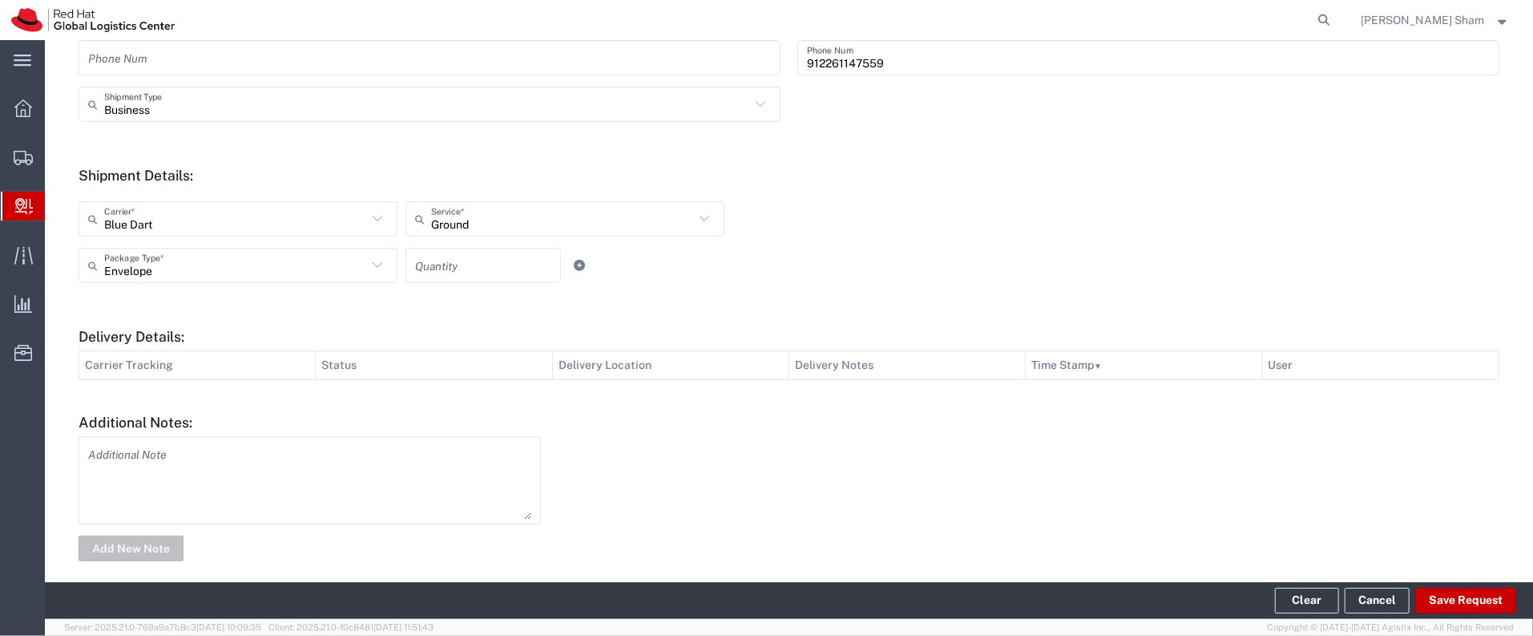
scroll to position [539, 0]
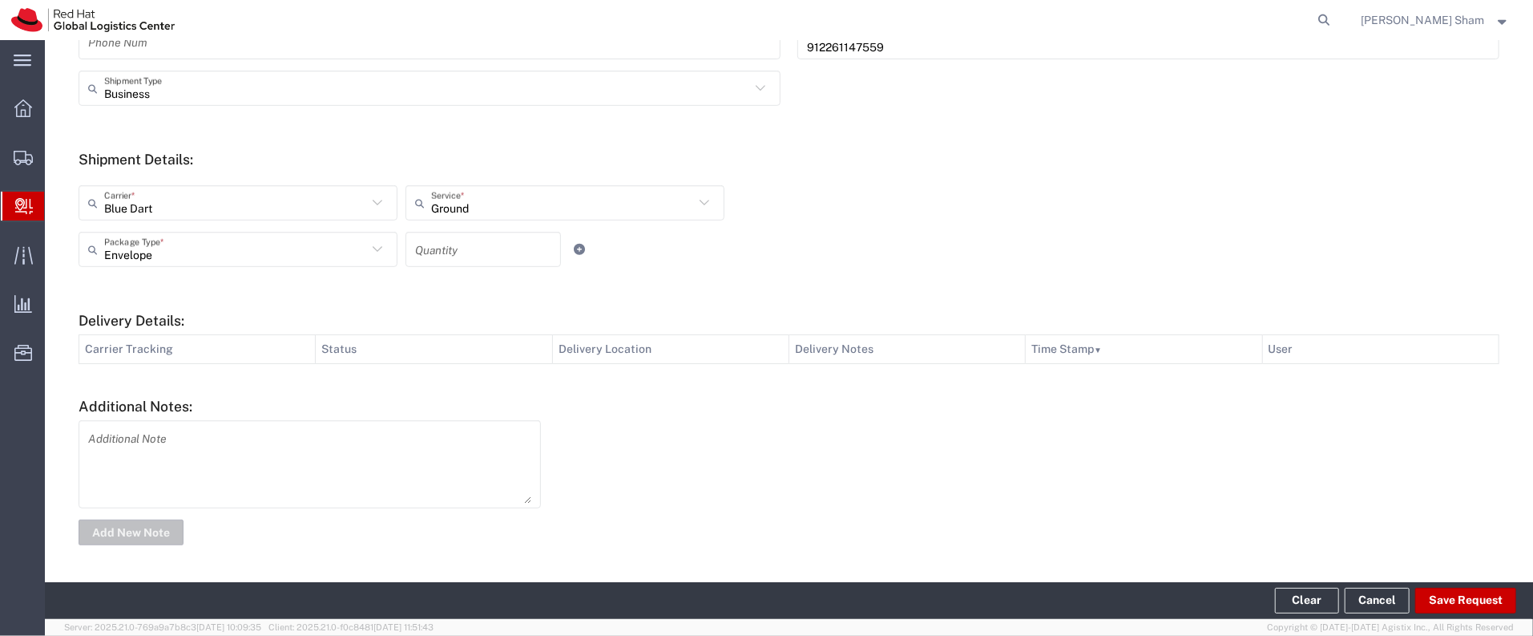
click at [455, 259] on input "number" at bounding box center [483, 250] width 136 height 28
type input "1"
click at [1473, 599] on button "Save Request" at bounding box center [1465, 600] width 101 height 26
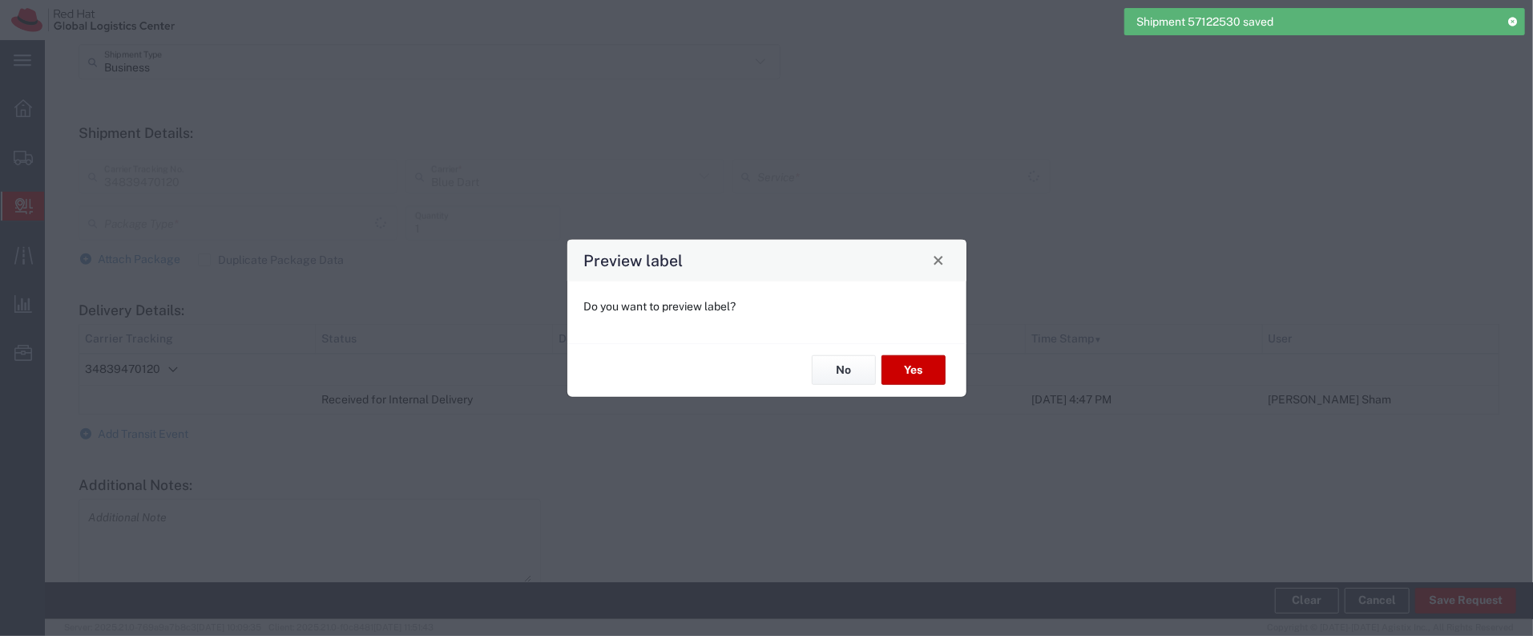
scroll to position [512, 0]
type input "Envelope"
type input "Ground"
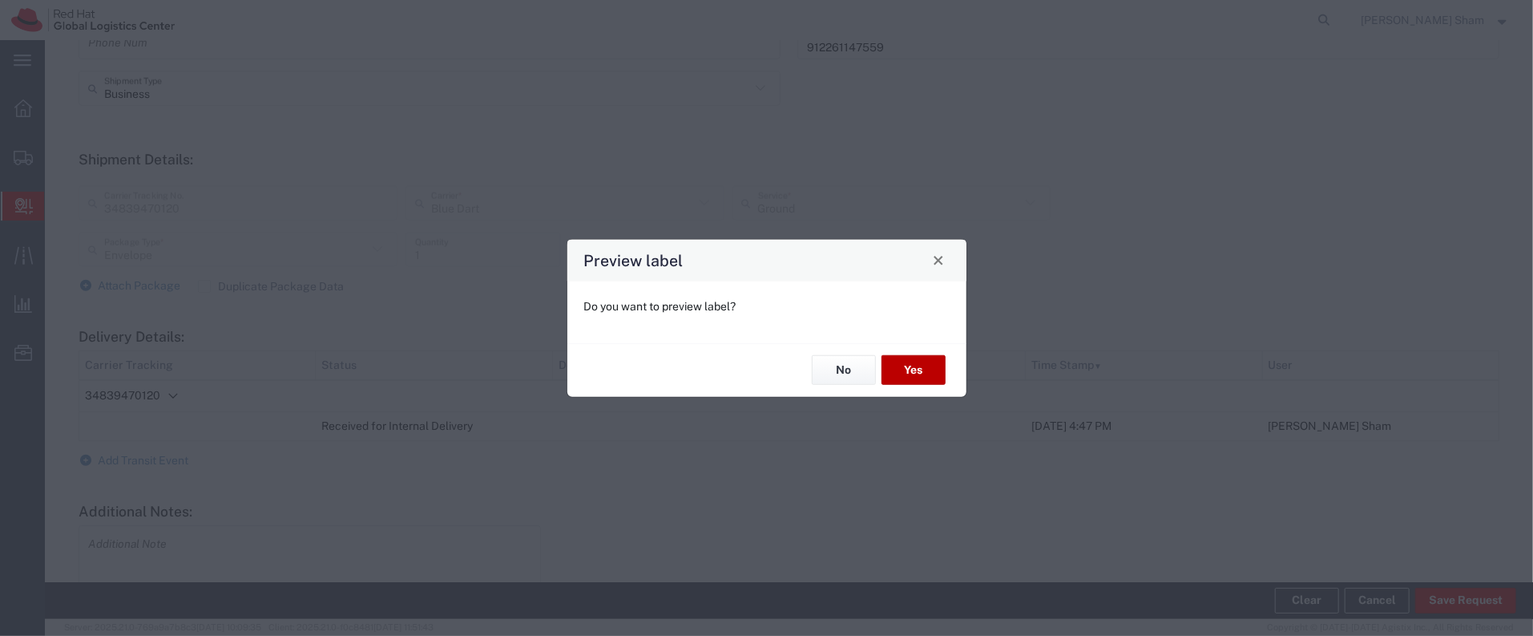
click at [898, 370] on button "Yes" at bounding box center [914, 370] width 64 height 30
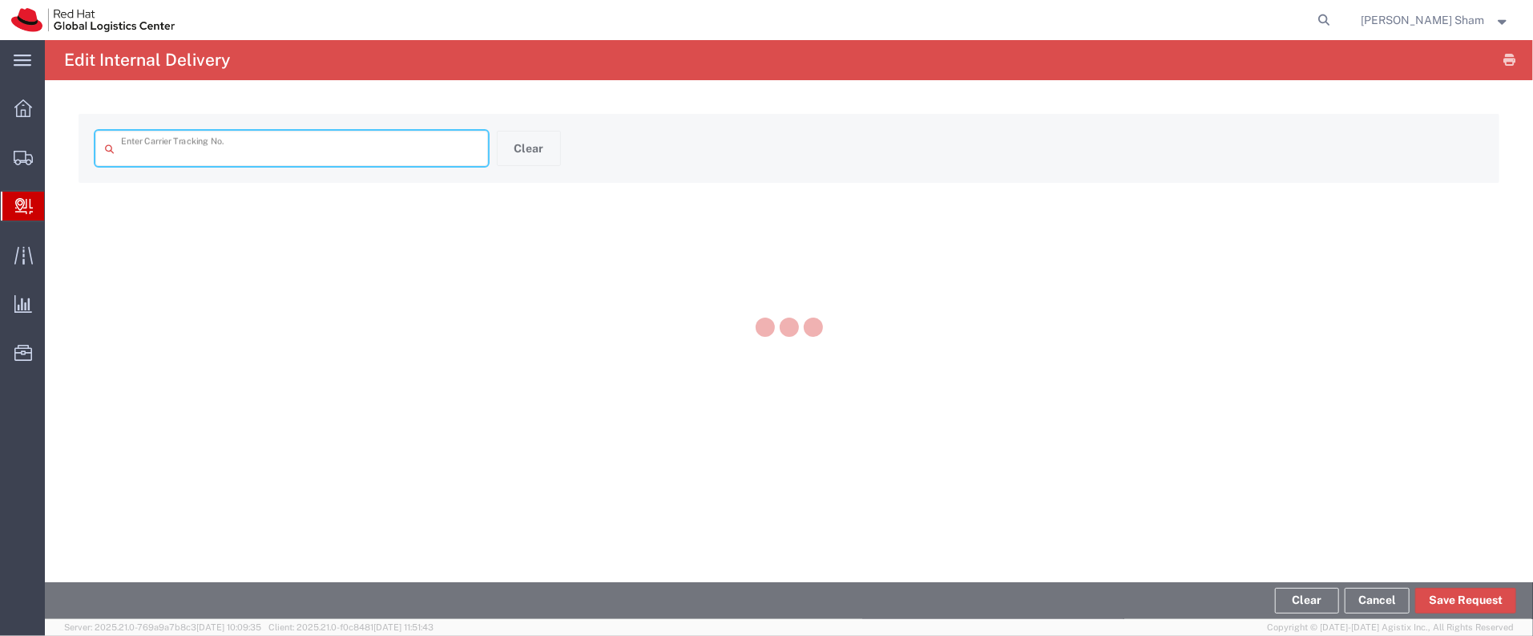
type input "34839470120"
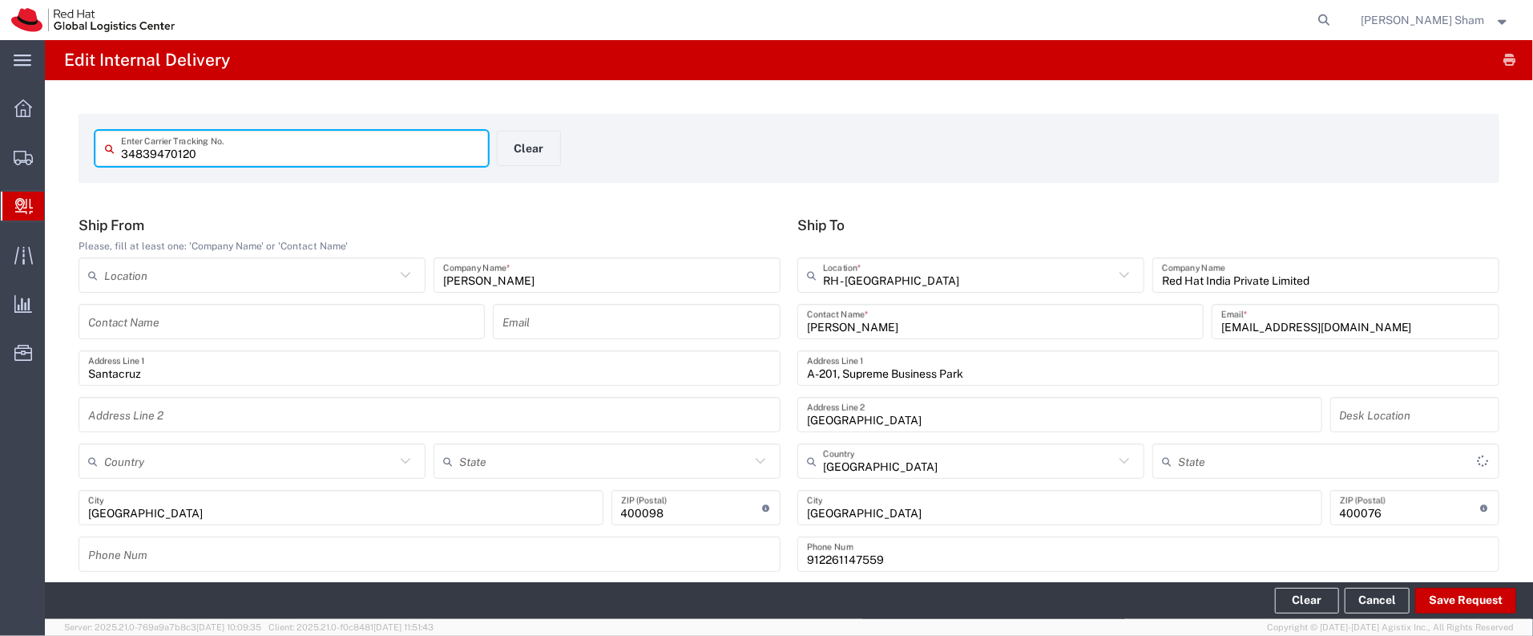
type input "Envelope"
type input "Ground"
type input "Mahārāshtra"
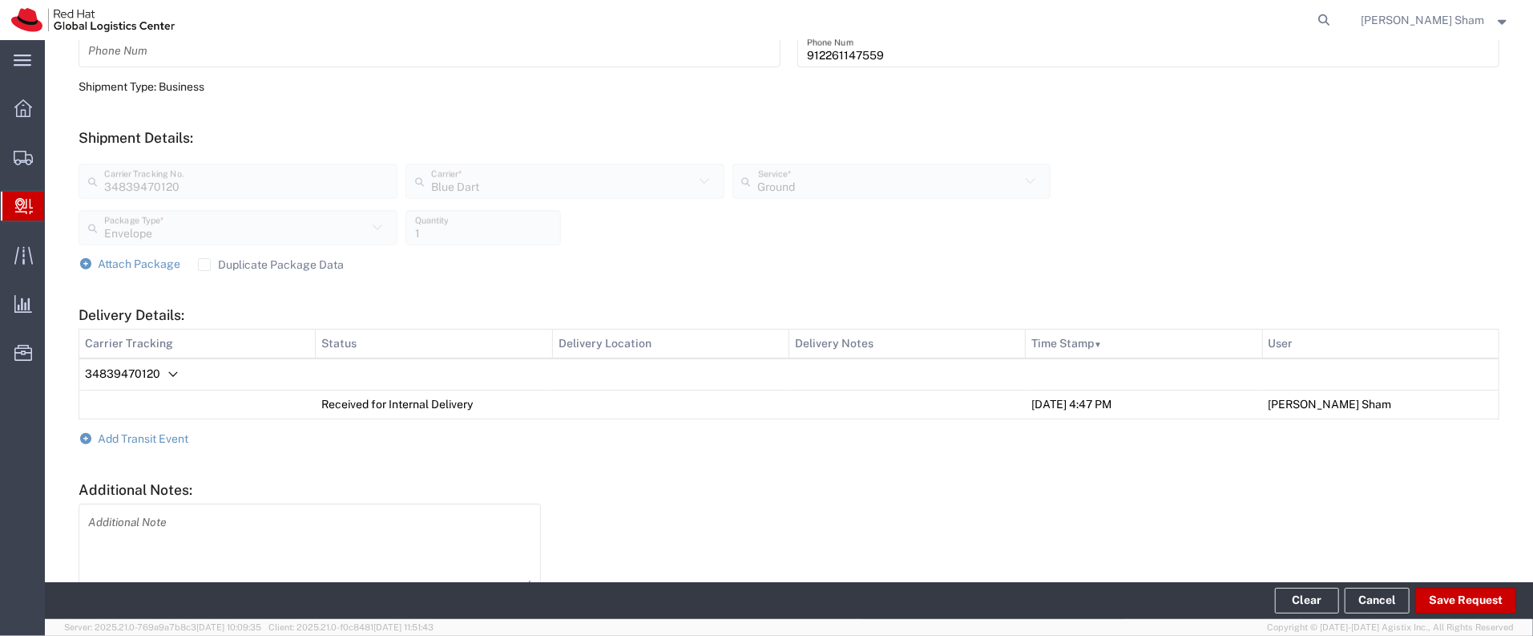
scroll to position [586, 0]
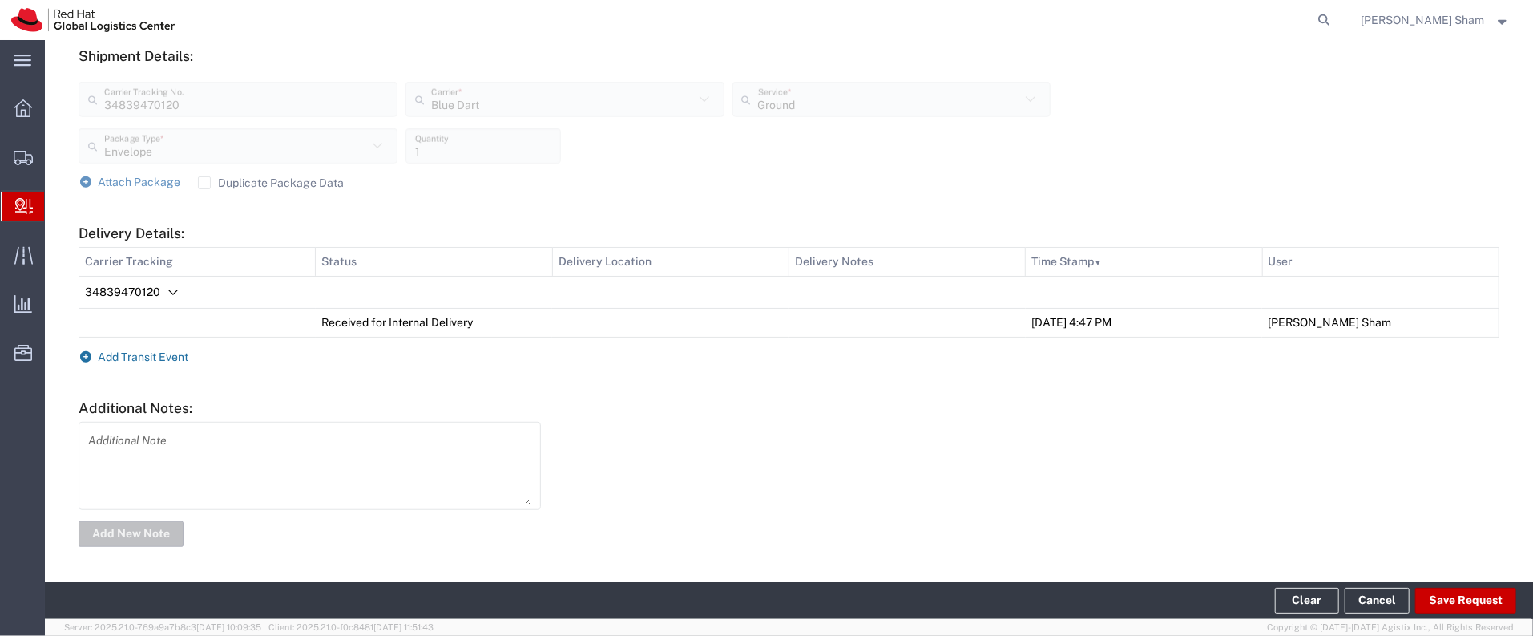
click at [157, 355] on span "Add Transit Event" at bounding box center [144, 356] width 91 height 13
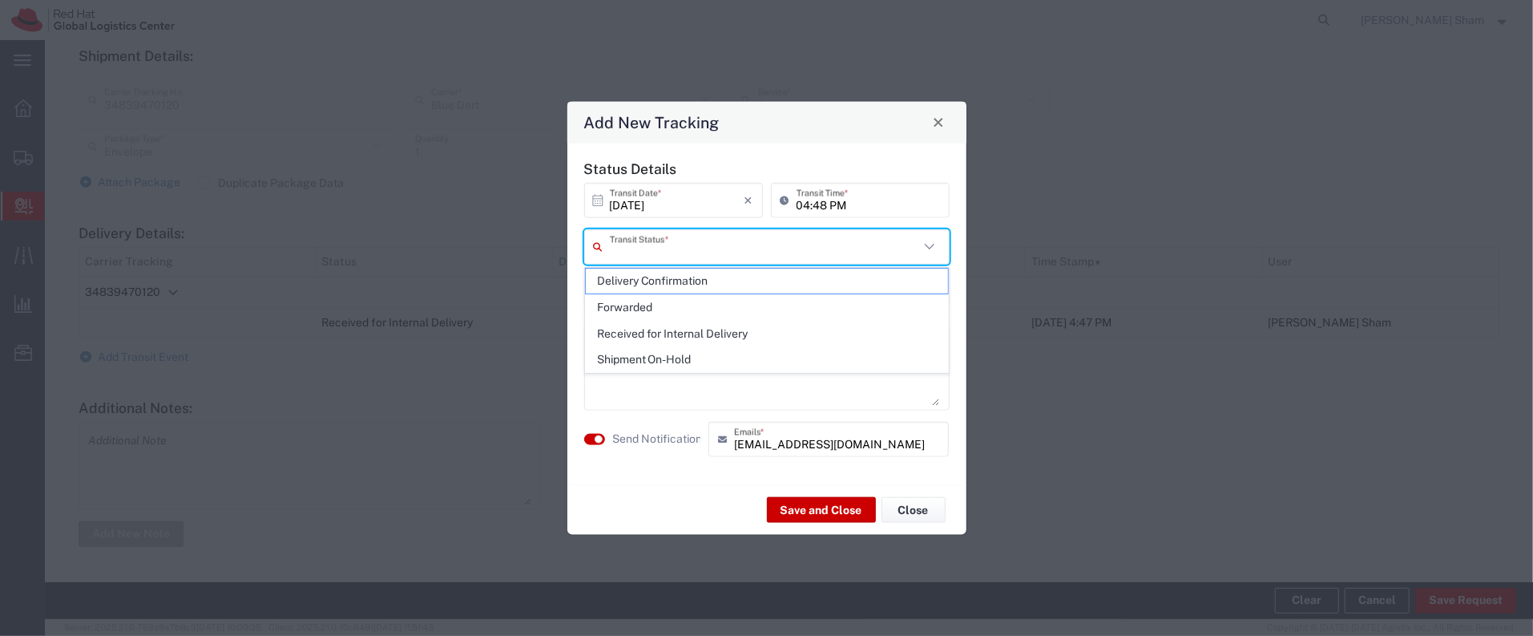
click at [668, 249] on input "text" at bounding box center [764, 246] width 309 height 28
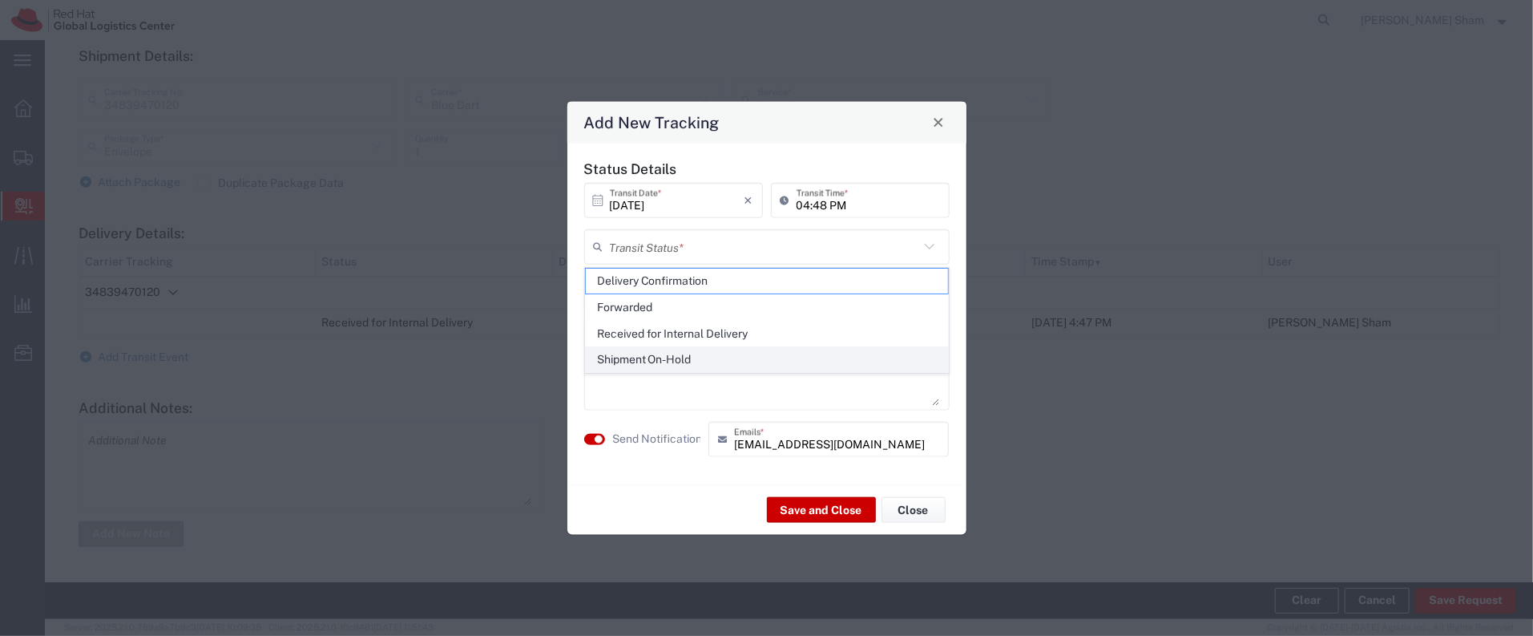
click at [670, 360] on span "Shipment On-Hold" at bounding box center [767, 359] width 362 height 25
type input "Shipment On-Hold"
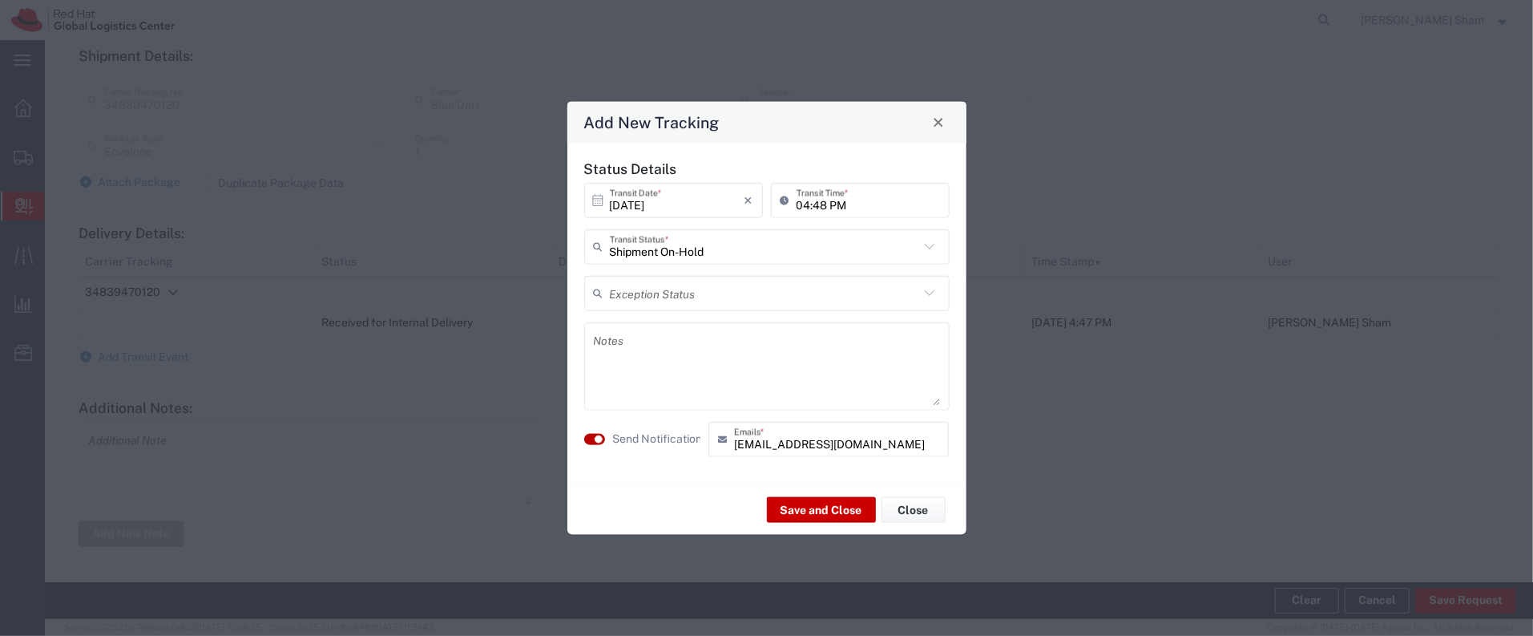
click at [595, 439] on small "button" at bounding box center [599, 438] width 8 height 8
click at [839, 508] on button "Save and Close" at bounding box center [821, 510] width 109 height 26
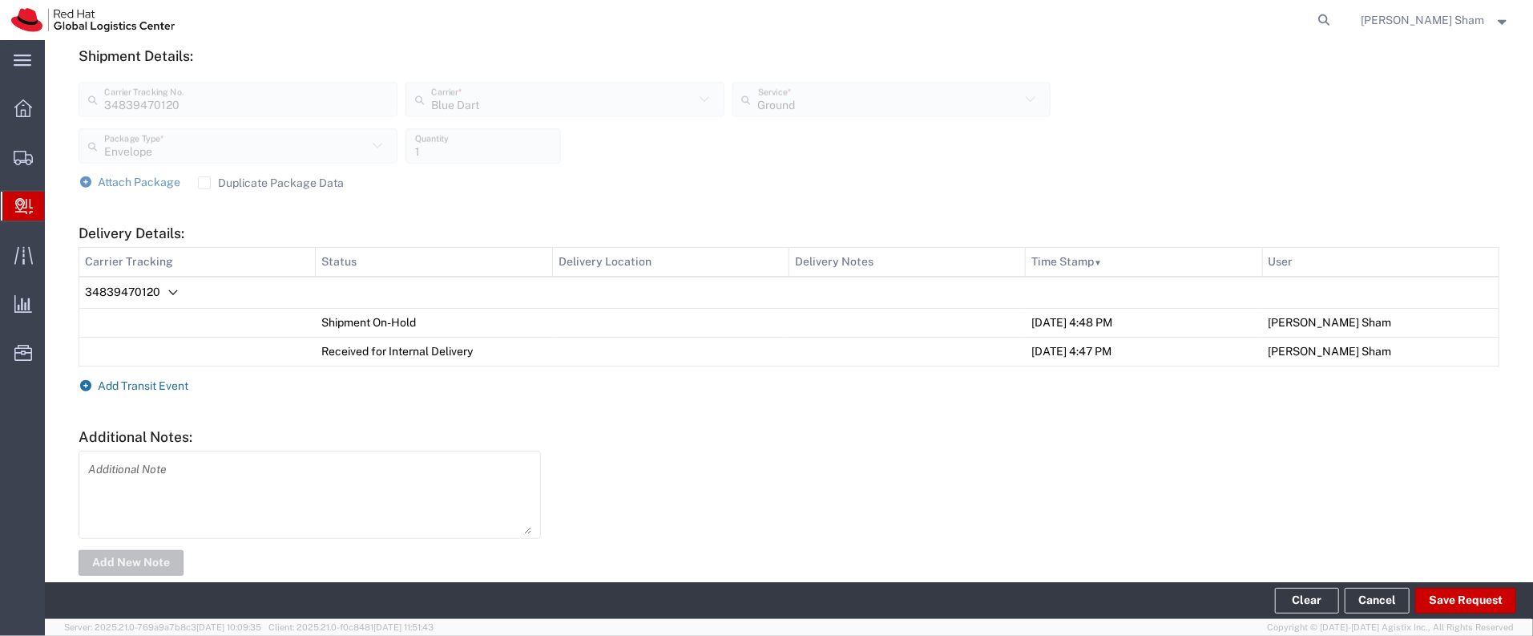
click at [149, 388] on span "Add Transit Event" at bounding box center [144, 385] width 91 height 13
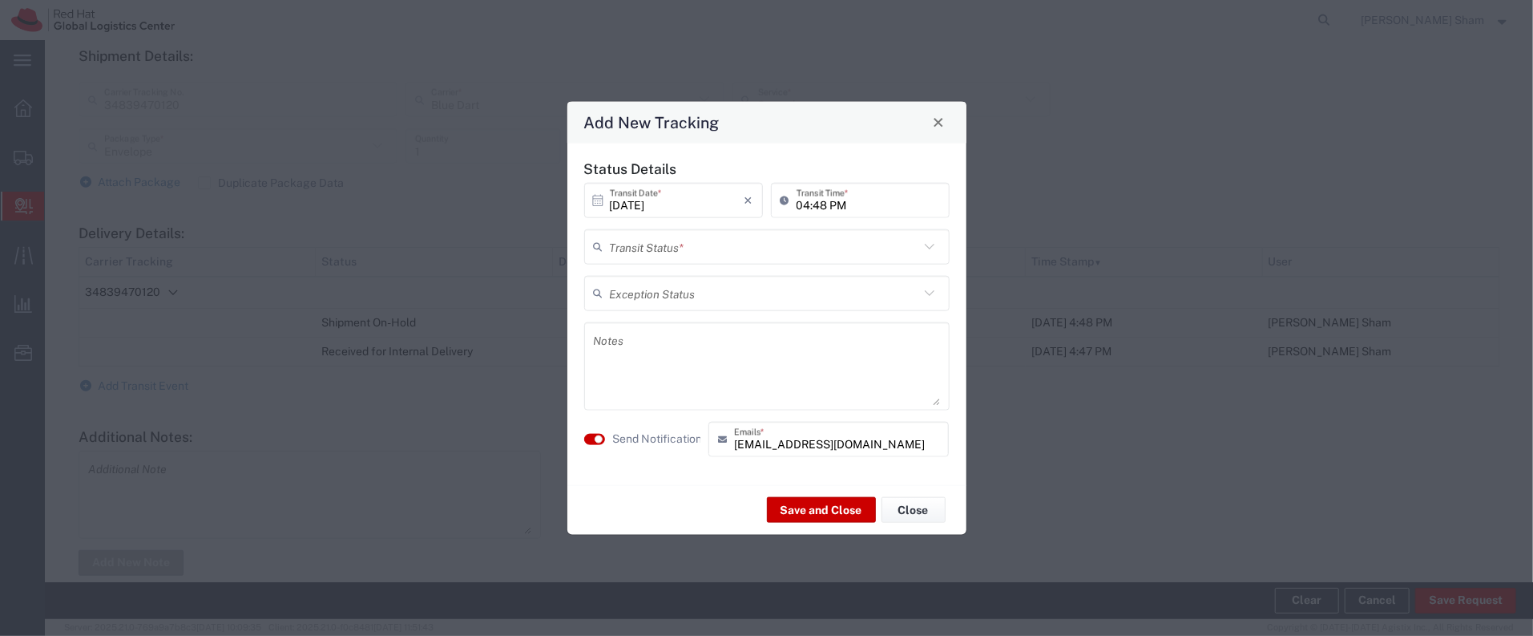
click at [745, 248] on input "text" at bounding box center [764, 246] width 309 height 28
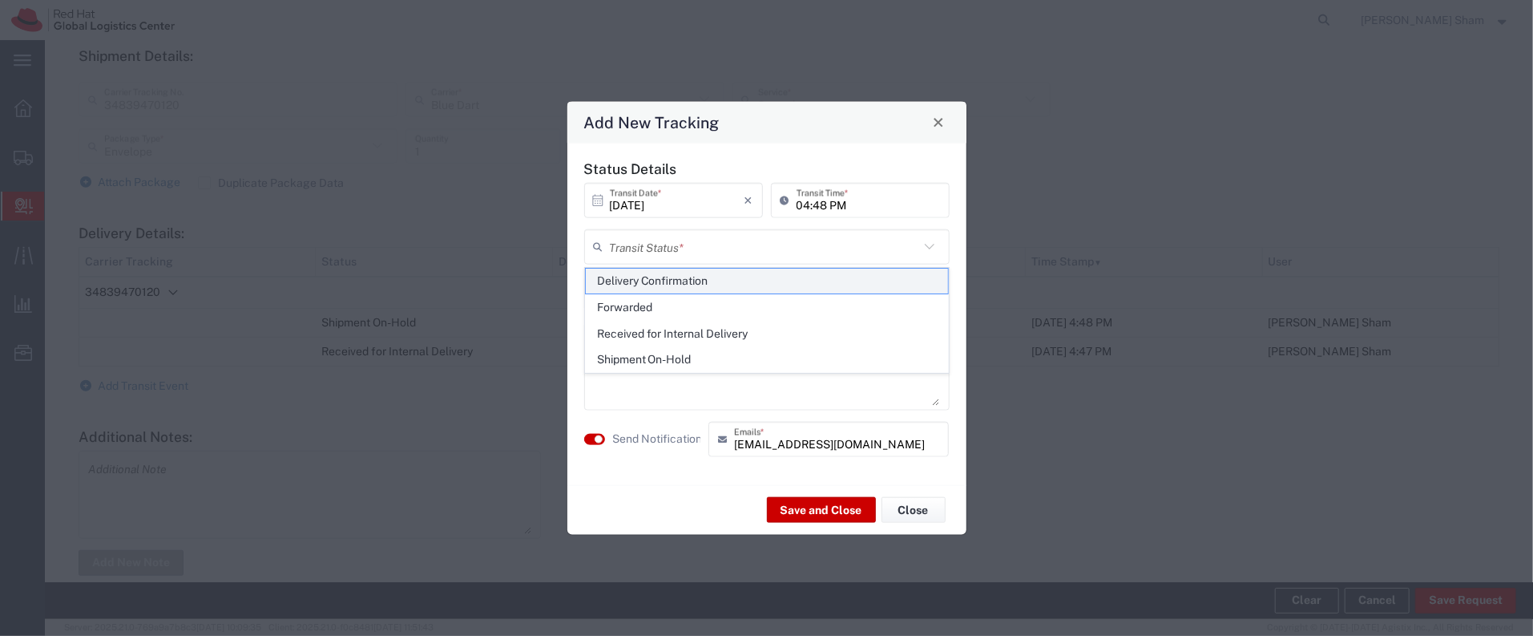
click at [727, 289] on span "Delivery Confirmation" at bounding box center [767, 280] width 362 height 25
type input "Delivery Confirmation"
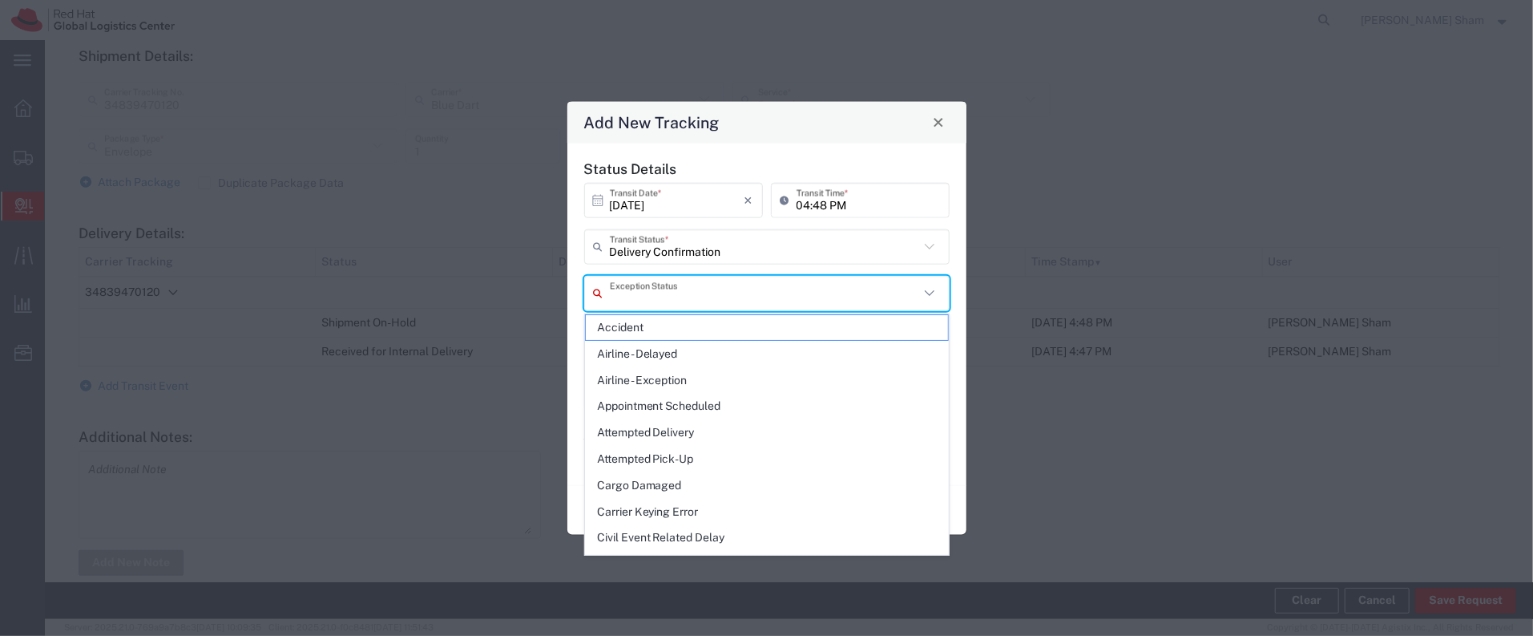
click at [703, 297] on input "text" at bounding box center [764, 293] width 309 height 28
click at [454, 341] on div "Add New Tracking Status Details [DATE] × Transit Date * Cancel Apply 04:48 PM T…" at bounding box center [766, 318] width 1533 height 636
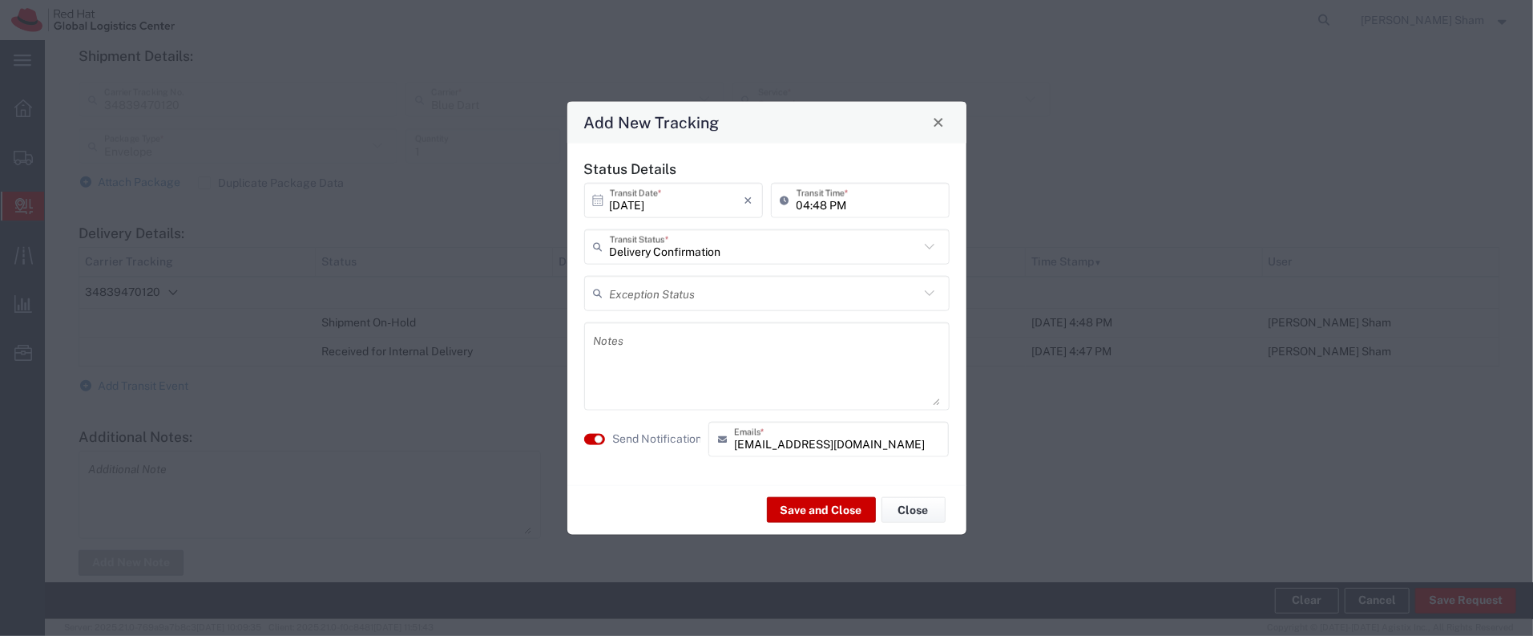
click at [681, 334] on textarea at bounding box center [767, 365] width 346 height 79
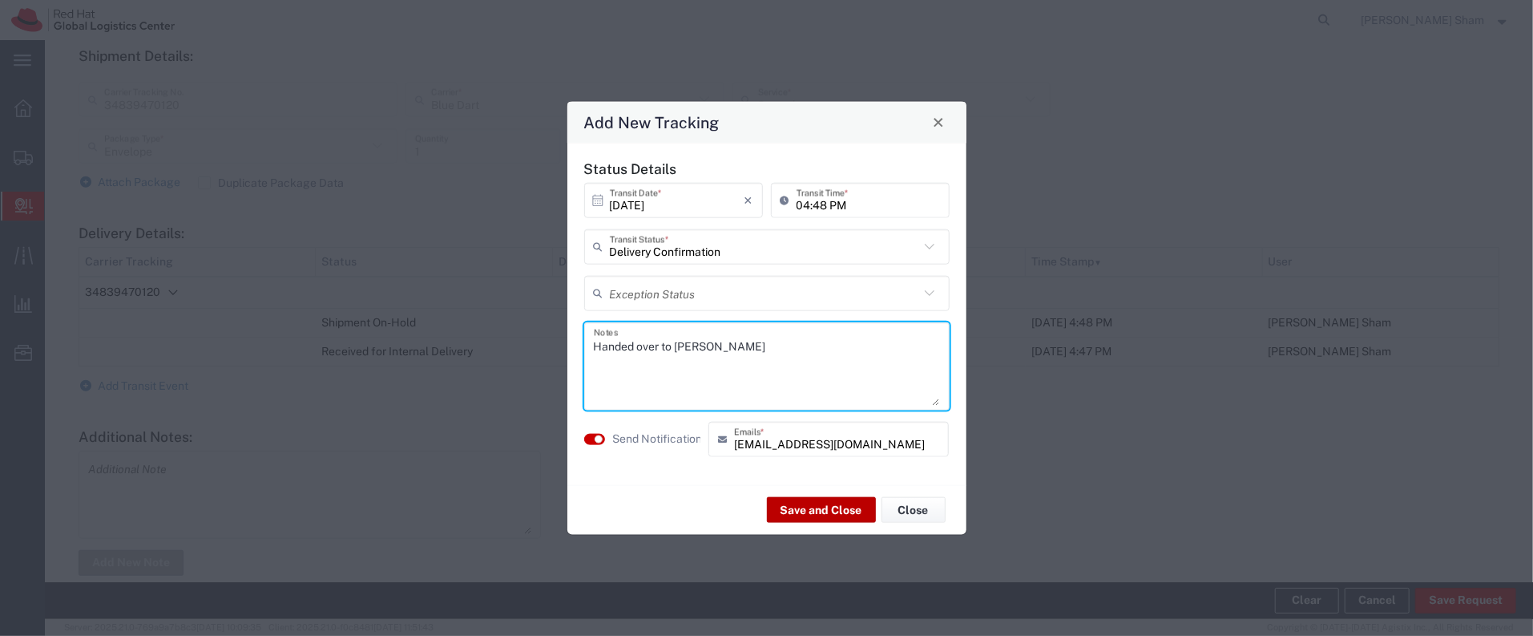
type textarea "Handed over to [PERSON_NAME]"
click at [839, 514] on button "Save and Close" at bounding box center [821, 510] width 109 height 26
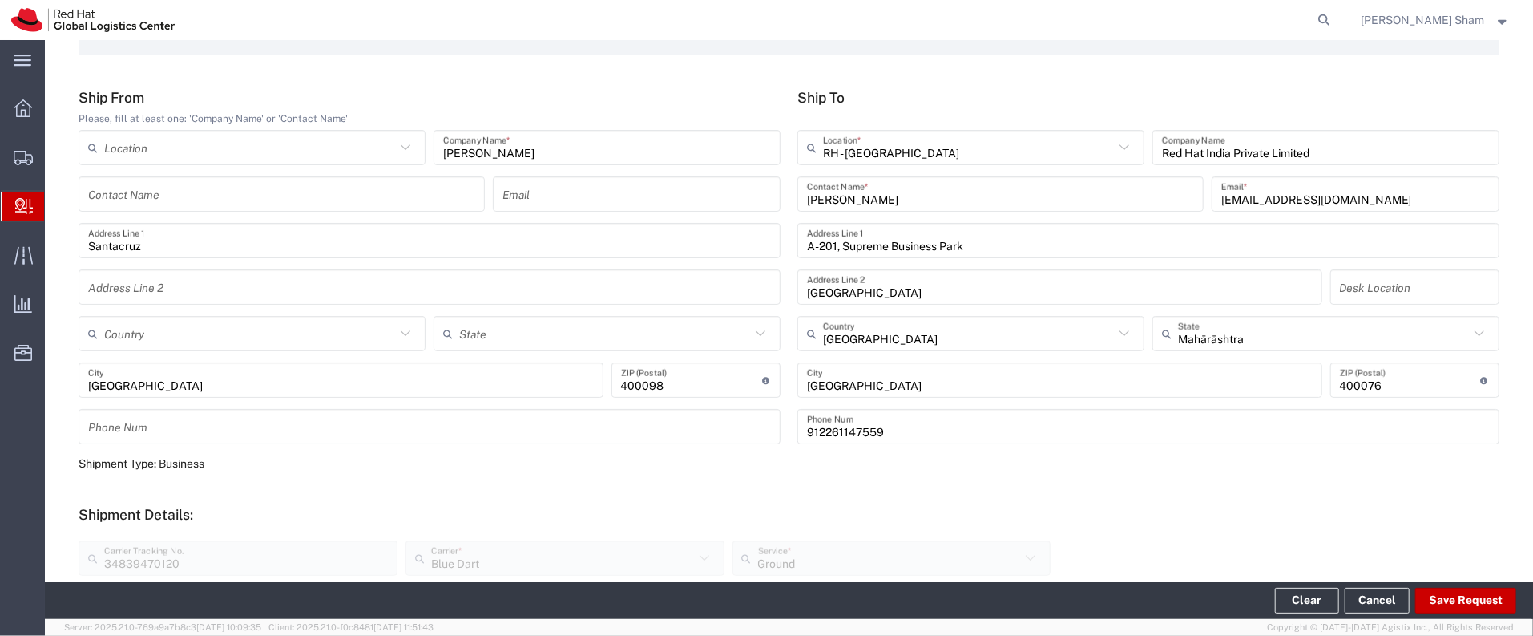
scroll to position [0, 0]
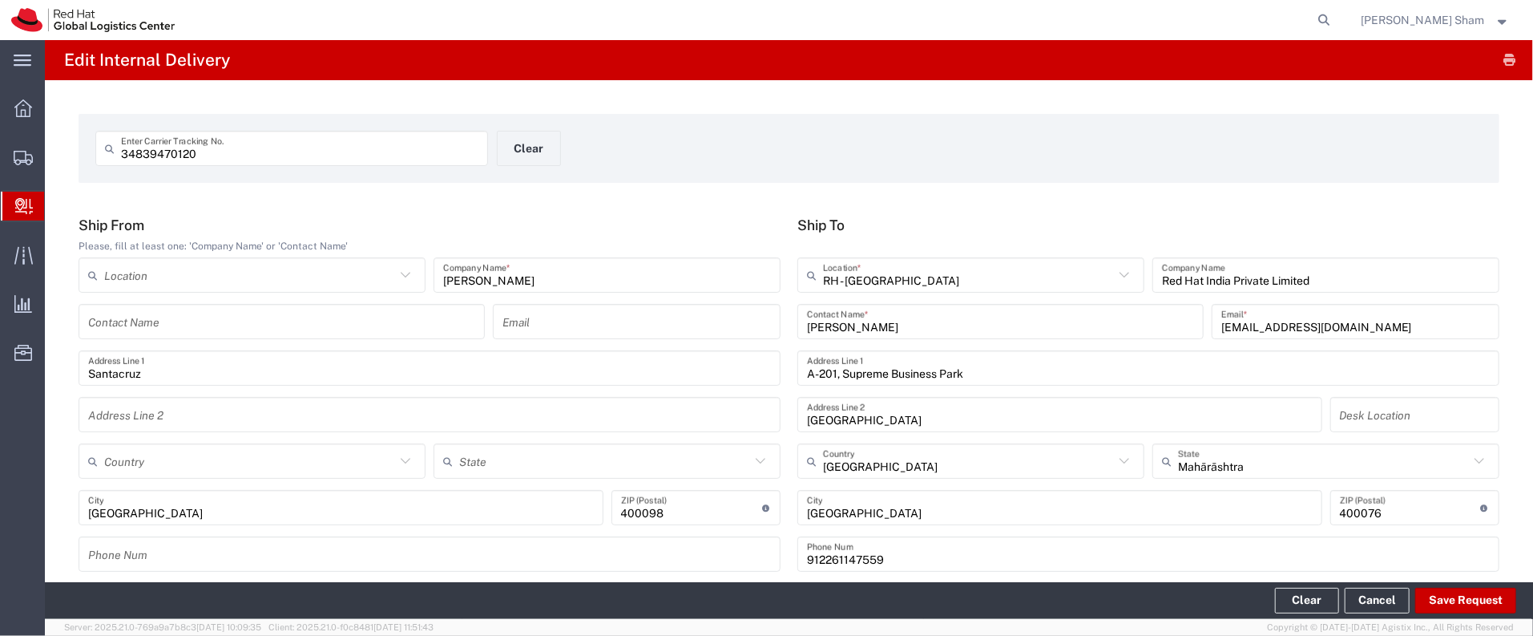
click at [12, 215] on div at bounding box center [23, 206] width 45 height 29
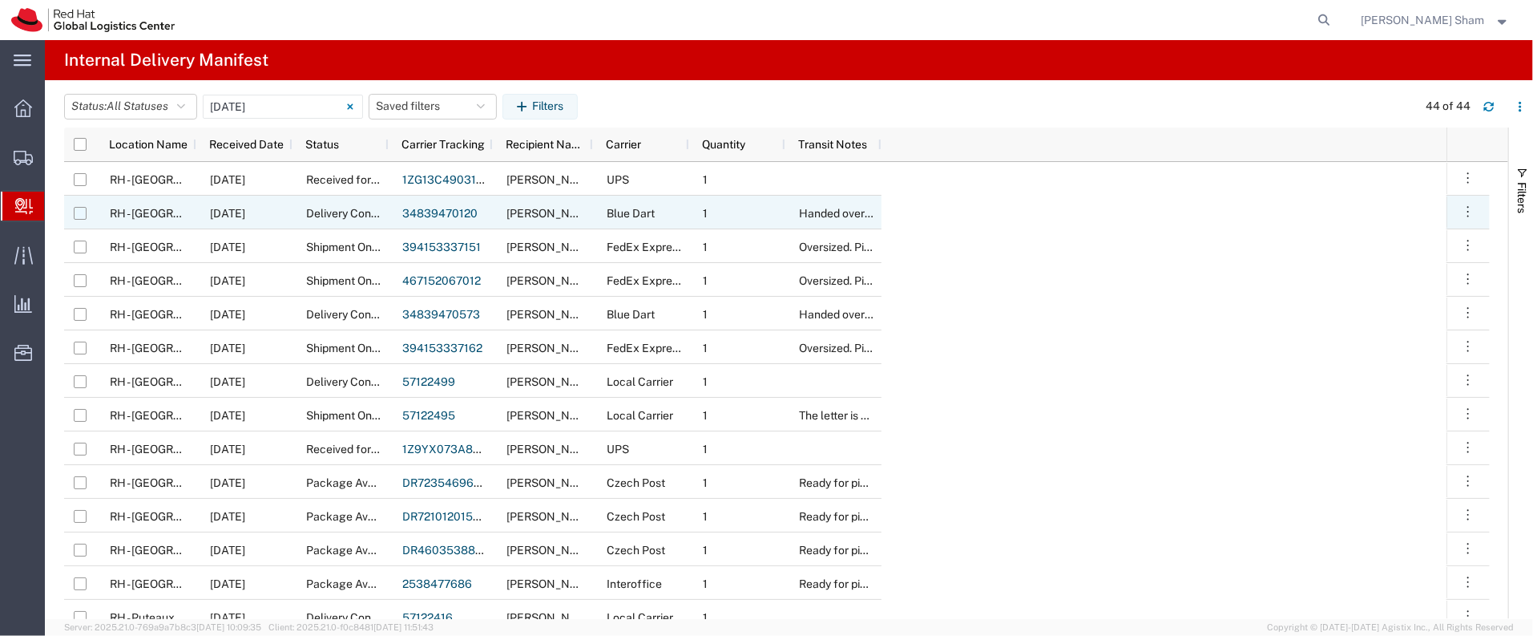
click at [79, 210] on input "Press Space to toggle row selection (unchecked)" at bounding box center [80, 213] width 13 height 13
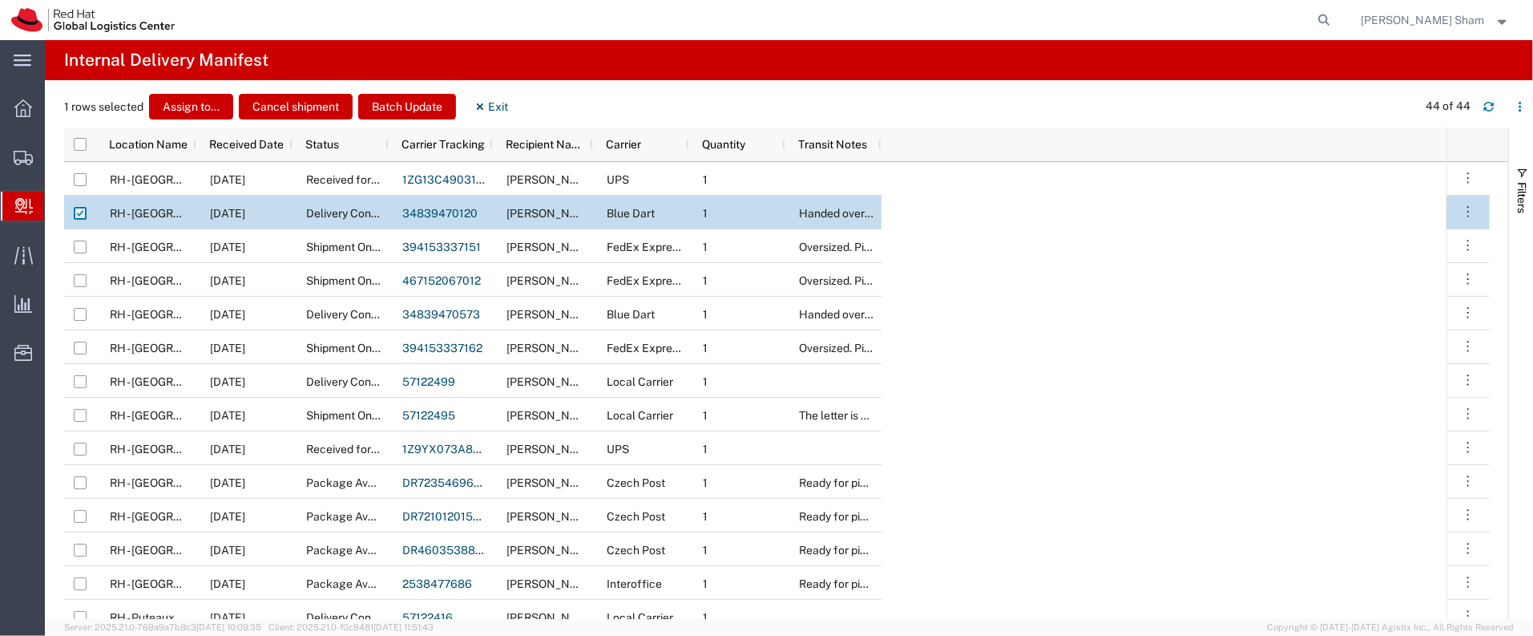
click at [79, 210] on input "Press Space to toggle row selection (checked)" at bounding box center [80, 213] width 13 height 13
checkbox input "false"
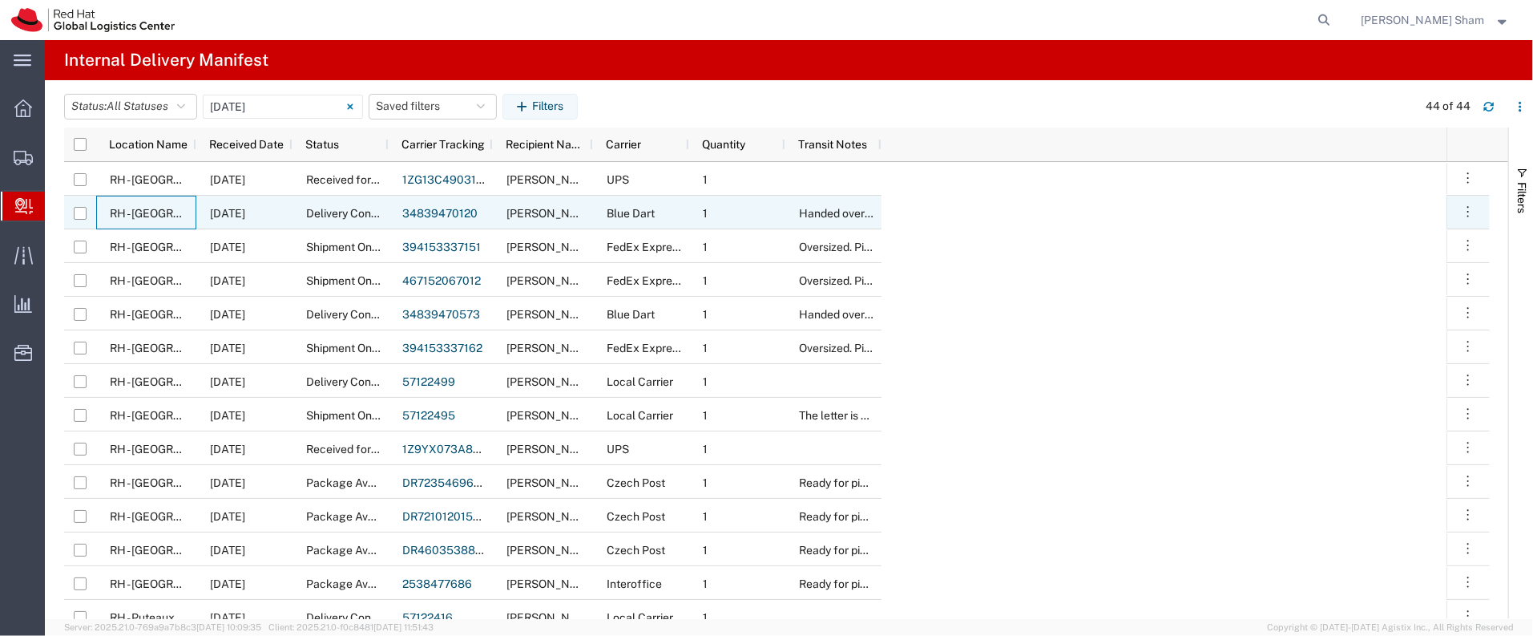
click at [128, 216] on span "RH - [GEOGRAPHIC_DATA]" at bounding box center [178, 213] width 136 height 13
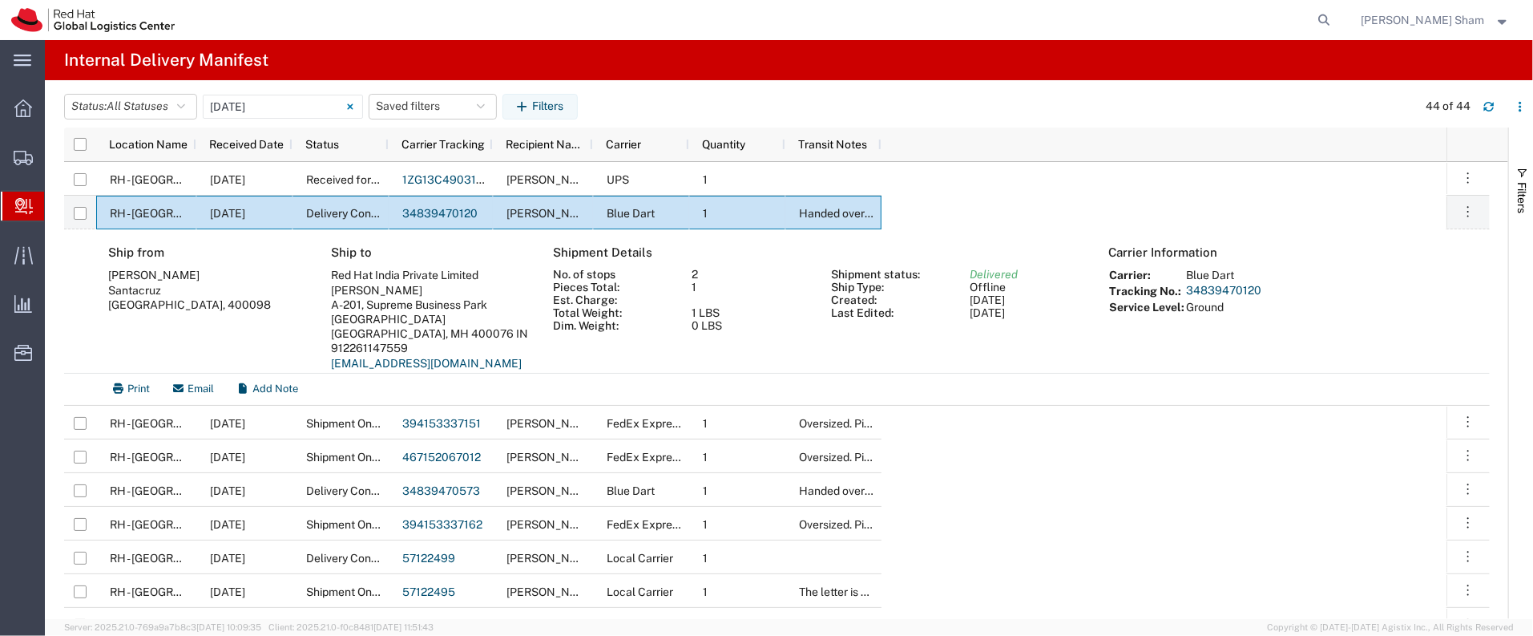
click at [0, 0] on span "Create Delivery" at bounding box center [0, 0] width 0 height 0
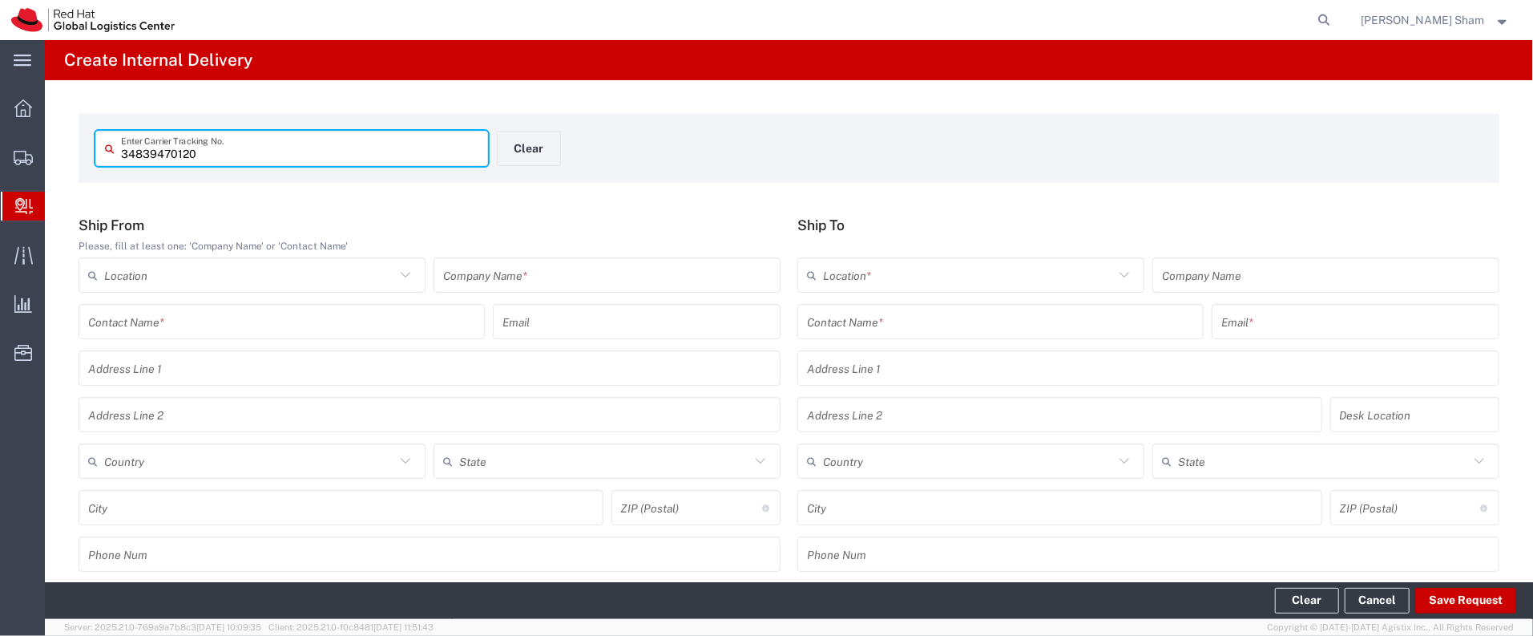
type input "34839470120"
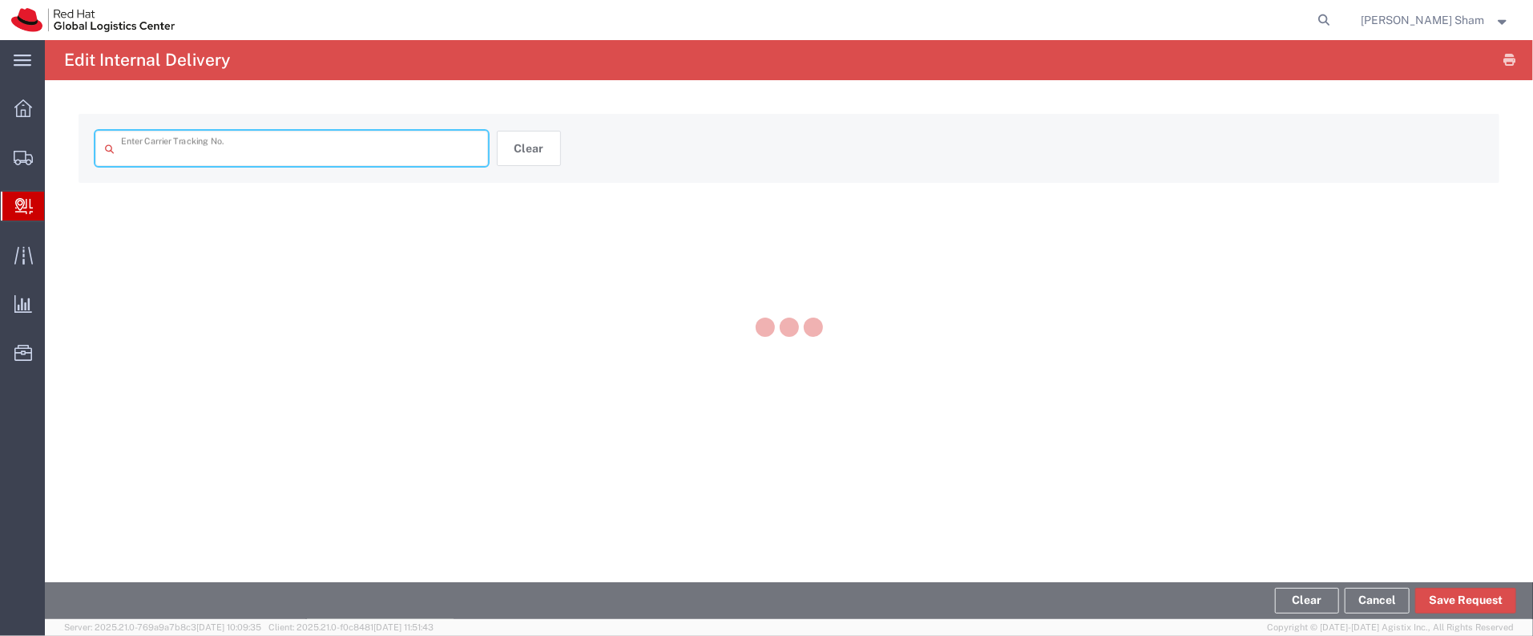
type input "34839470120"
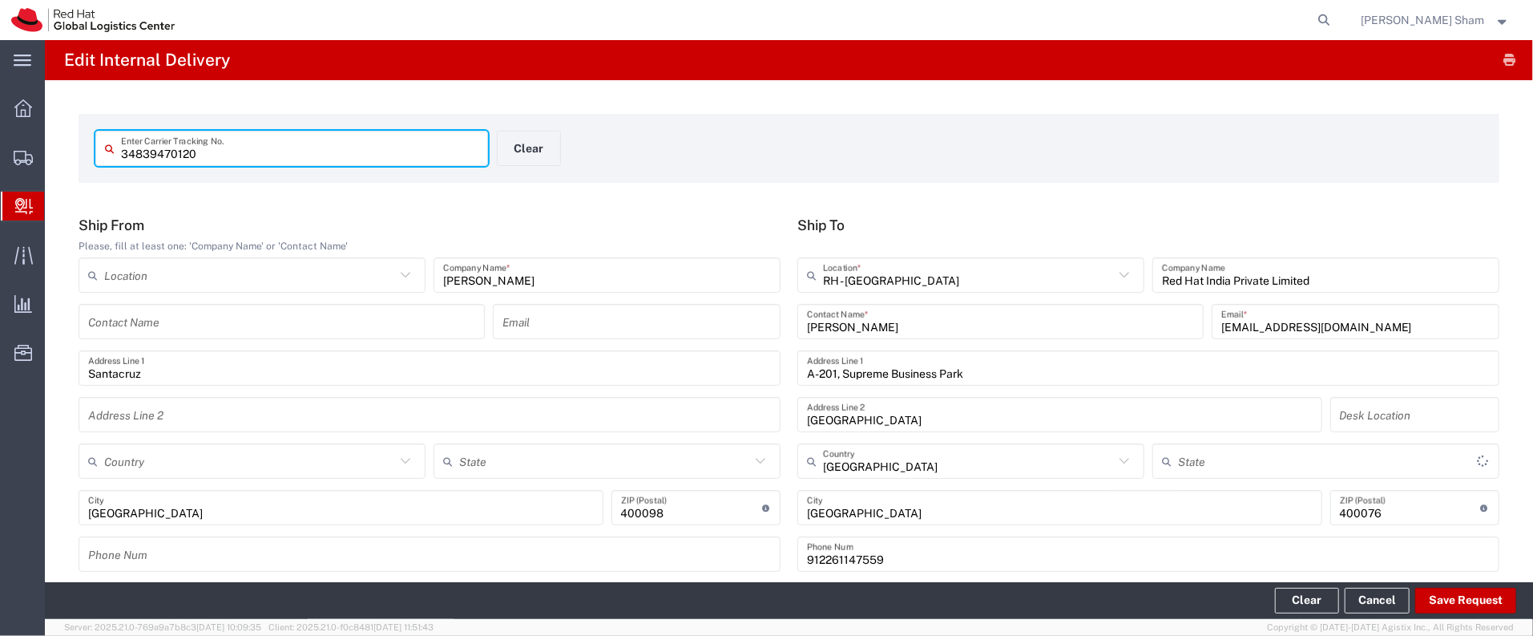
type input "Envelope"
type input "Ground"
type input "Mahārāshtra"
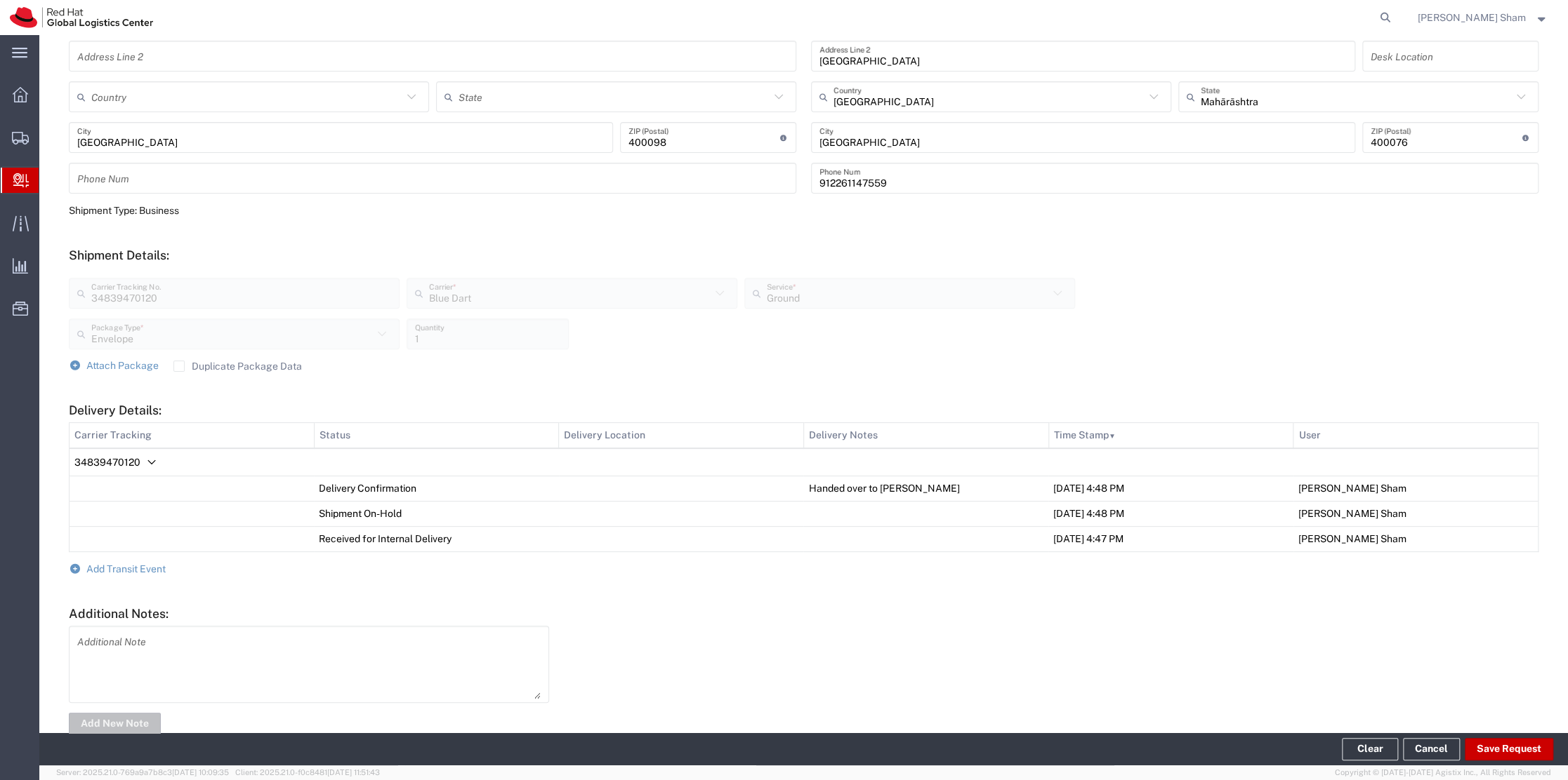
scroll to position [341, 0]
